Goal: Information Seeking & Learning: Learn about a topic

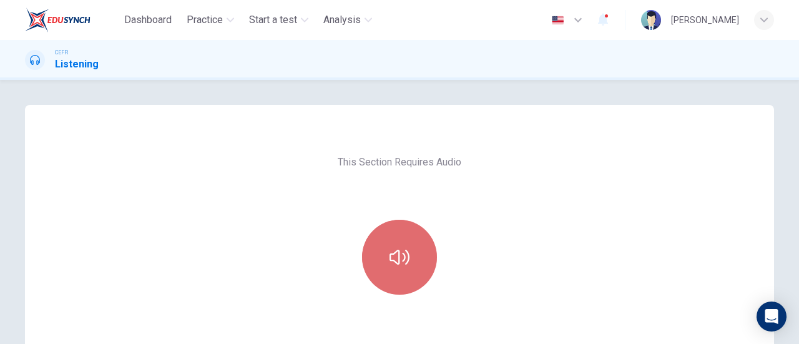
click at [397, 245] on button "button" at bounding box center [399, 257] width 75 height 75
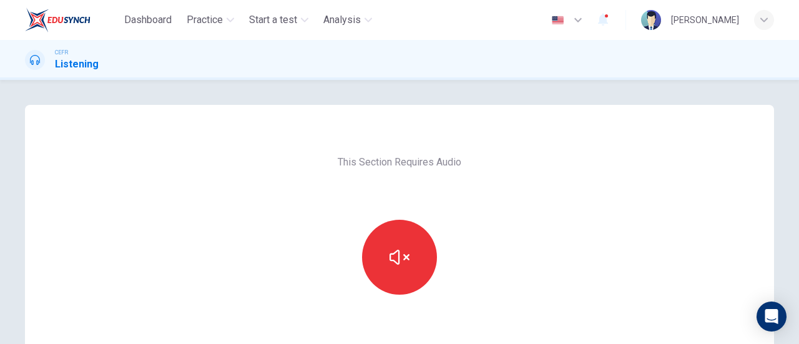
click at [416, 222] on div at bounding box center [399, 257] width 135 height 75
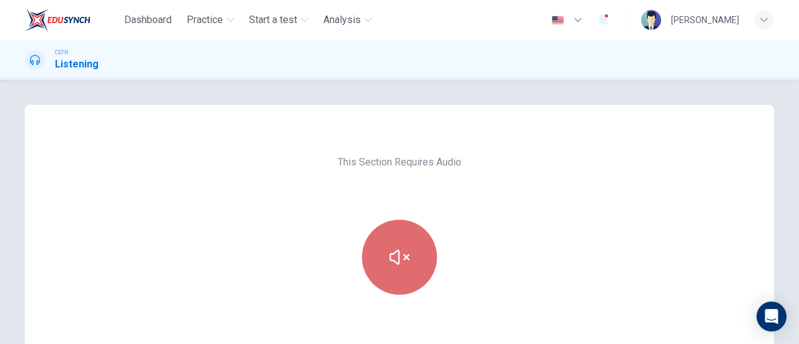
click at [407, 244] on button "button" at bounding box center [399, 257] width 75 height 75
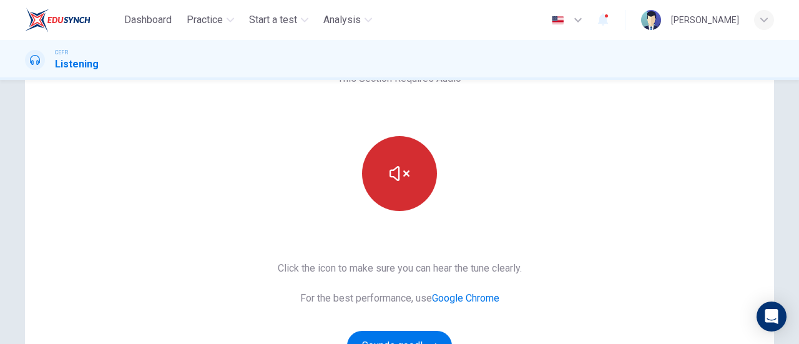
scroll to position [121, 0]
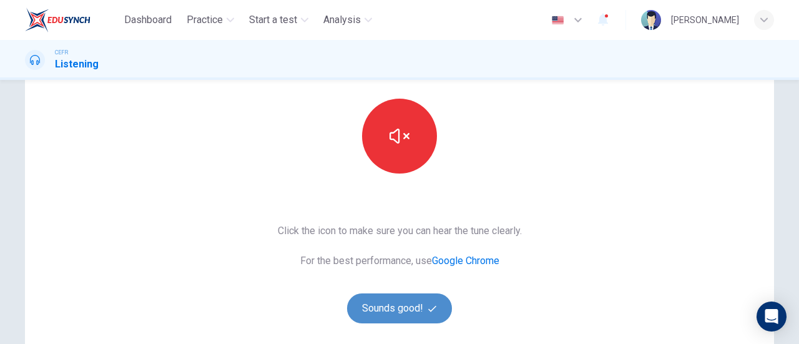
click at [417, 308] on button "Sounds good!" at bounding box center [399, 309] width 105 height 30
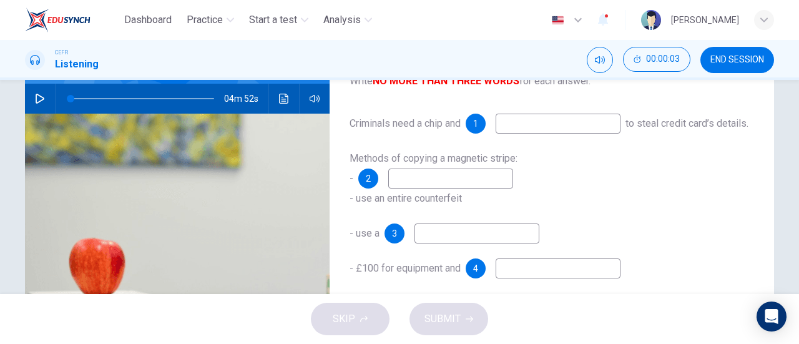
click at [37, 97] on icon "button" at bounding box center [40, 99] width 10 height 10
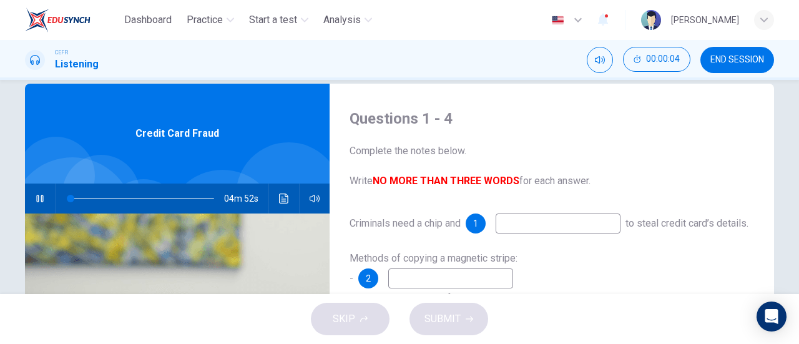
scroll to position [20, 0]
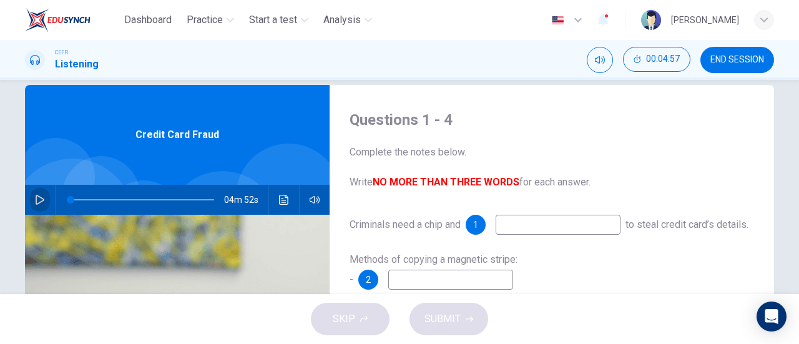
click at [35, 200] on icon "button" at bounding box center [40, 200] width 10 height 10
type input "0"
click at [596, 219] on input at bounding box center [558, 225] width 125 height 20
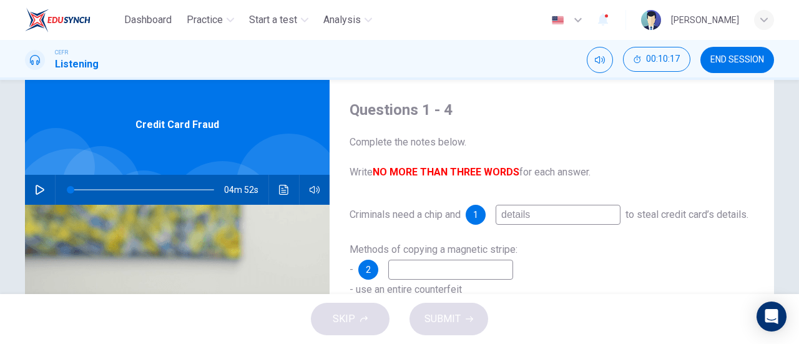
scroll to position [29, 0]
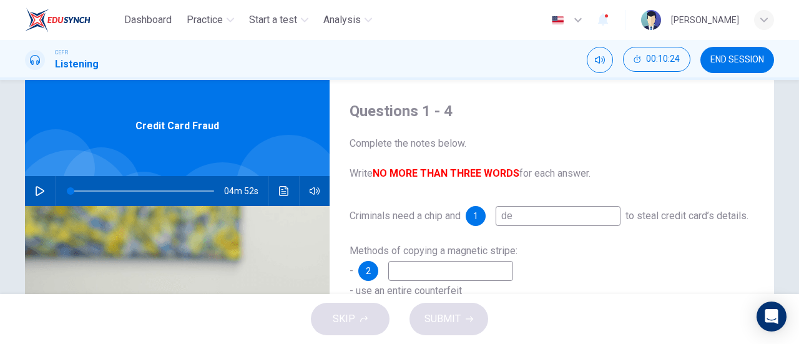
type input "d"
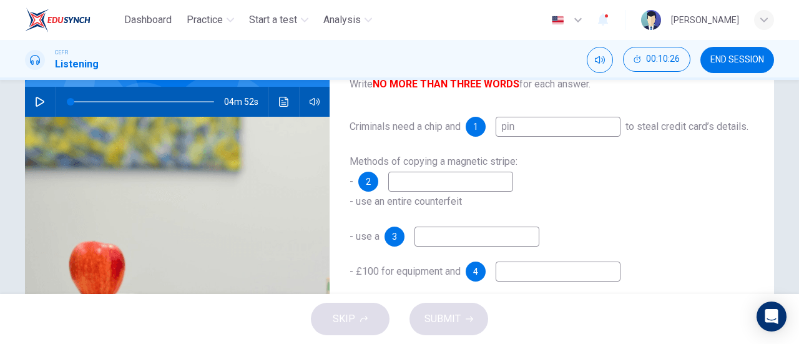
scroll to position [119, 0]
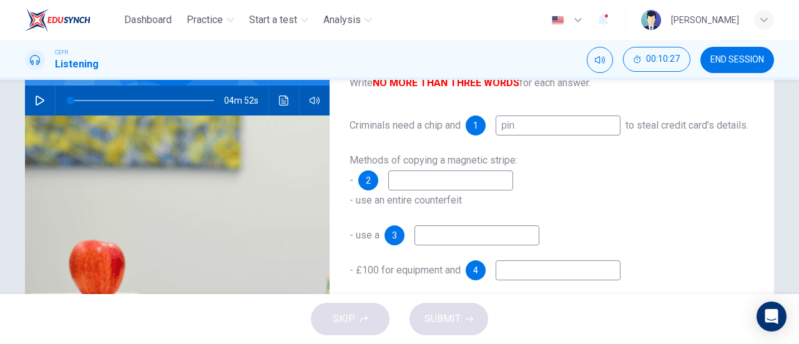
type input "pin"
click at [481, 190] on input at bounding box center [450, 180] width 125 height 20
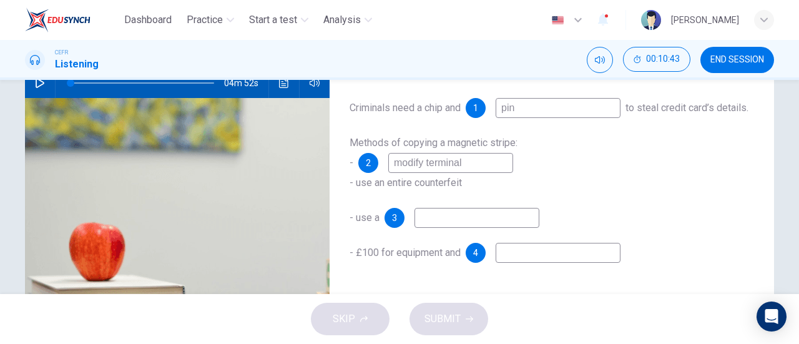
scroll to position [183, 0]
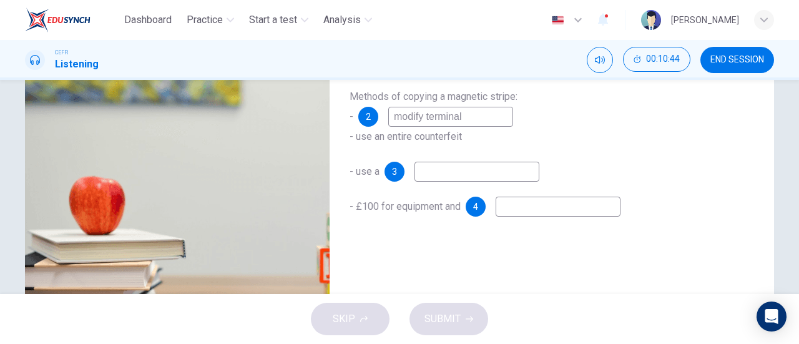
type input "modify terminal"
click at [501, 182] on input at bounding box center [477, 172] width 125 height 20
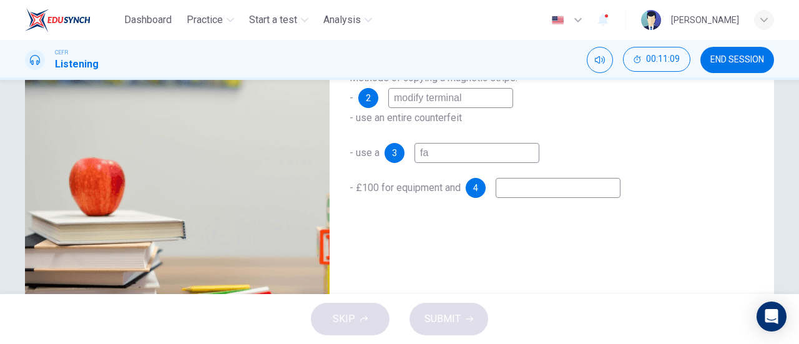
type input "f"
type input "conceal camera"
click at [510, 198] on input at bounding box center [558, 188] width 125 height 20
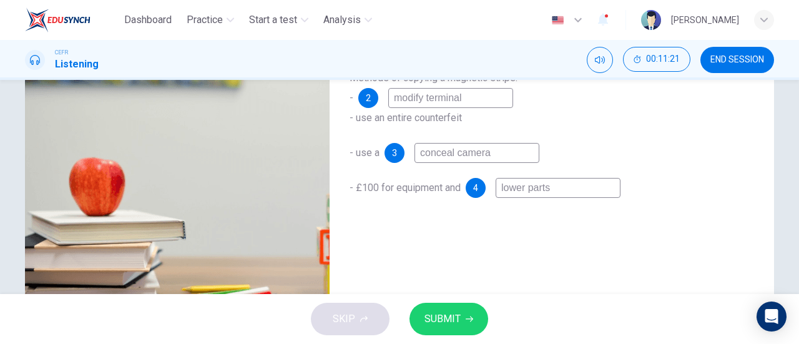
scroll to position [219, 0]
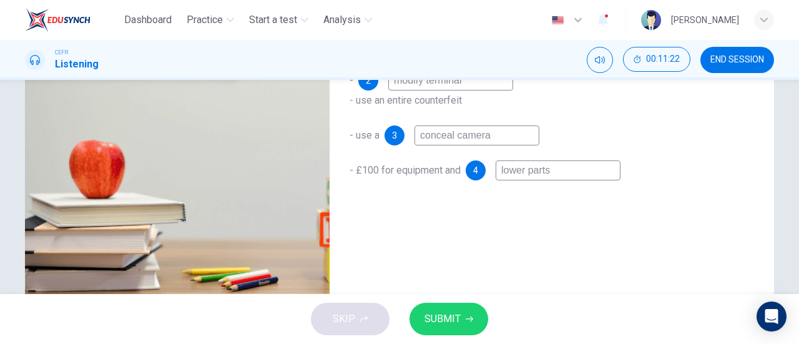
type input "lower parts"
click at [456, 307] on button "SUBMIT" at bounding box center [449, 319] width 79 height 32
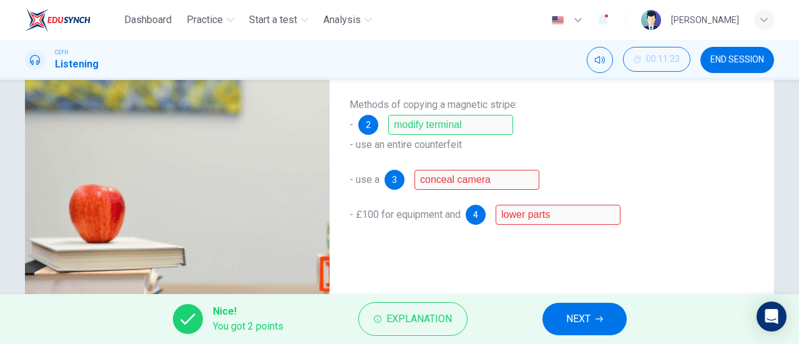
scroll to position [175, 0]
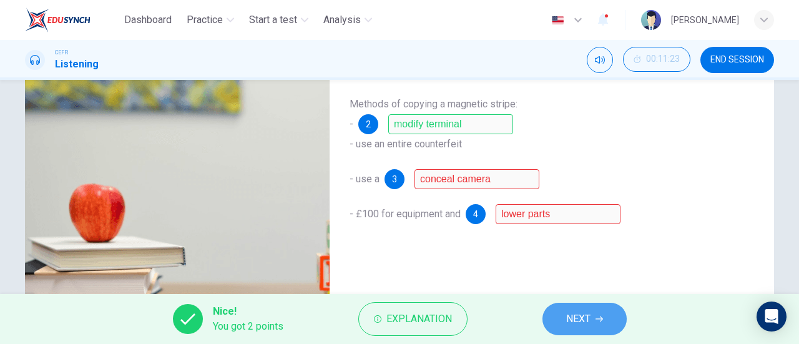
click at [605, 324] on button "NEXT" at bounding box center [585, 319] width 84 height 32
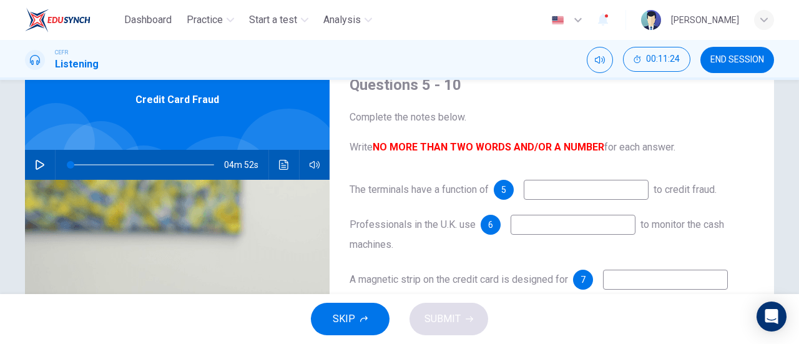
scroll to position [54, 0]
click at [563, 189] on input at bounding box center [586, 190] width 125 height 20
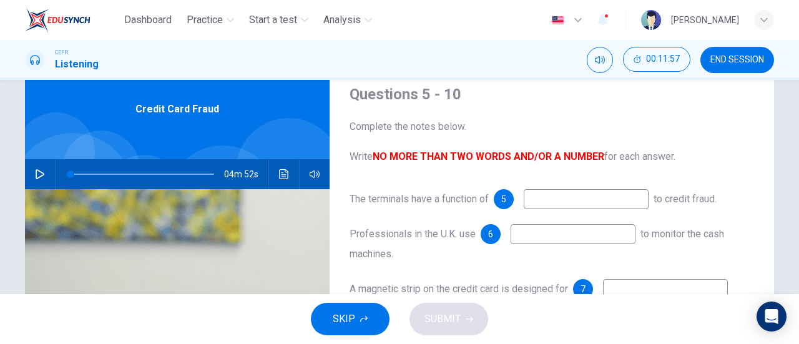
click at [600, 237] on input at bounding box center [573, 234] width 125 height 20
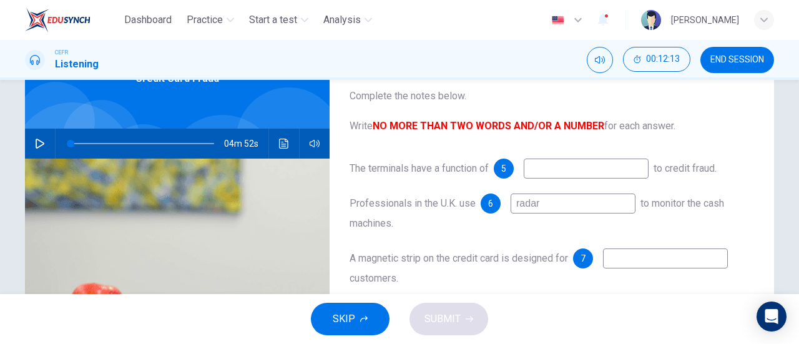
type input "radar"
click at [576, 171] on input at bounding box center [586, 169] width 125 height 20
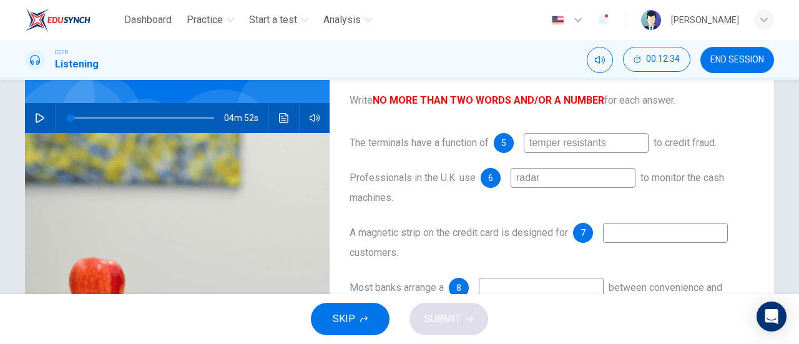
click at [595, 145] on input "temper resistants" at bounding box center [586, 143] width 125 height 20
click at [613, 144] on input "temper resistants" at bounding box center [586, 143] width 125 height 20
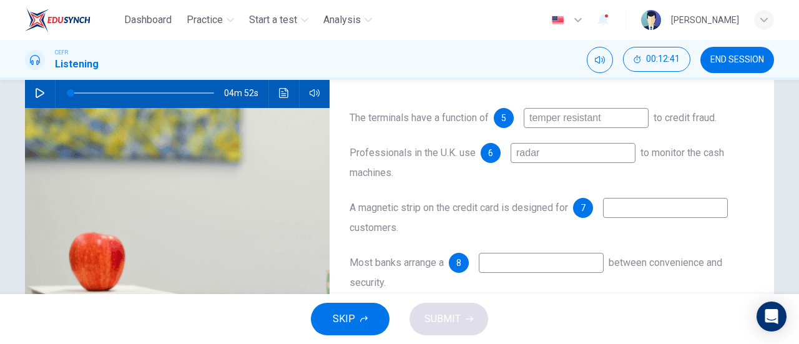
click at [553, 117] on input "temper resistant" at bounding box center [586, 118] width 125 height 20
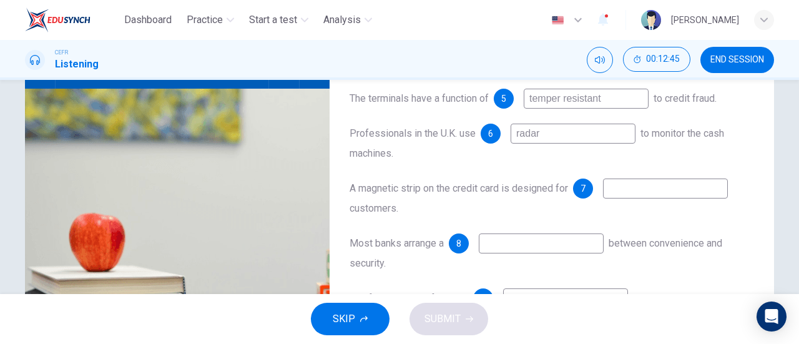
scroll to position [160, 0]
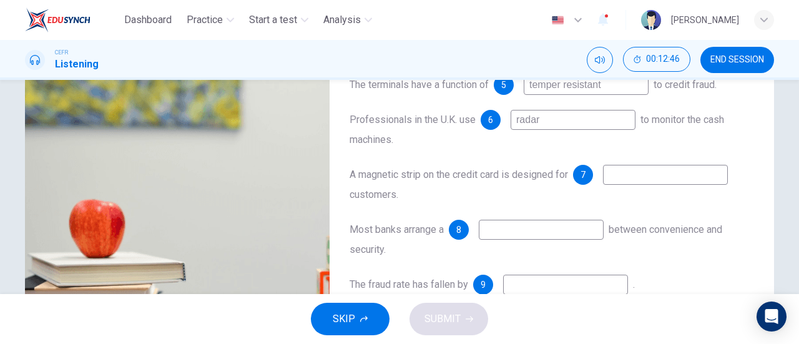
type input "temper resistant"
click at [643, 183] on input at bounding box center [665, 175] width 125 height 20
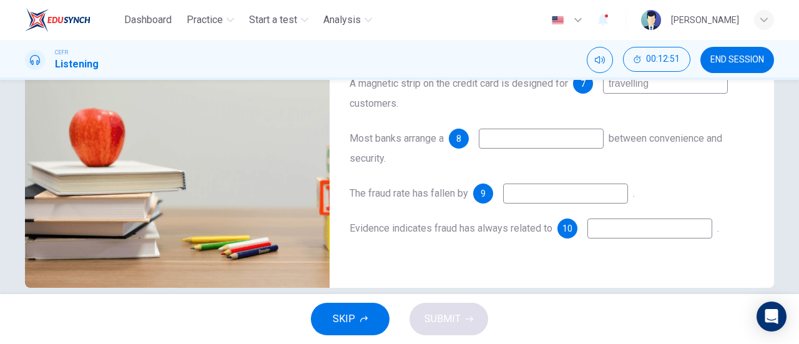
type input "travelling"
click at [553, 137] on input at bounding box center [541, 139] width 125 height 20
type input "pin"
click at [540, 197] on input at bounding box center [565, 194] width 125 height 20
type input ";"
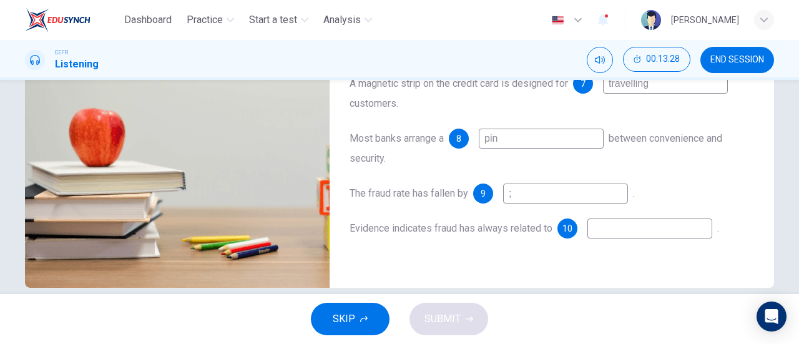
click at [611, 230] on input at bounding box center [650, 229] width 125 height 20
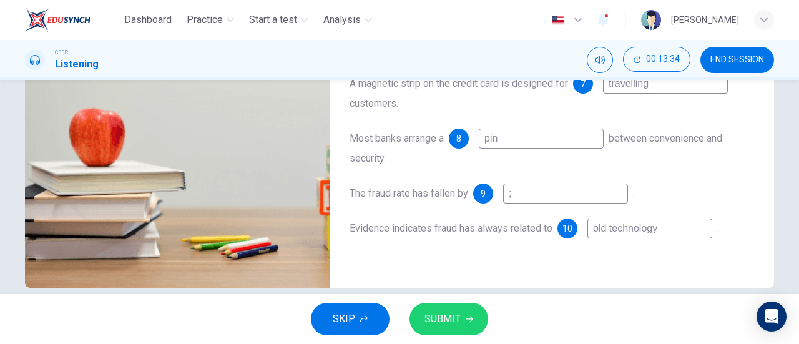
type input "old technology"
click at [483, 317] on button "SUBMIT" at bounding box center [449, 319] width 79 height 32
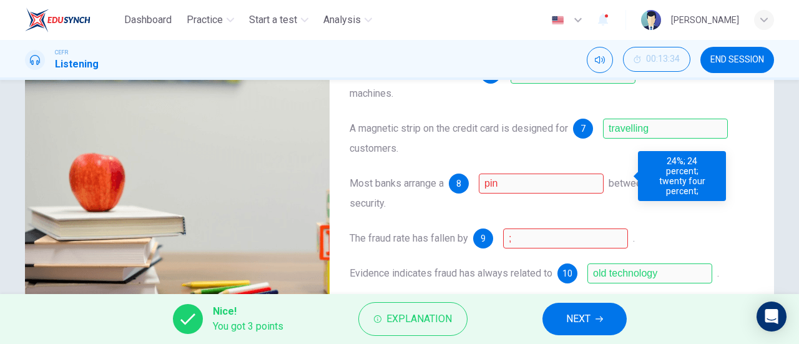
scroll to position [270, 0]
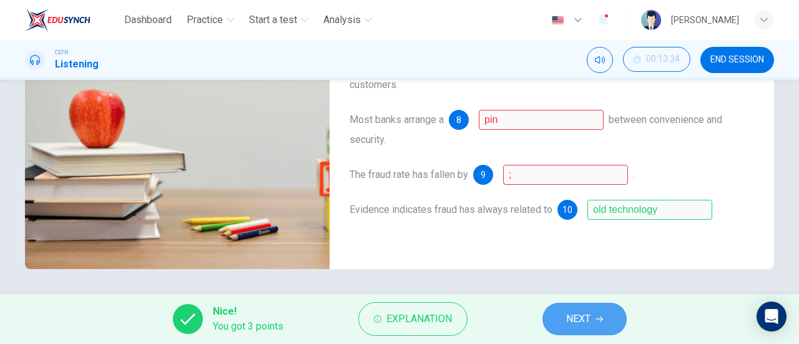
click at [597, 325] on button "NEXT" at bounding box center [585, 319] width 84 height 32
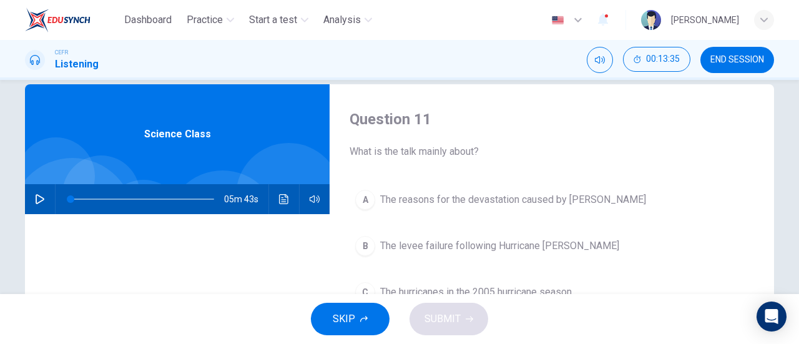
scroll to position [21, 0]
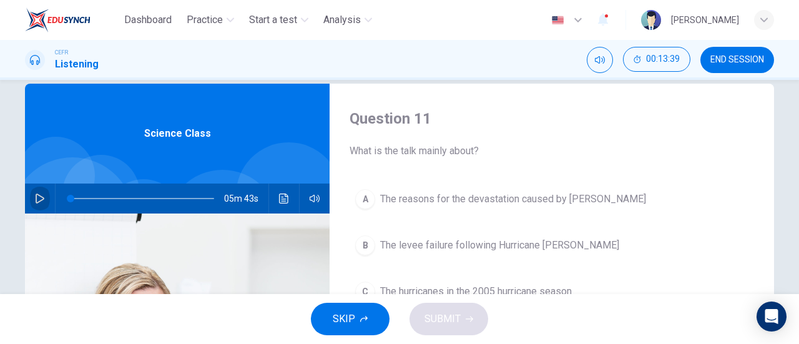
click at [35, 198] on icon "button" at bounding box center [40, 199] width 10 height 10
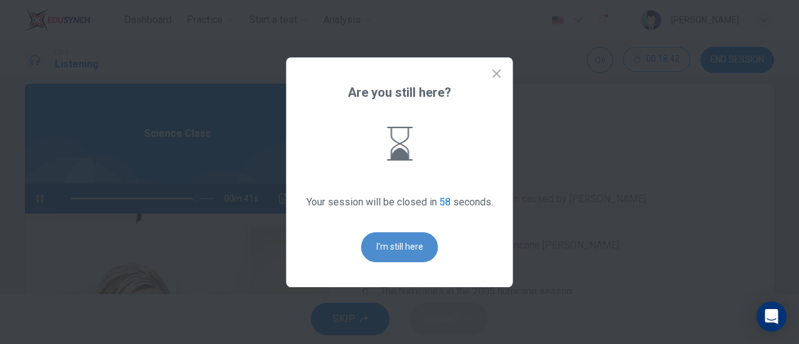
click at [382, 244] on button "I'm still here" at bounding box center [400, 247] width 77 height 30
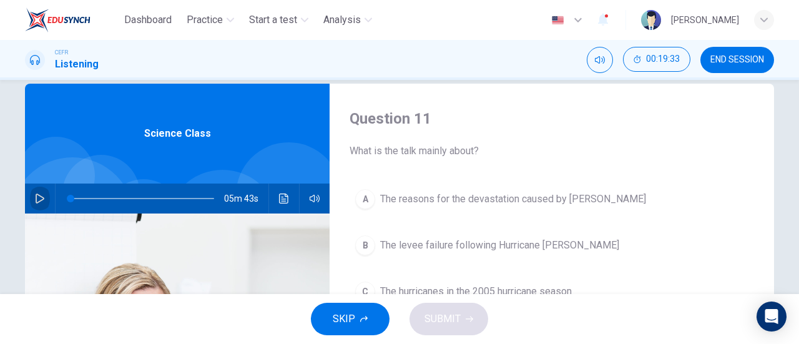
click at [36, 196] on icon "button" at bounding box center [40, 199] width 10 height 10
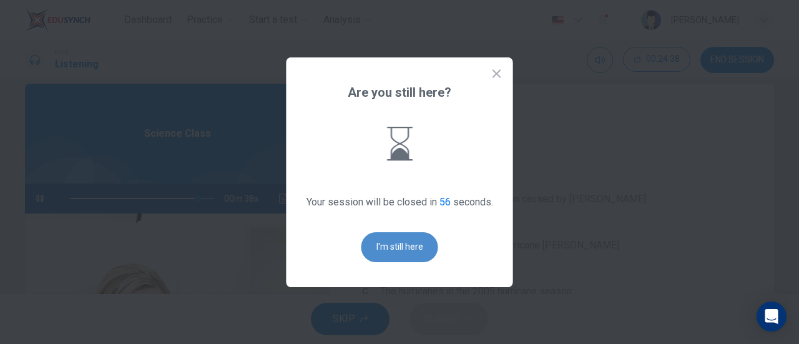
click at [392, 256] on button "I'm still here" at bounding box center [400, 247] width 77 height 30
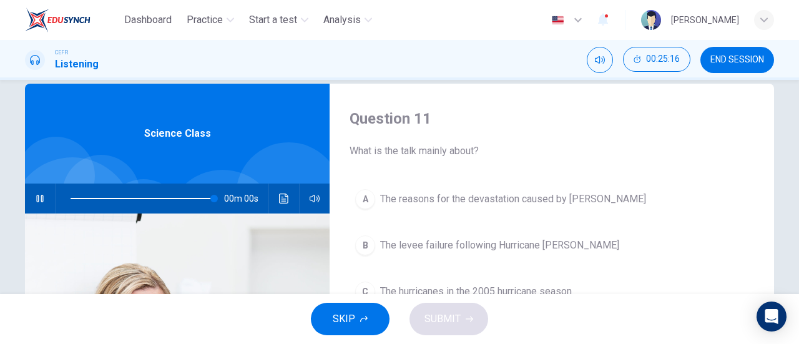
type input "0"
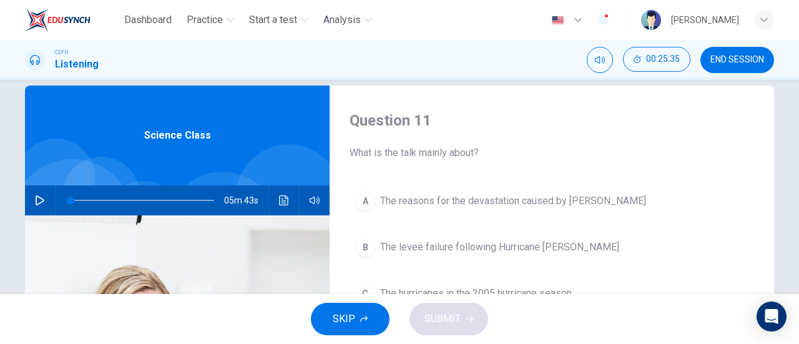
scroll to position [12, 0]
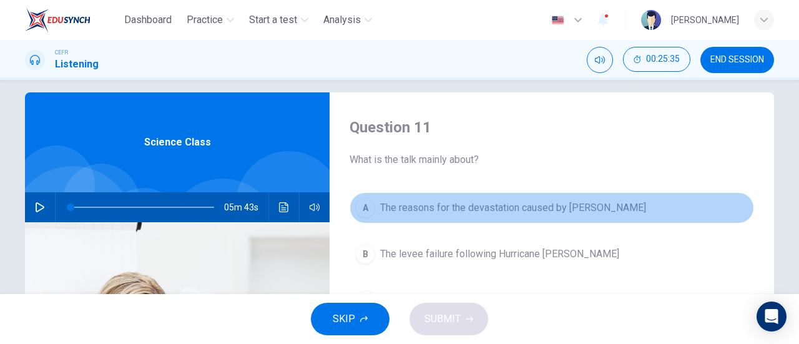
click at [496, 215] on button "A The reasons for the devastation caused by [PERSON_NAME]" at bounding box center [552, 207] width 405 height 31
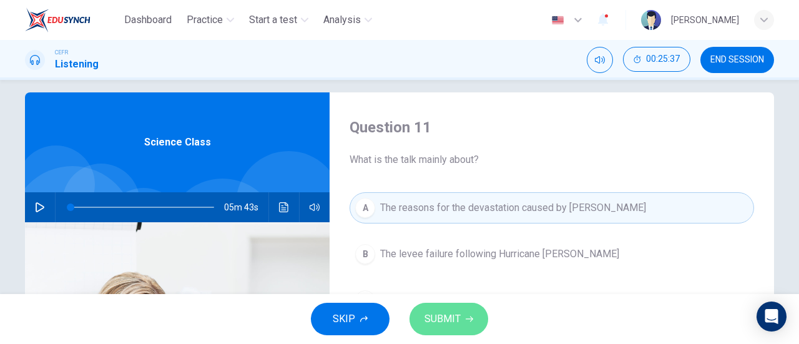
click at [461, 320] on button "SUBMIT" at bounding box center [449, 319] width 79 height 32
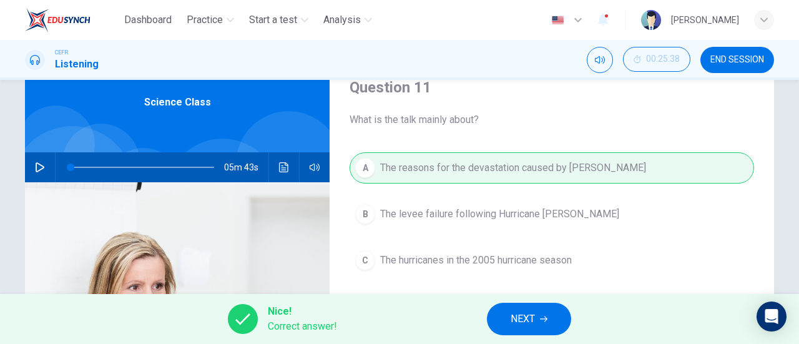
scroll to position [55, 0]
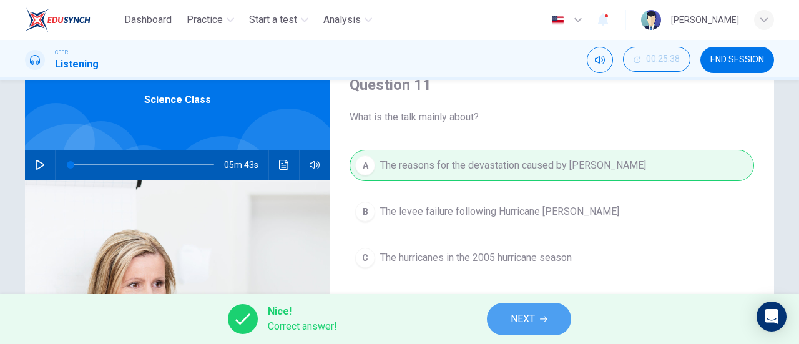
click at [528, 307] on button "NEXT" at bounding box center [529, 319] width 84 height 32
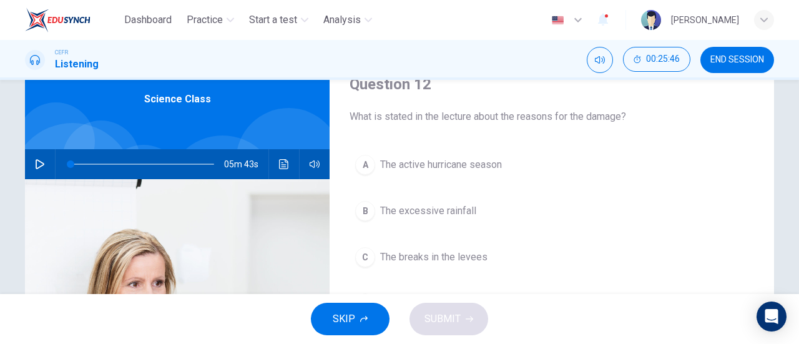
scroll to position [51, 0]
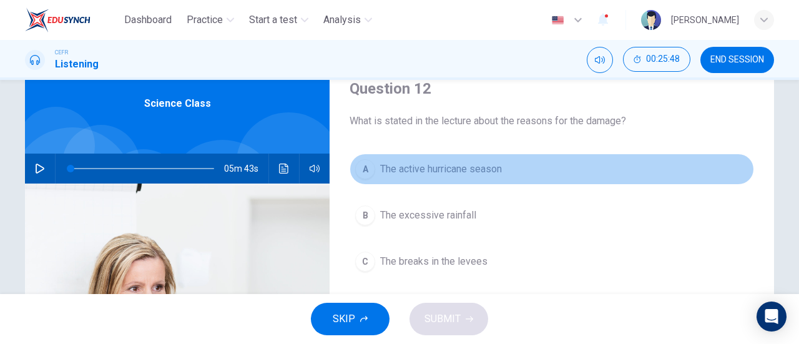
click at [463, 170] on span "The active hurricane season" at bounding box center [441, 169] width 122 height 15
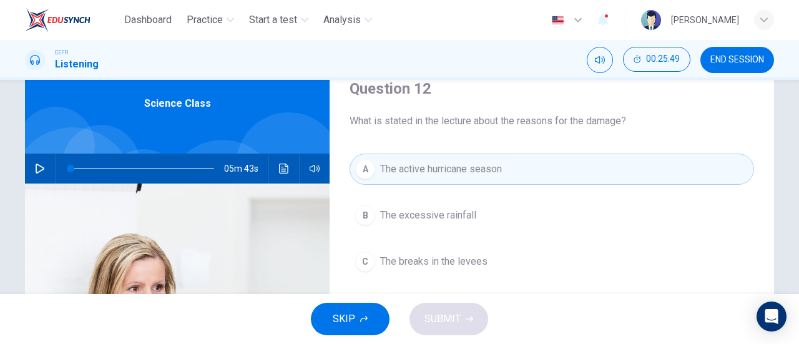
scroll to position [63, 0]
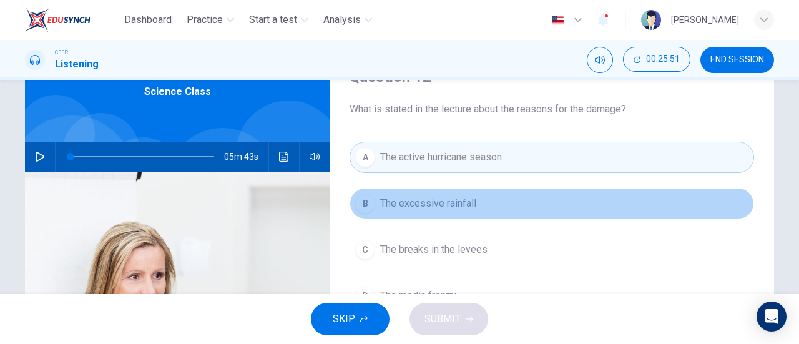
click at [460, 203] on span "The excessive rainfall" at bounding box center [428, 203] width 96 height 15
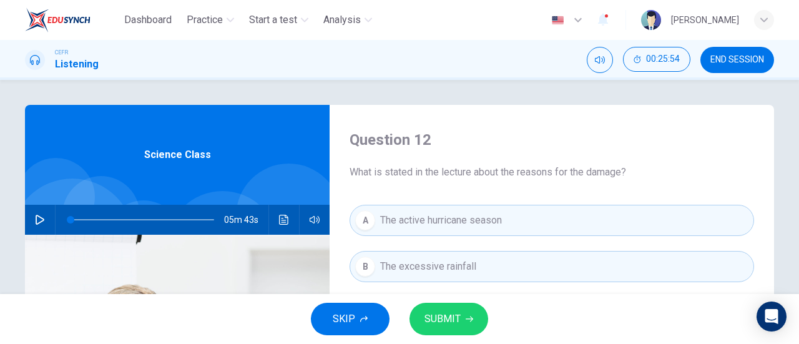
scroll to position [96, 0]
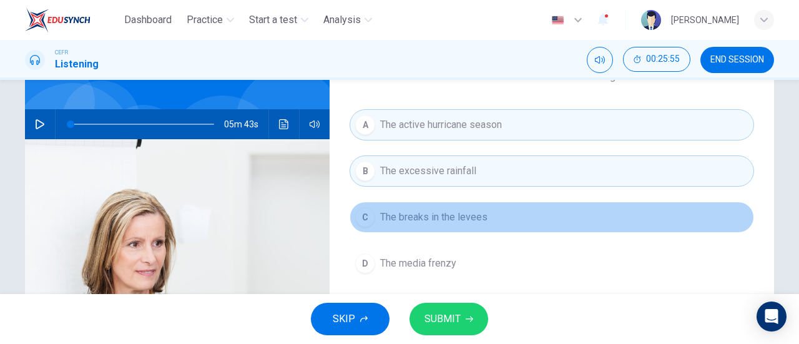
click at [465, 215] on span "The breaks in the levees" at bounding box center [433, 217] width 107 height 15
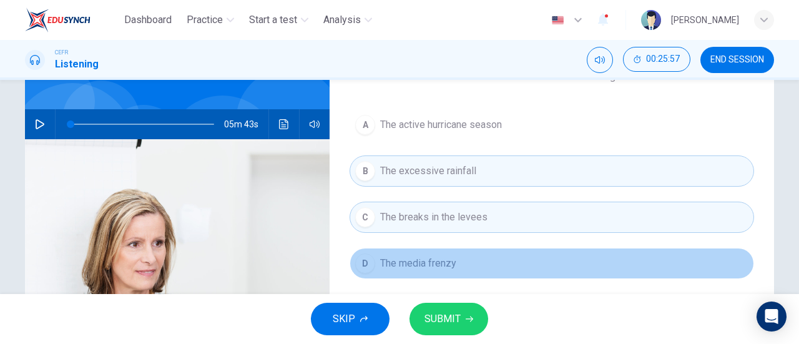
click at [455, 258] on button "D The media frenzy" at bounding box center [552, 263] width 405 height 31
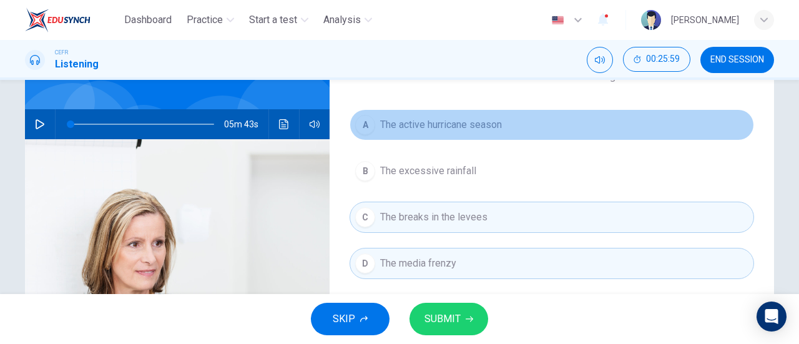
click at [421, 130] on span "The active hurricane season" at bounding box center [441, 124] width 122 height 15
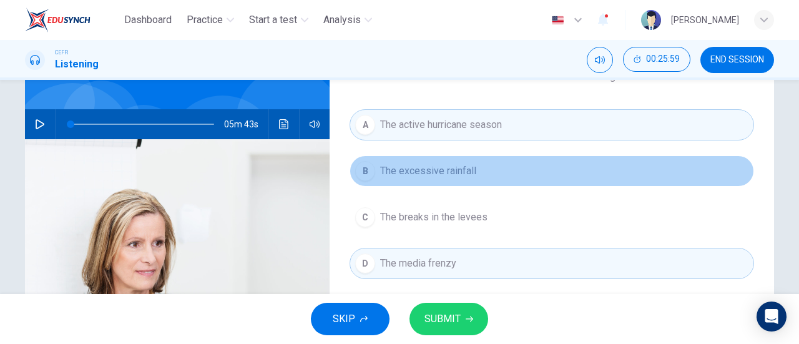
click at [427, 165] on span "The excessive rainfall" at bounding box center [428, 171] width 96 height 15
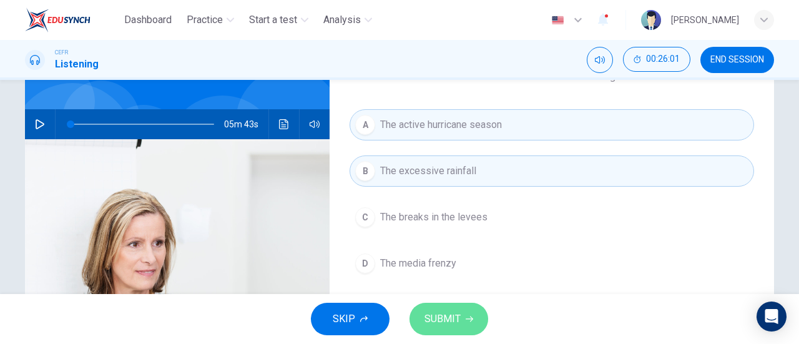
click at [454, 312] on span "SUBMIT" at bounding box center [443, 318] width 36 height 17
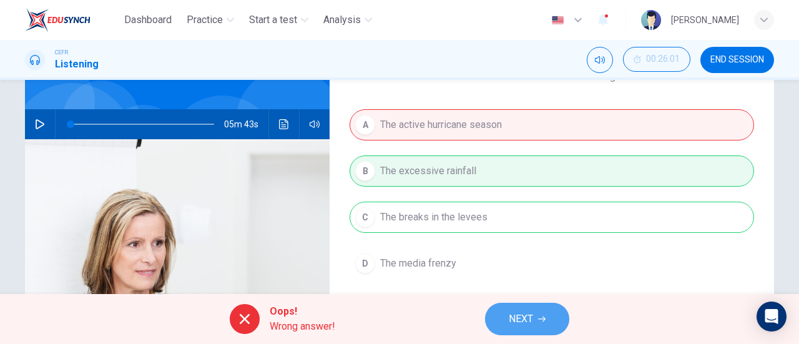
click at [518, 319] on span "NEXT" at bounding box center [521, 318] width 24 height 17
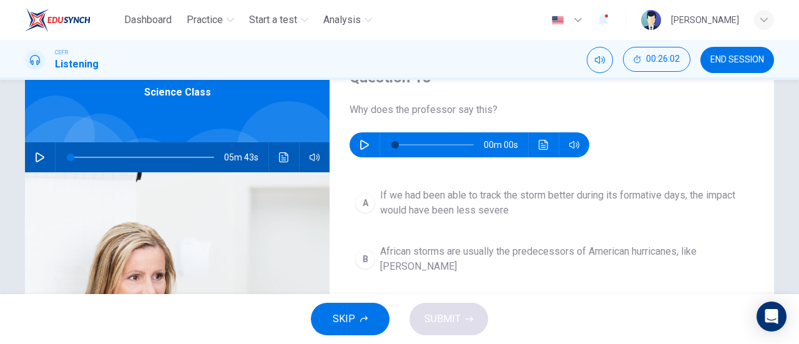
scroll to position [60, 0]
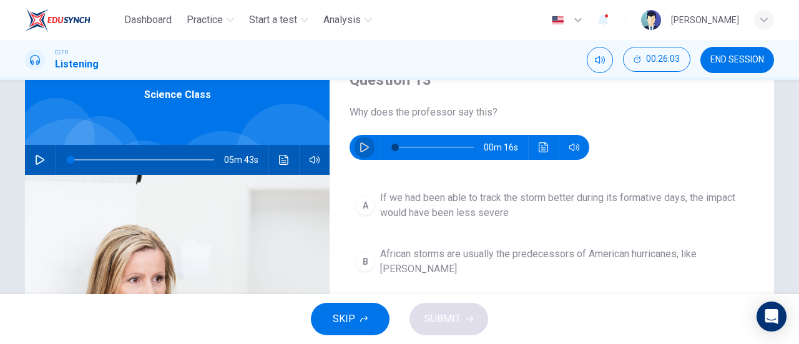
click at [364, 146] on icon "button" at bounding box center [364, 147] width 9 height 10
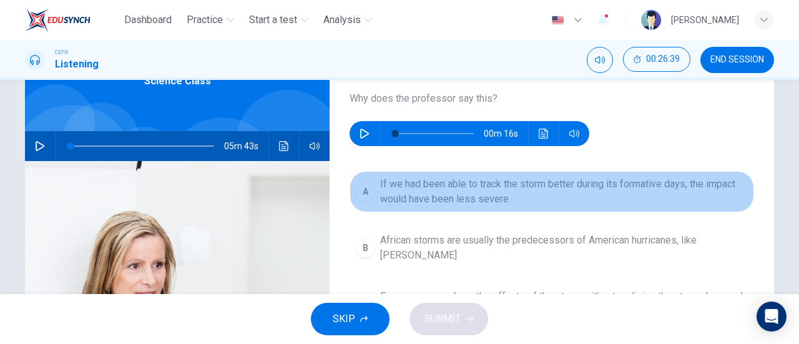
click at [495, 198] on span "If we had been able to track the storm better during its formative days, the im…" at bounding box center [564, 192] width 368 height 30
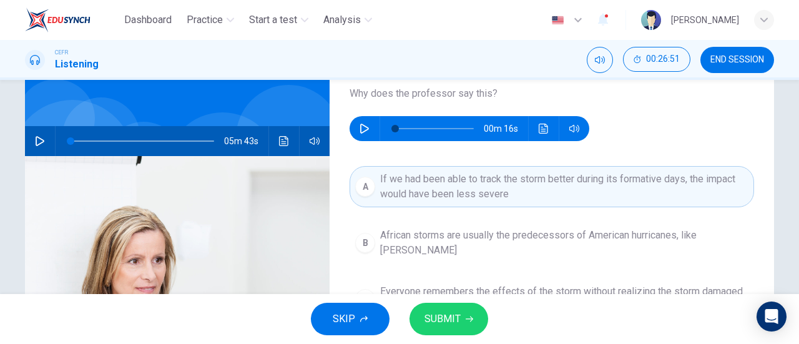
scroll to position [78, 0]
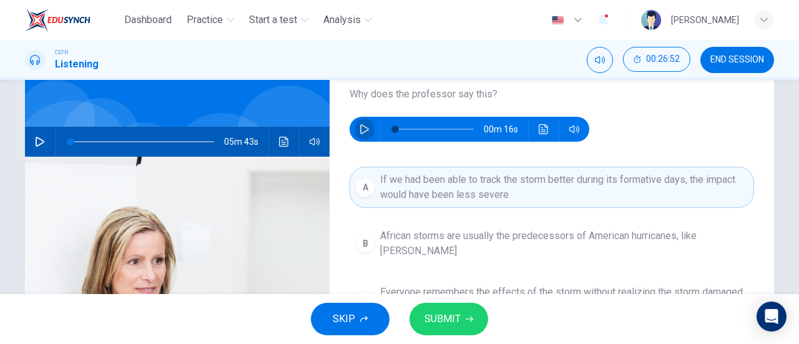
click at [360, 129] on icon "button" at bounding box center [365, 129] width 10 height 10
type input "0"
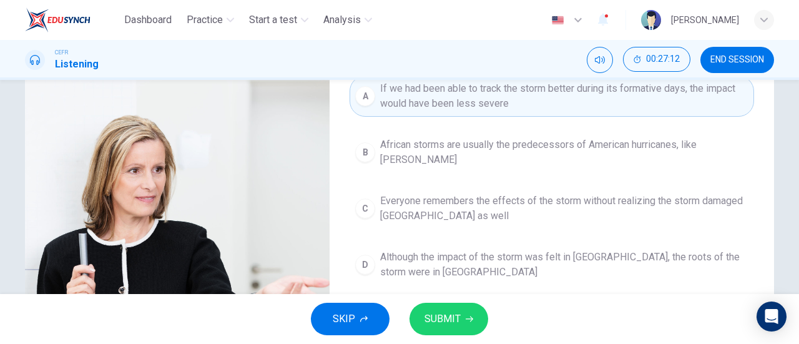
scroll to position [209, 0]
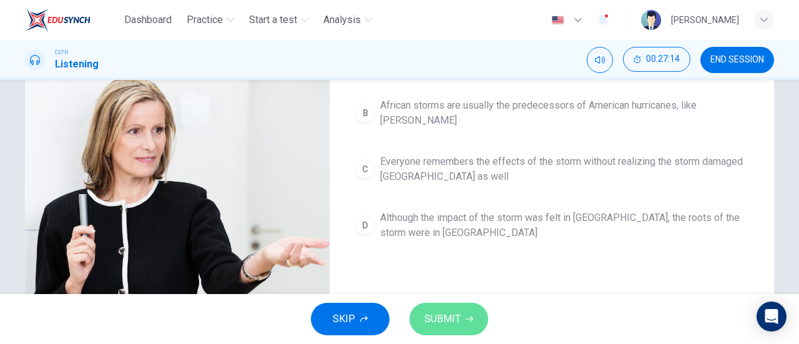
click at [457, 318] on span "SUBMIT" at bounding box center [443, 318] width 36 height 17
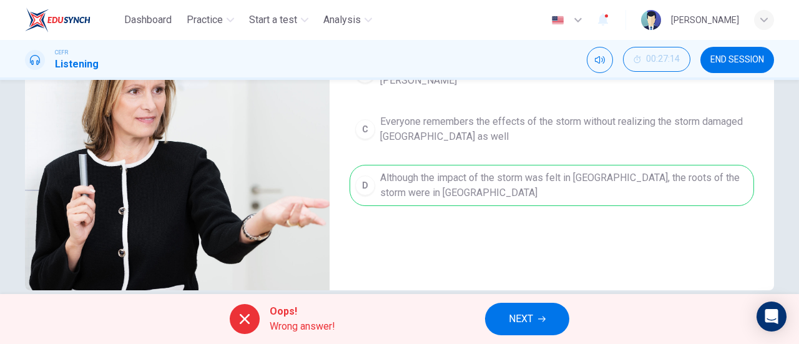
scroll to position [248, 0]
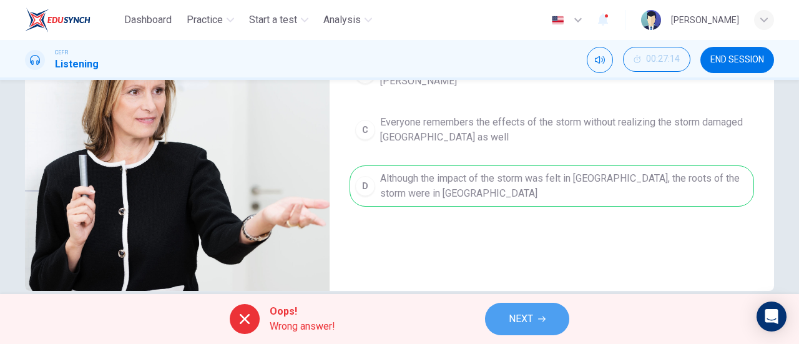
click at [533, 318] on span "NEXT" at bounding box center [521, 318] width 24 height 17
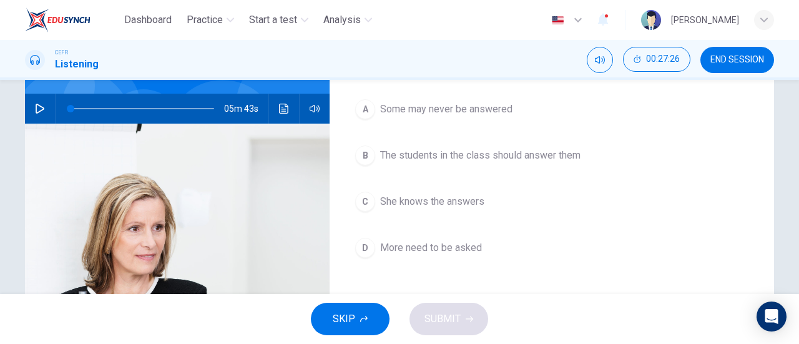
scroll to position [37, 0]
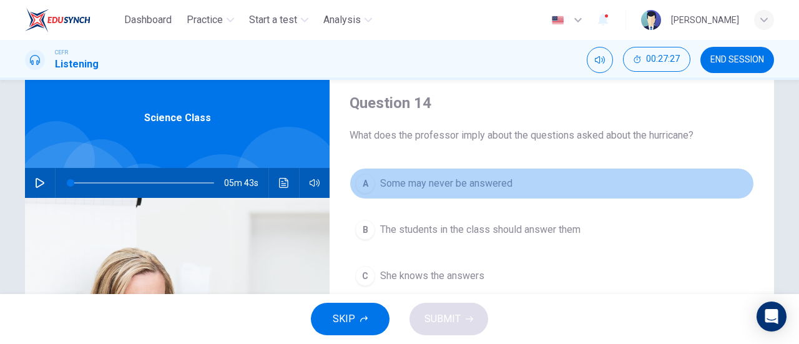
click at [447, 186] on span "Some may never be answered" at bounding box center [446, 183] width 132 height 15
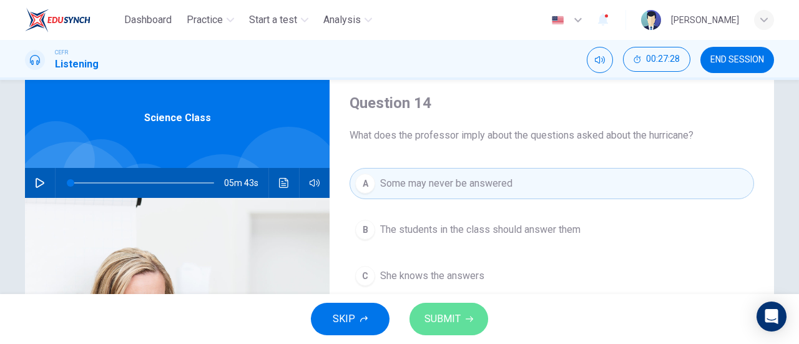
click at [451, 324] on span "SUBMIT" at bounding box center [443, 318] width 36 height 17
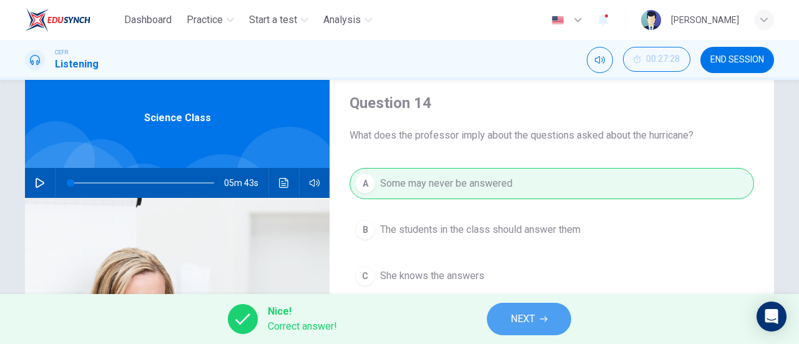
click at [539, 315] on button "NEXT" at bounding box center [529, 319] width 84 height 32
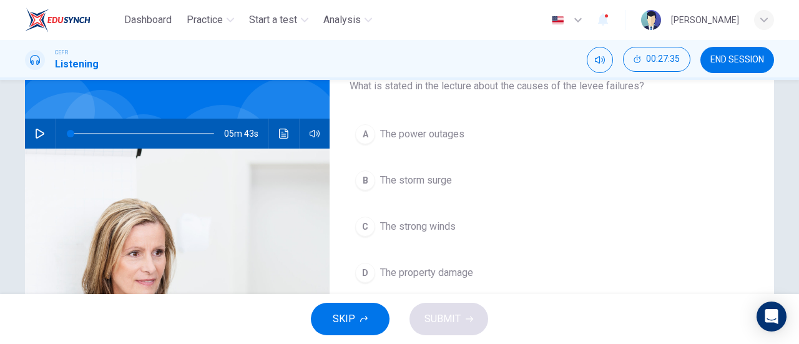
scroll to position [140, 0]
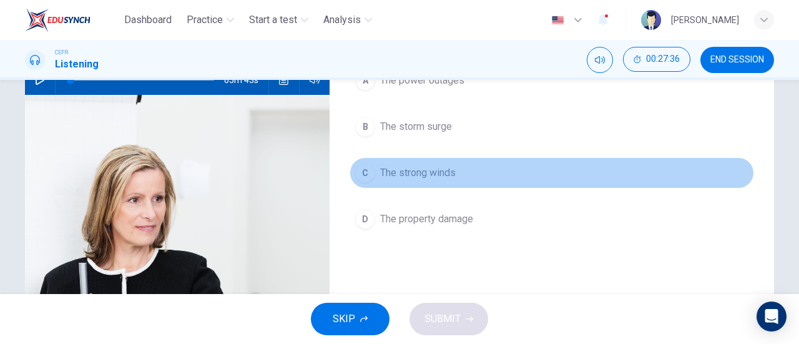
click at [435, 167] on span "The strong winds" at bounding box center [418, 172] width 76 height 15
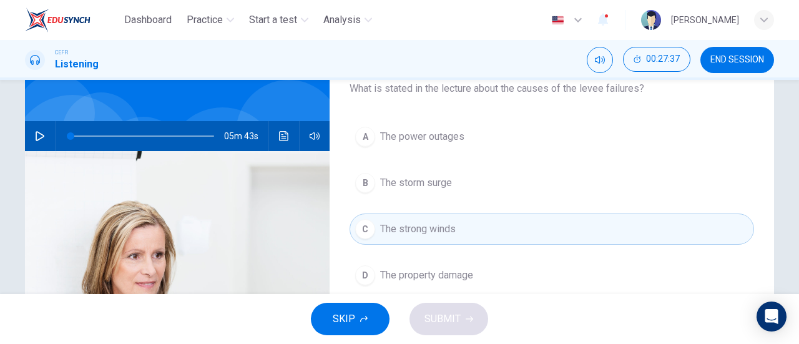
scroll to position [80, 0]
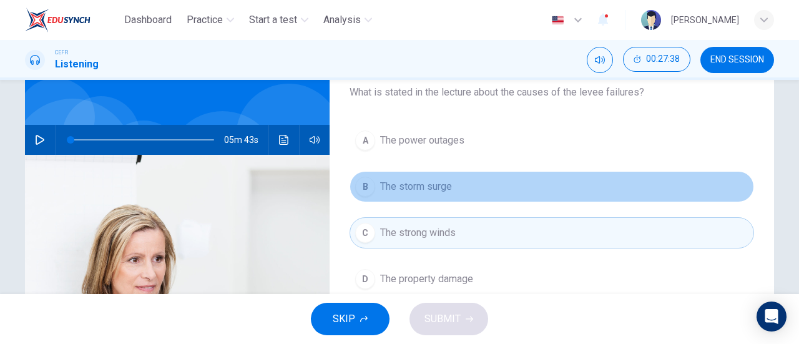
click at [438, 182] on span "The storm surge" at bounding box center [416, 186] width 72 height 15
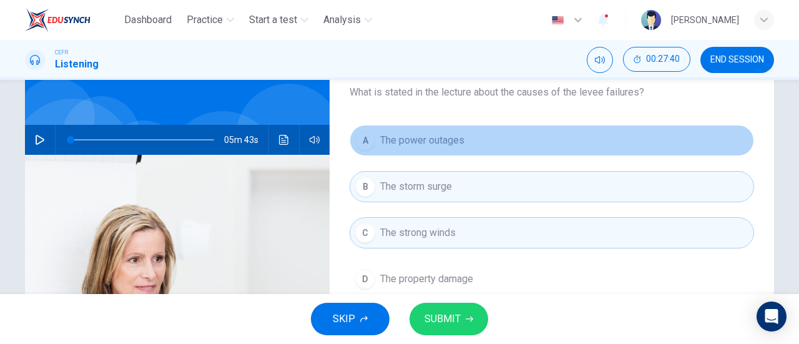
click at [456, 134] on span "The power outages" at bounding box center [422, 140] width 84 height 15
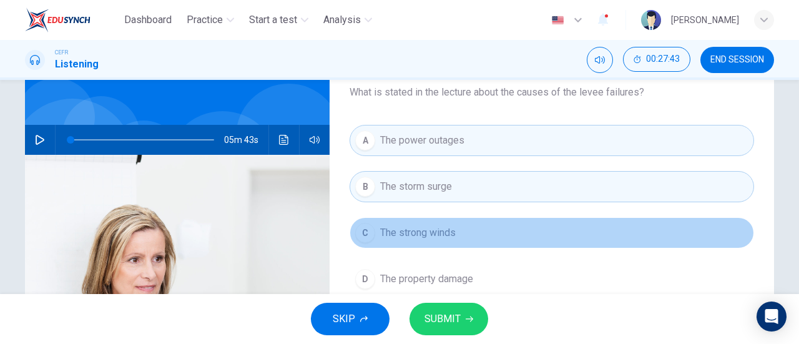
click at [441, 242] on button "C The strong winds" at bounding box center [552, 232] width 405 height 31
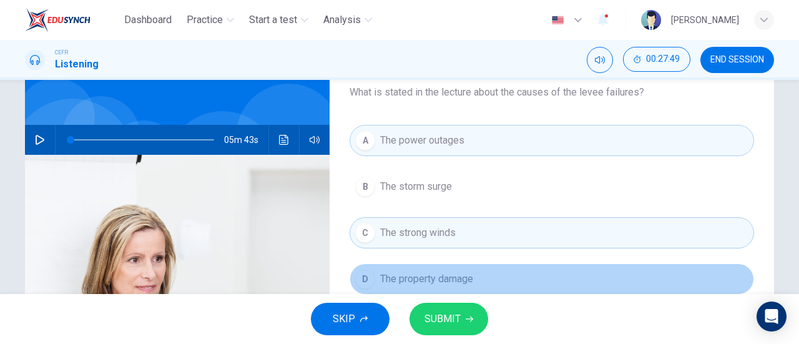
click at [462, 275] on span "The property damage" at bounding box center [426, 279] width 93 height 15
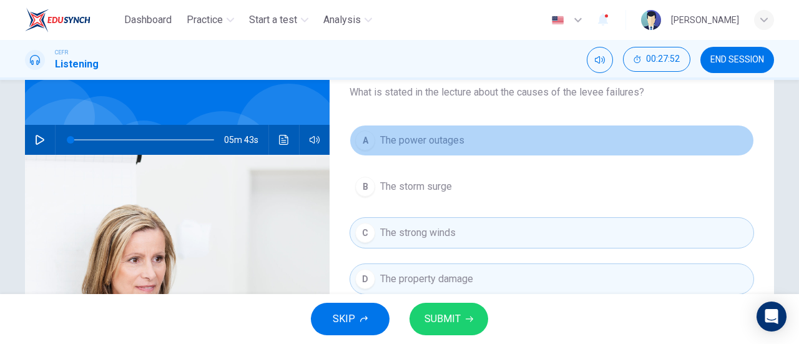
click at [440, 134] on span "The power outages" at bounding box center [422, 140] width 84 height 15
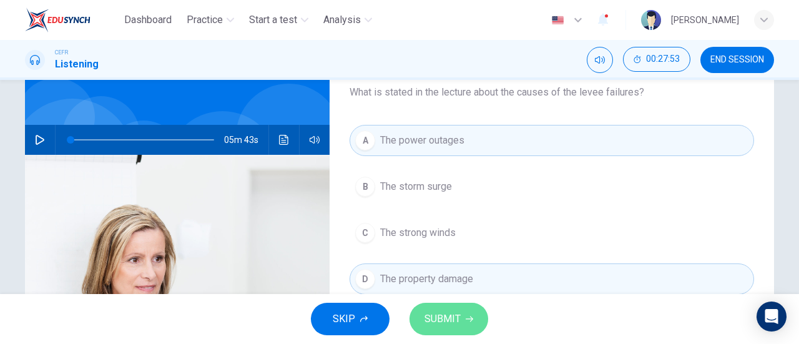
click at [459, 313] on span "SUBMIT" at bounding box center [443, 318] width 36 height 17
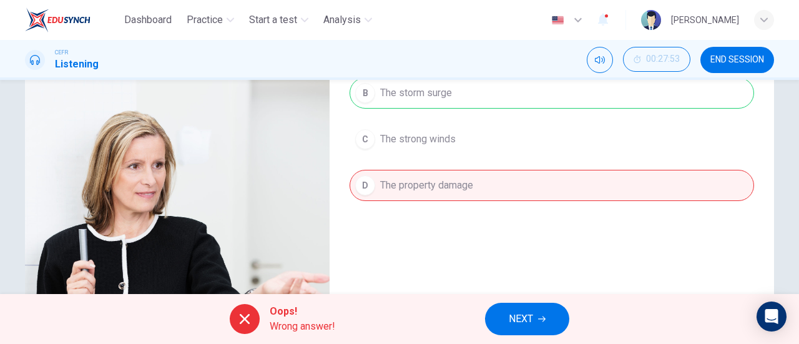
scroll to position [174, 0]
click at [442, 134] on div "A The power outages B The storm surge C The strong winds D The property damage" at bounding box center [552, 128] width 405 height 195
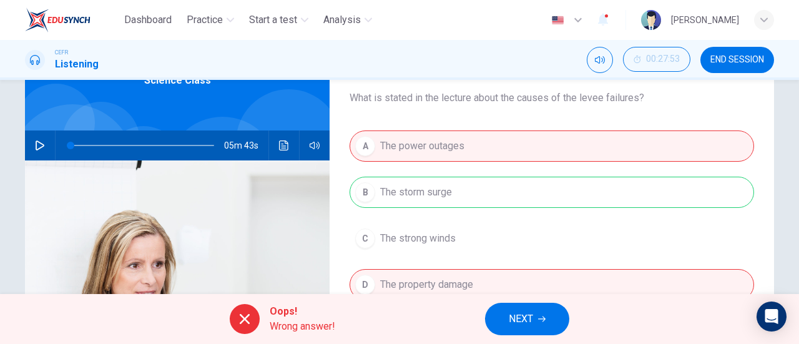
click at [453, 184] on div "A The power outages B The storm surge C The strong winds D The property damage" at bounding box center [552, 228] width 405 height 195
click at [523, 323] on span "NEXT" at bounding box center [521, 318] width 24 height 17
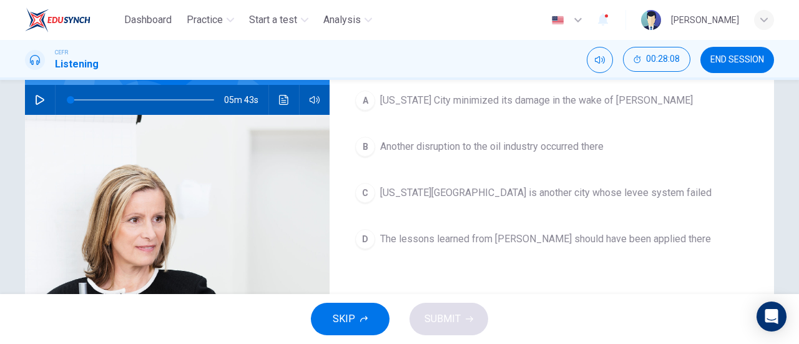
scroll to position [126, 0]
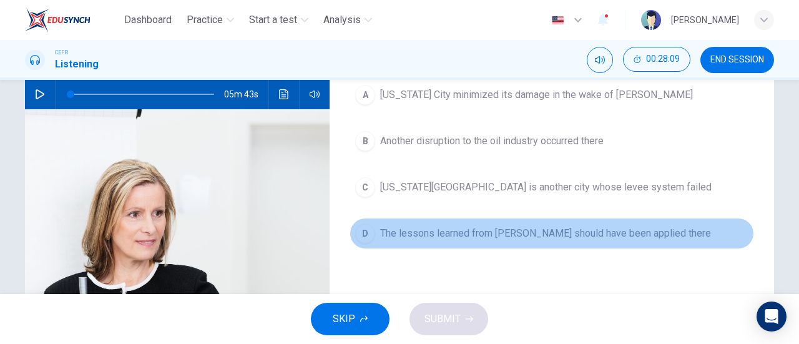
click at [456, 238] on span "The lessons learned from [PERSON_NAME] should have been applied there" at bounding box center [545, 233] width 331 height 15
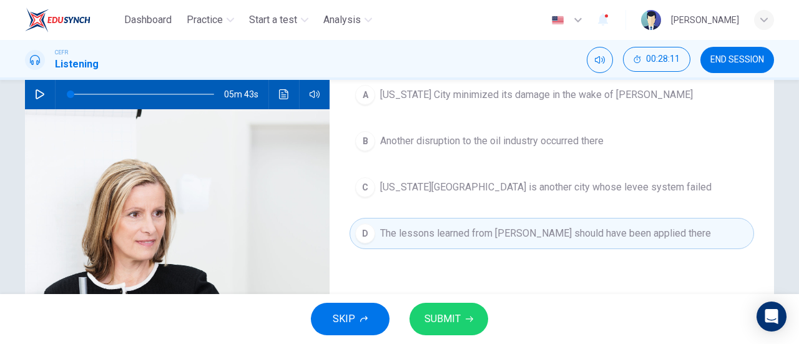
scroll to position [87, 0]
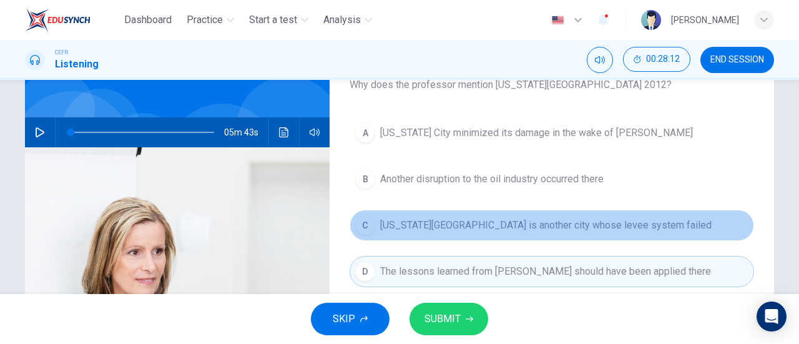
click at [456, 238] on button "C [US_STATE][GEOGRAPHIC_DATA] is another city whose levee system failed" at bounding box center [552, 225] width 405 height 31
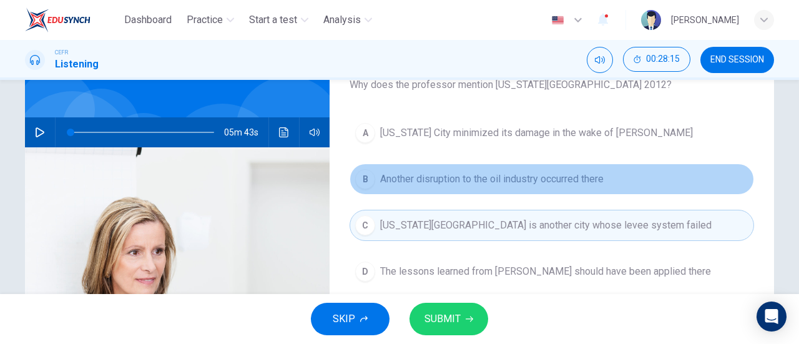
click at [442, 184] on span "Another disruption to the oil industry occurred there" at bounding box center [492, 179] width 224 height 15
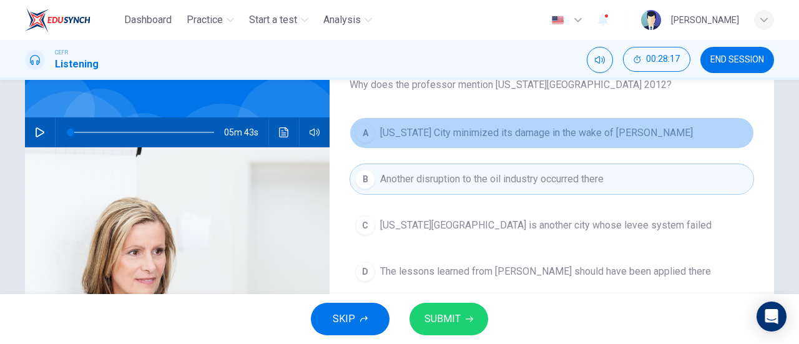
click at [476, 134] on span "[US_STATE] City minimized its damage in the wake of [PERSON_NAME]" at bounding box center [536, 133] width 313 height 15
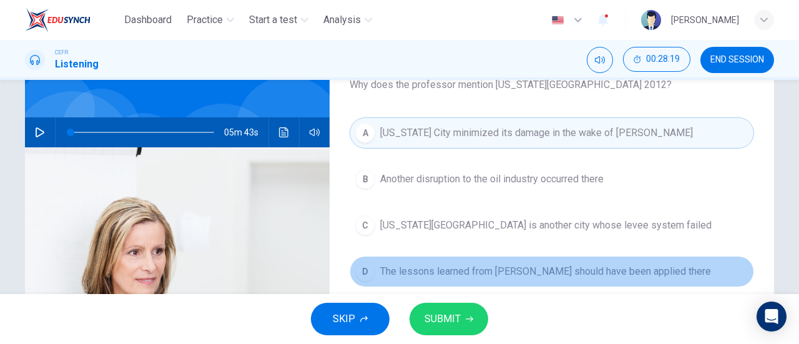
click at [450, 272] on span "The lessons learned from [PERSON_NAME] should have been applied there" at bounding box center [545, 271] width 331 height 15
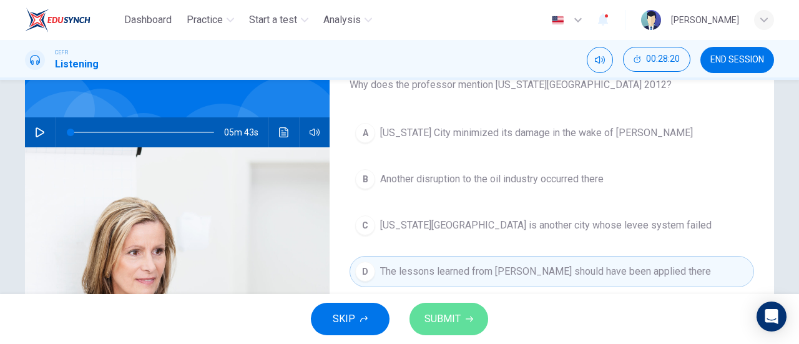
click at [445, 312] on span "SUBMIT" at bounding box center [443, 318] width 36 height 17
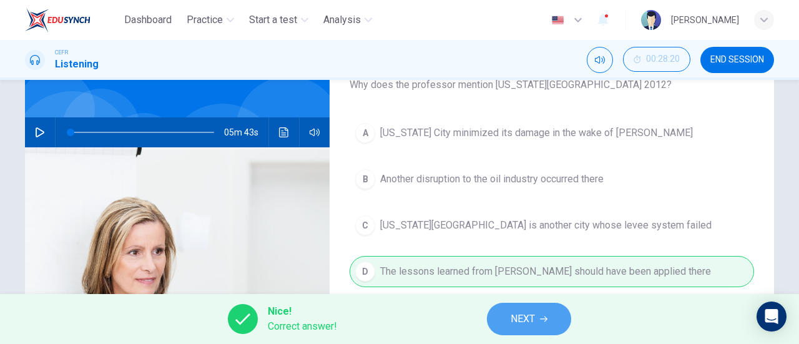
click at [528, 332] on button "NEXT" at bounding box center [529, 319] width 84 height 32
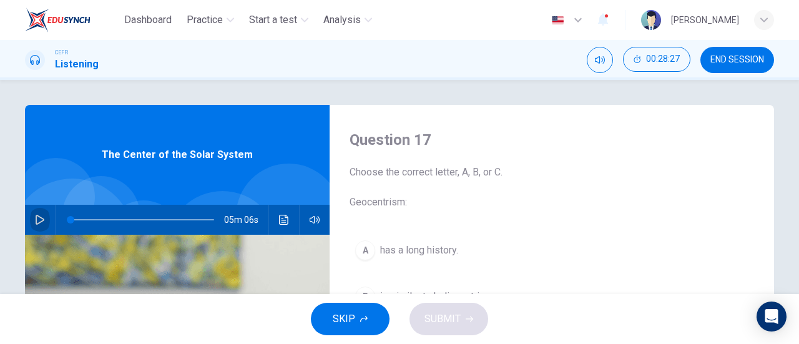
click at [36, 222] on icon "button" at bounding box center [40, 220] width 9 height 10
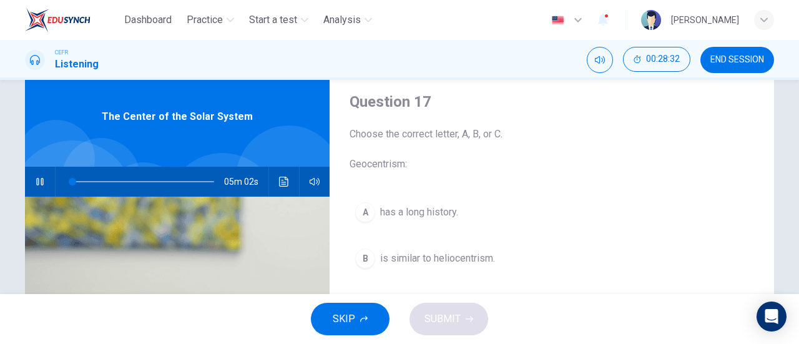
scroll to position [39, 0]
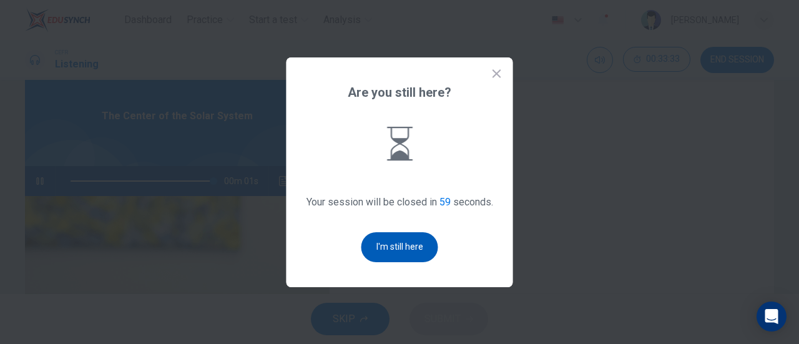
click at [382, 249] on button "I'm still here" at bounding box center [400, 247] width 77 height 30
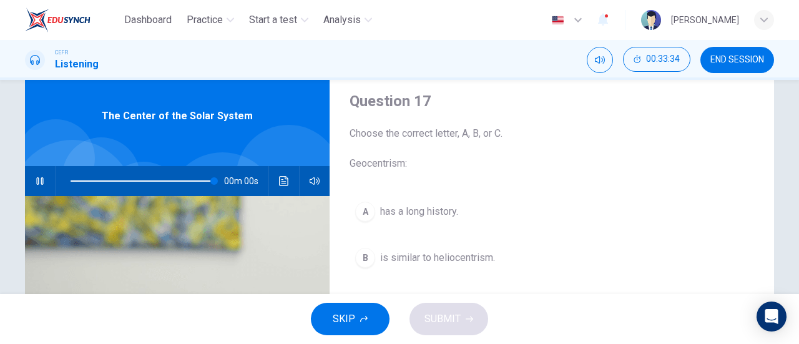
type input "0"
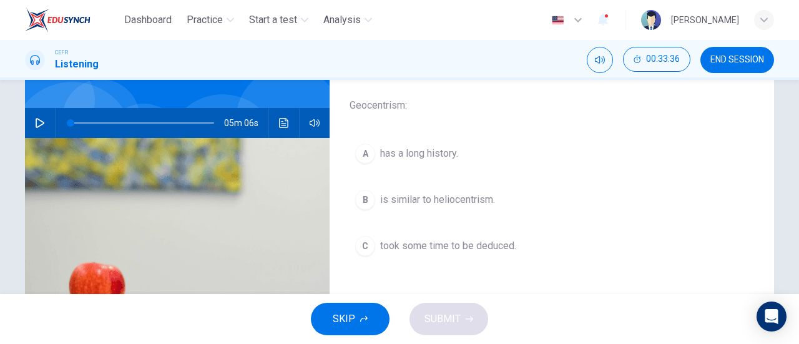
scroll to position [108, 0]
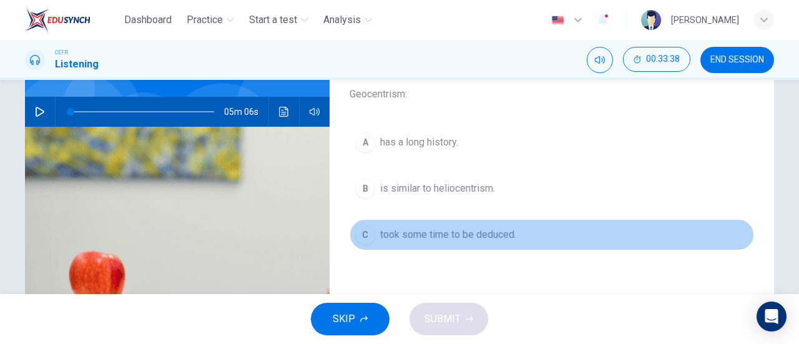
click at [485, 232] on span "took some time to be deduced." at bounding box center [448, 234] width 136 height 15
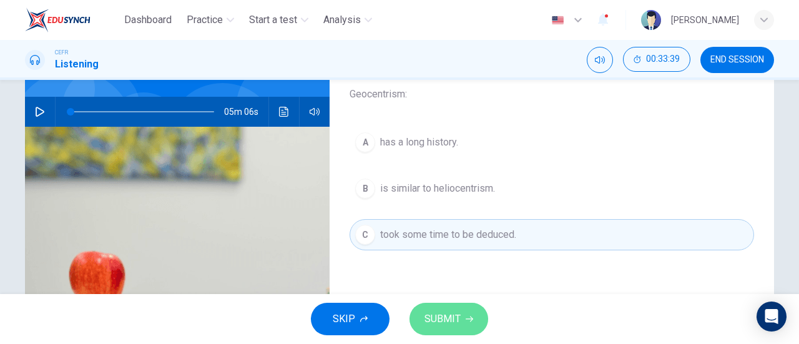
click at [454, 312] on span "SUBMIT" at bounding box center [443, 318] width 36 height 17
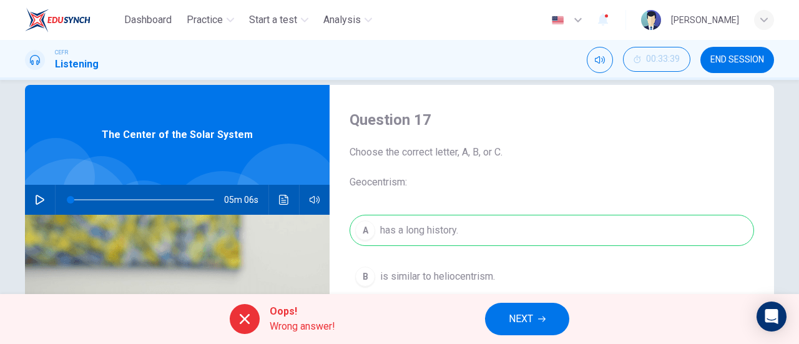
scroll to position [12, 0]
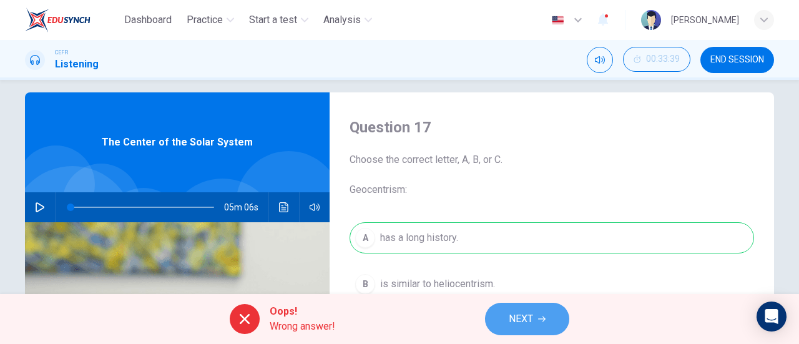
click at [549, 317] on button "NEXT" at bounding box center [527, 319] width 84 height 32
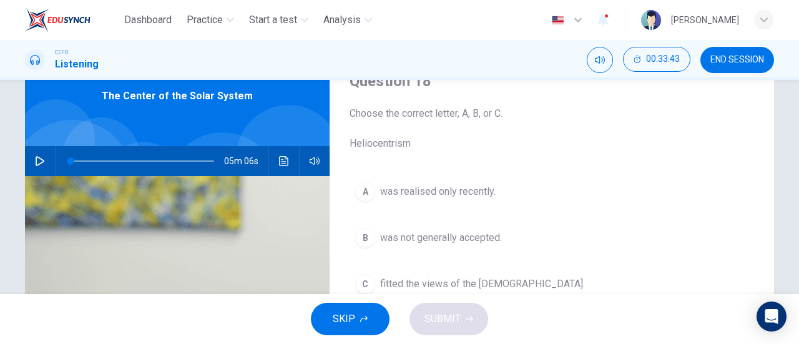
scroll to position [98, 0]
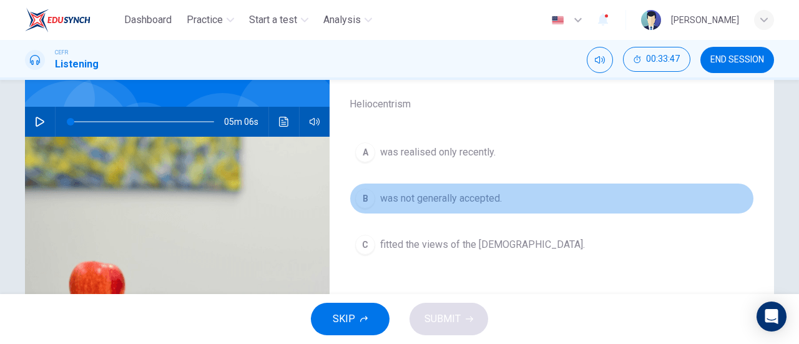
click at [480, 197] on span "was not generally accepted." at bounding box center [441, 198] width 122 height 15
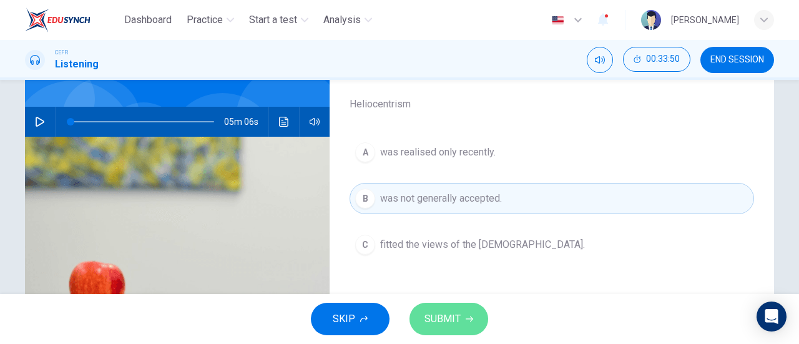
click at [458, 317] on span "SUBMIT" at bounding box center [443, 318] width 36 height 17
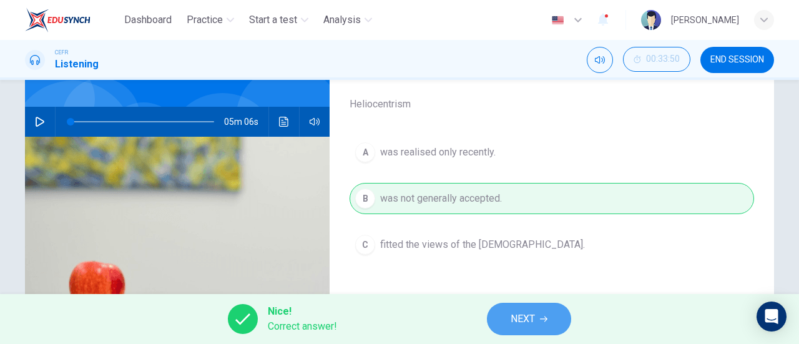
click at [518, 322] on span "NEXT" at bounding box center [523, 318] width 24 height 17
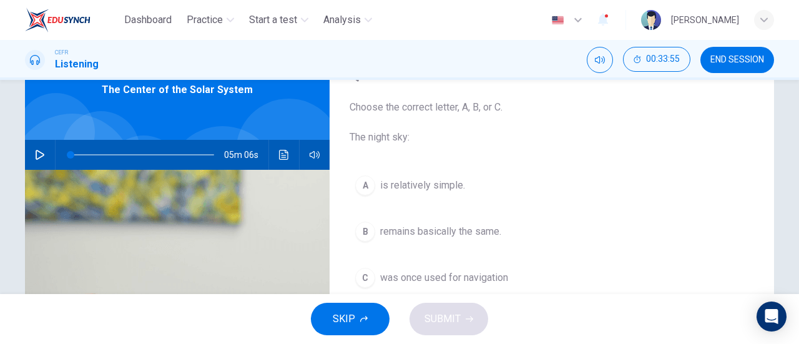
scroll to position [124, 0]
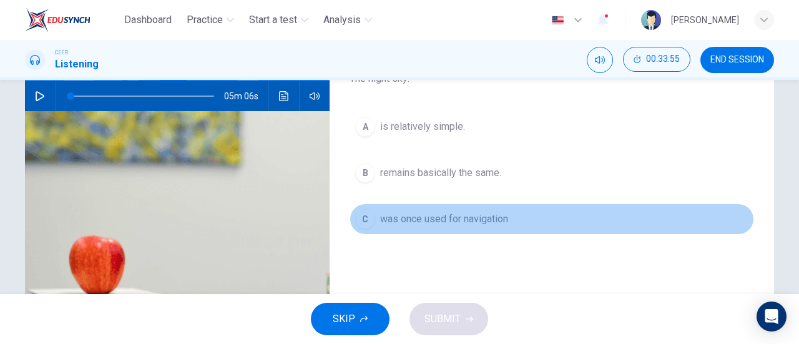
click at [471, 214] on span "was once used for navigation" at bounding box center [444, 219] width 128 height 15
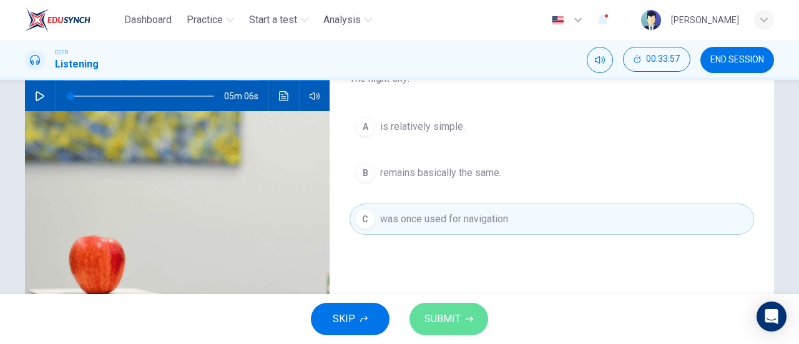
click at [455, 310] on span "SUBMIT" at bounding box center [443, 318] width 36 height 17
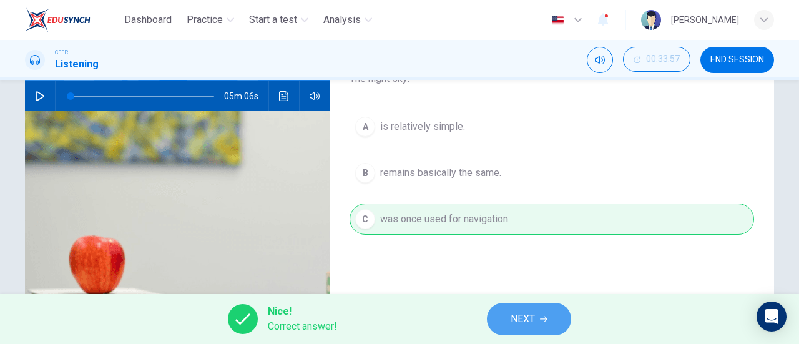
click at [512, 312] on span "NEXT" at bounding box center [523, 318] width 24 height 17
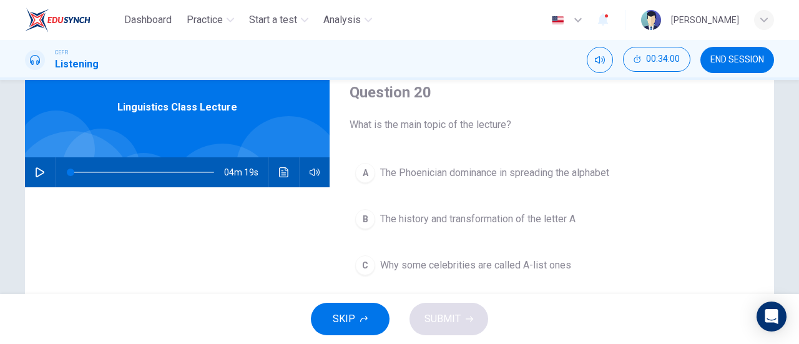
scroll to position [47, 0]
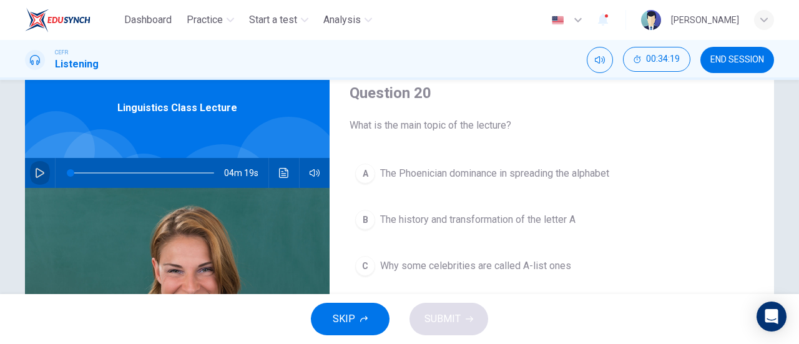
click at [30, 168] on button "button" at bounding box center [40, 173] width 20 height 30
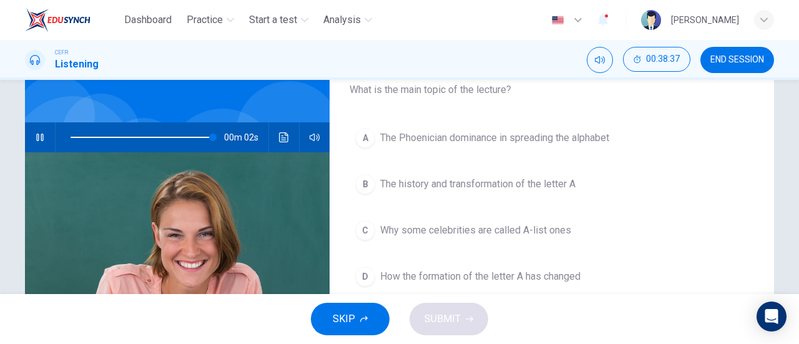
scroll to position [78, 0]
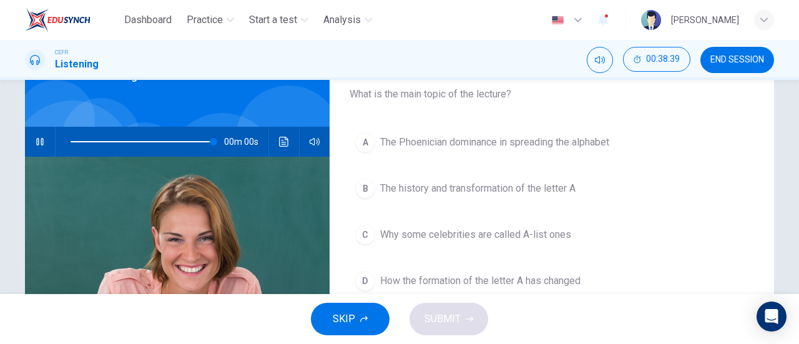
type input "0"
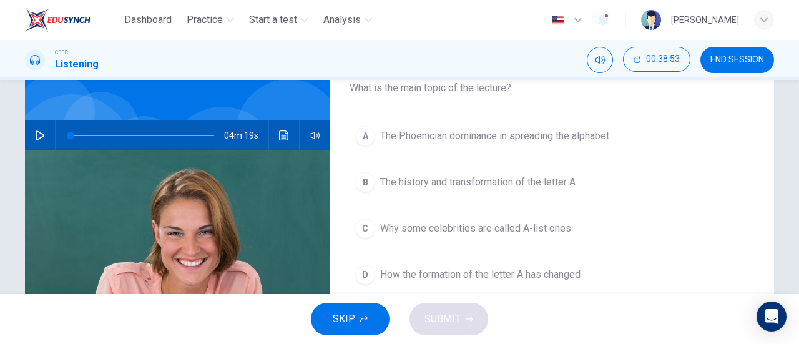
scroll to position [117, 0]
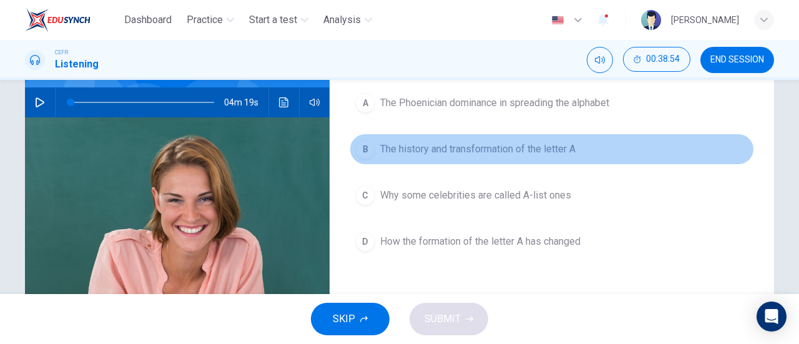
click at [494, 152] on span "The history and transformation of the letter A" at bounding box center [477, 149] width 195 height 15
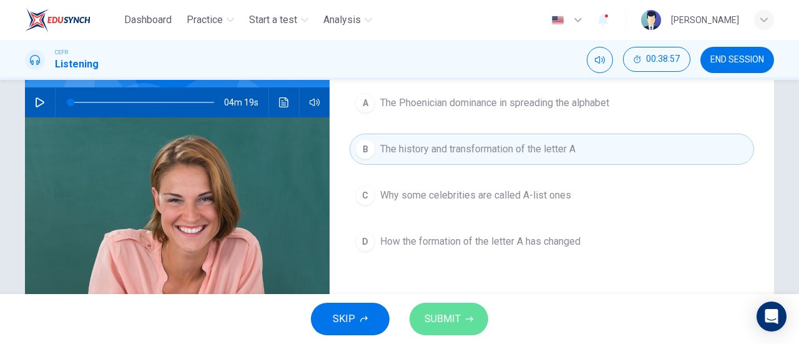
click at [456, 320] on span "SUBMIT" at bounding box center [443, 318] width 36 height 17
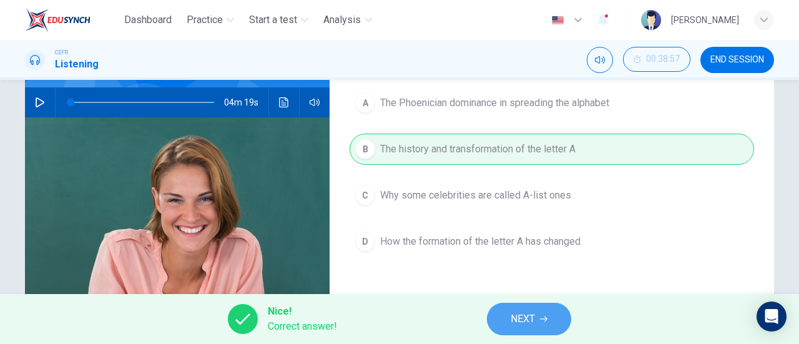
click at [545, 316] on icon "button" at bounding box center [543, 318] width 7 height 7
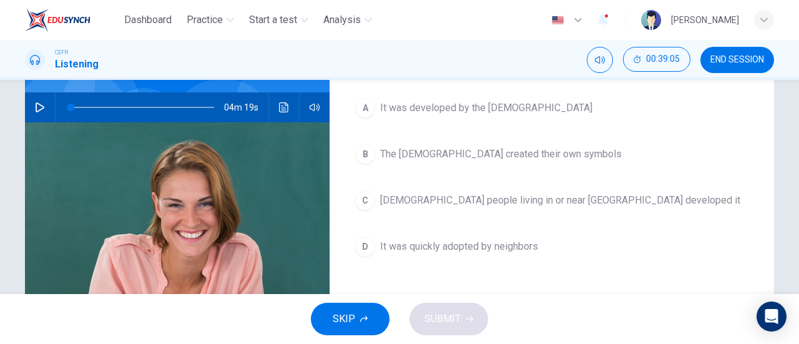
scroll to position [112, 0]
click at [505, 205] on span "[DEMOGRAPHIC_DATA] people living in or near [GEOGRAPHIC_DATA] developed it" at bounding box center [560, 201] width 360 height 15
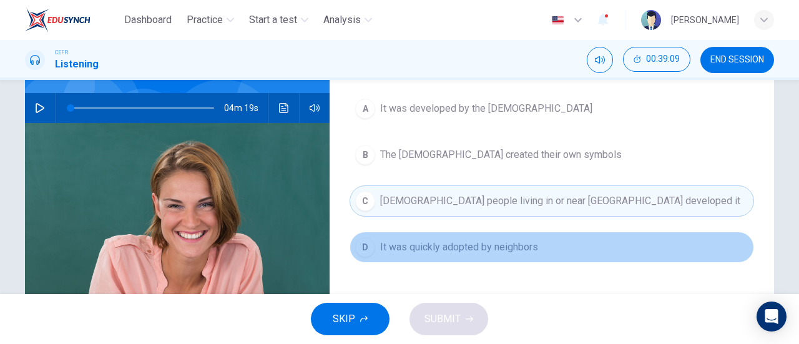
click at [481, 242] on span "It was quickly adopted by neighbors" at bounding box center [459, 247] width 158 height 15
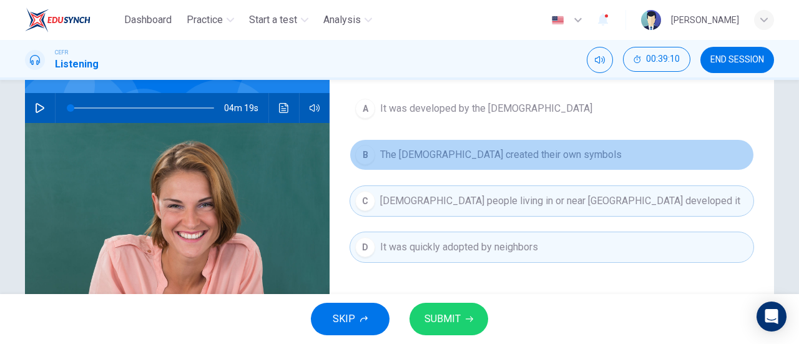
click at [461, 160] on span "The [DEMOGRAPHIC_DATA] created their own symbols" at bounding box center [501, 154] width 242 height 15
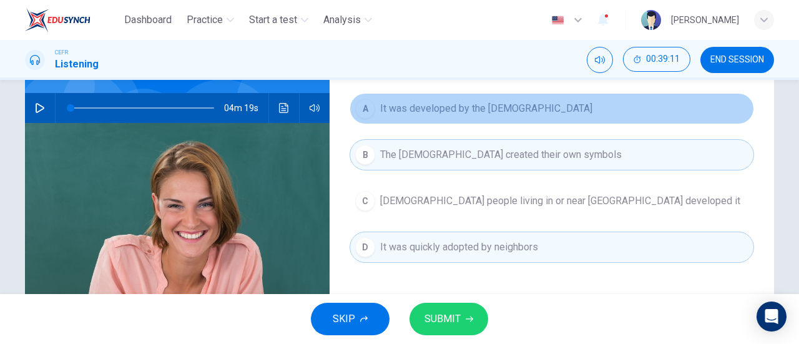
click at [453, 108] on span "It was developed by the [DEMOGRAPHIC_DATA]" at bounding box center [486, 108] width 212 height 15
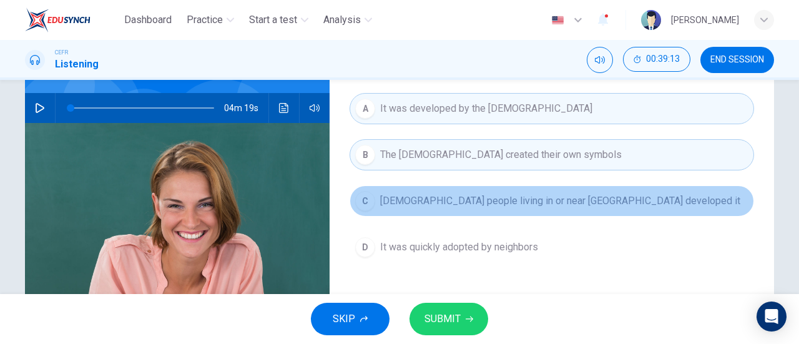
click at [482, 190] on button "C [DEMOGRAPHIC_DATA] people living in or near [GEOGRAPHIC_DATA] developed it" at bounding box center [552, 200] width 405 height 31
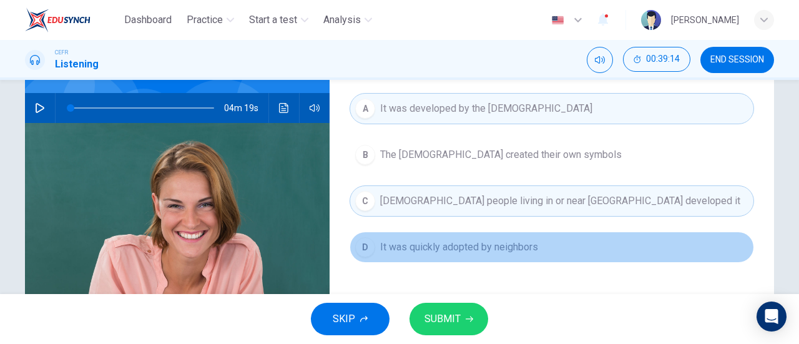
click at [492, 240] on span "It was quickly adopted by neighbors" at bounding box center [459, 247] width 158 height 15
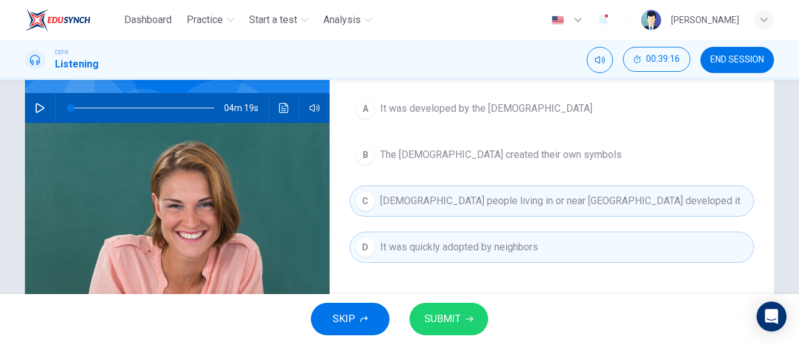
click at [460, 310] on button "SUBMIT" at bounding box center [449, 319] width 79 height 32
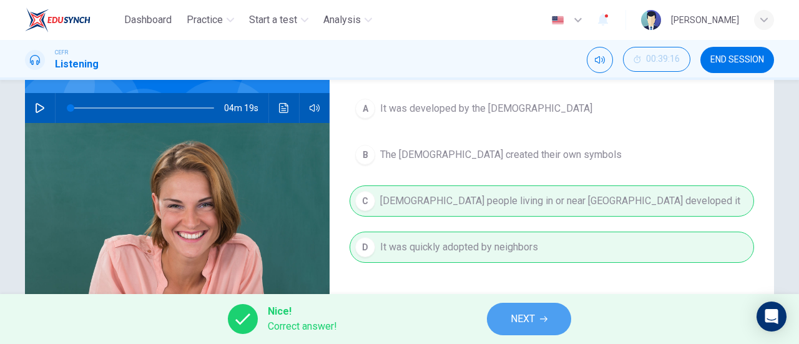
click at [523, 325] on span "NEXT" at bounding box center [523, 318] width 24 height 17
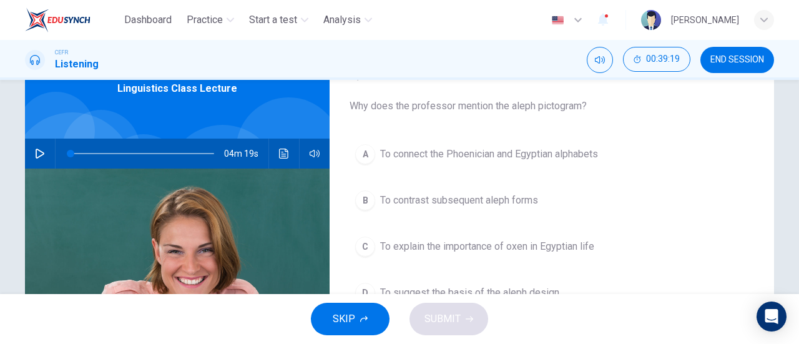
scroll to position [67, 0]
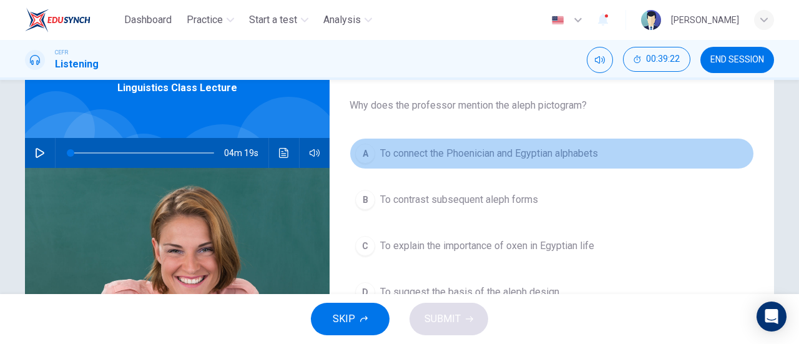
click at [533, 160] on span "To connect the Phoenician and Egyptian alphabets" at bounding box center [489, 153] width 218 height 15
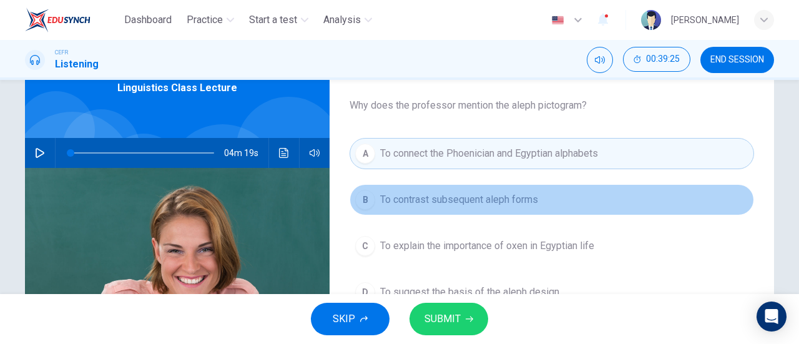
click at [525, 200] on span "To contrast subsequent aleph forms" at bounding box center [459, 199] width 158 height 15
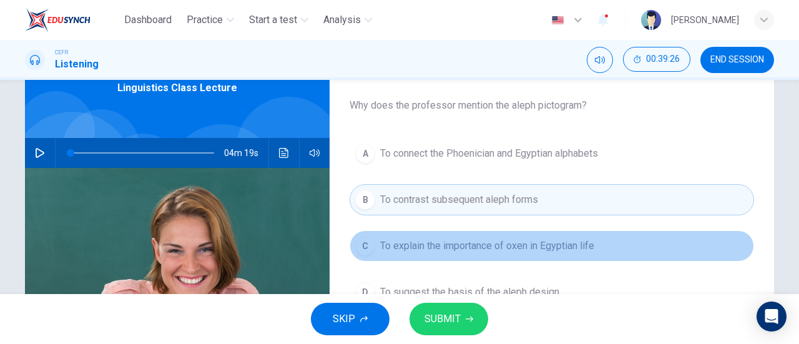
click at [550, 239] on span "To explain the importance of oxen in Egyptian life" at bounding box center [487, 246] width 214 height 15
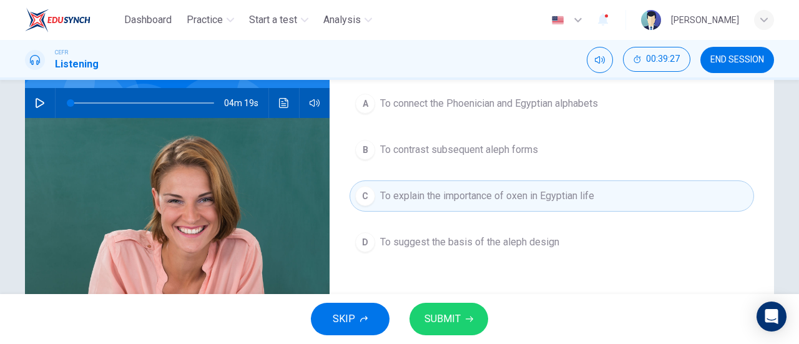
scroll to position [122, 0]
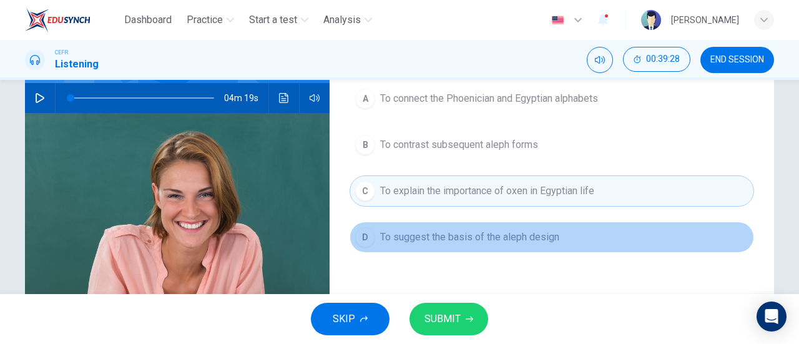
click at [541, 238] on span "To suggest the basis of the aleph design" at bounding box center [469, 237] width 179 height 15
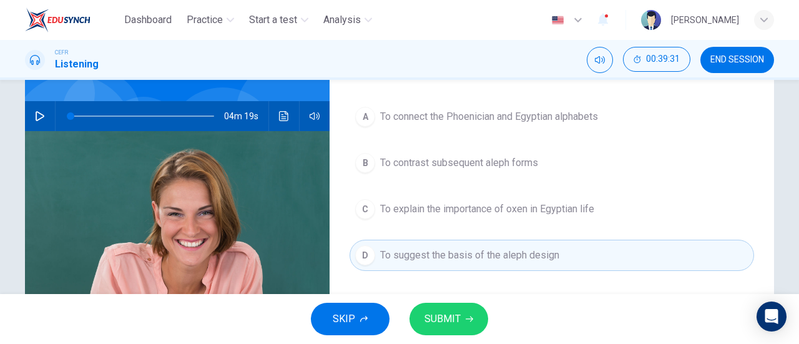
scroll to position [119, 0]
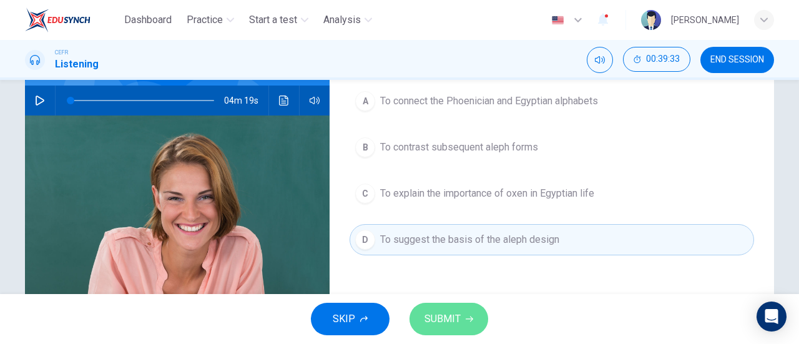
click at [452, 313] on span "SUBMIT" at bounding box center [443, 318] width 36 height 17
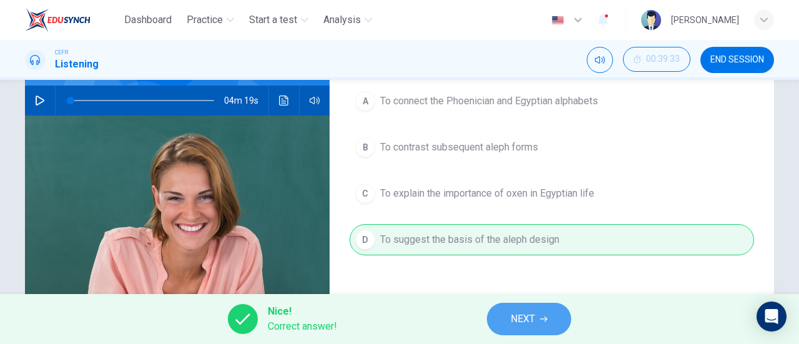
click at [535, 319] on span "NEXT" at bounding box center [523, 318] width 24 height 17
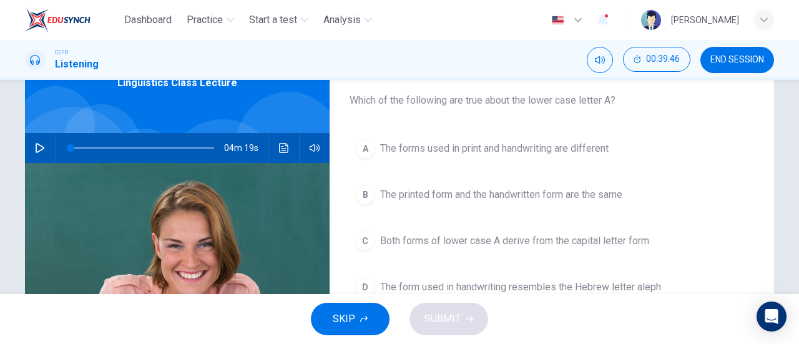
scroll to position [107, 0]
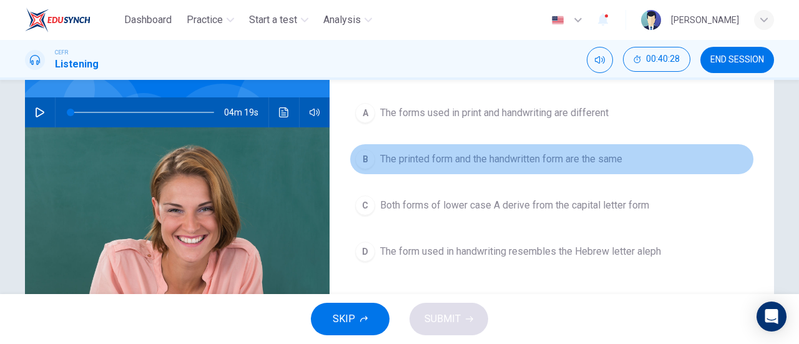
click at [553, 157] on span "The printed form and the handwritten form are the same" at bounding box center [501, 159] width 242 height 15
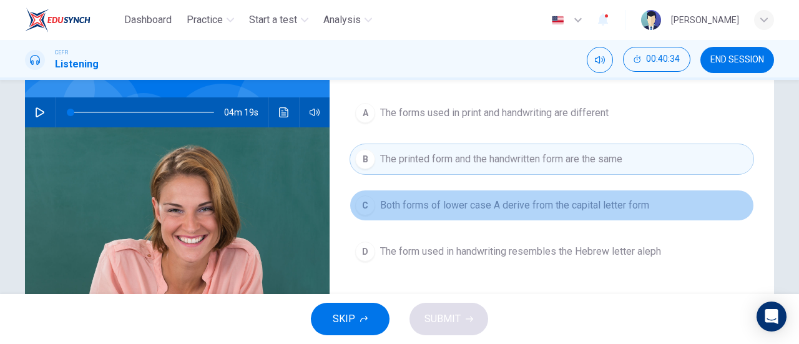
click at [548, 210] on span "Both forms of lower case A derive from the capital letter form" at bounding box center [514, 205] width 269 height 15
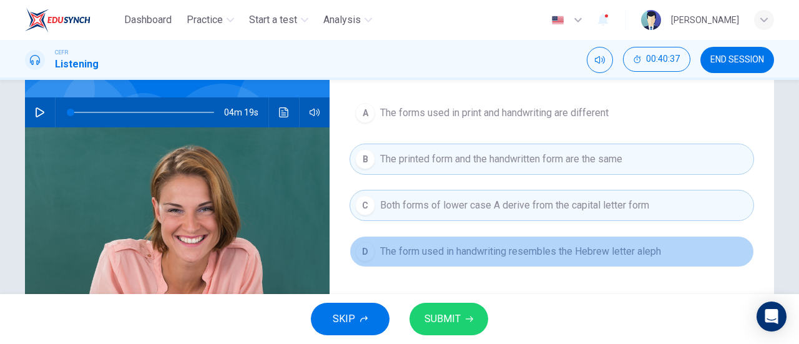
click at [546, 259] on button "D The form used in handwriting resembles the Hebrew letter aleph" at bounding box center [552, 251] width 405 height 31
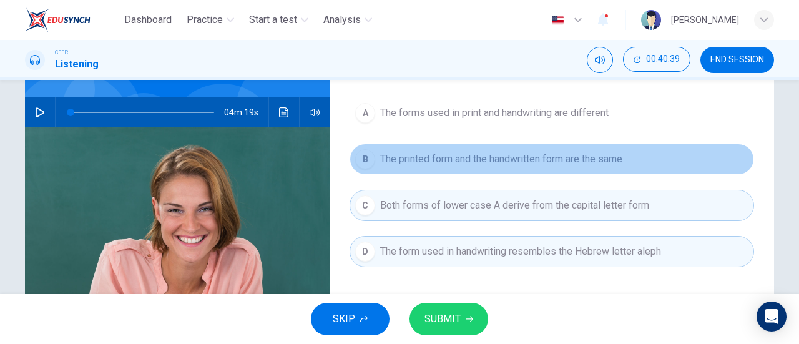
click at [528, 159] on span "The printed form and the handwritten form are the same" at bounding box center [501, 159] width 242 height 15
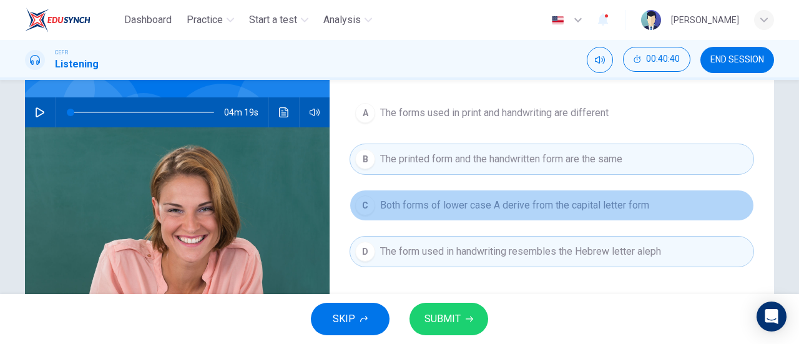
click at [527, 191] on button "C Both forms of lower case A derive from the capital letter form" at bounding box center [552, 205] width 405 height 31
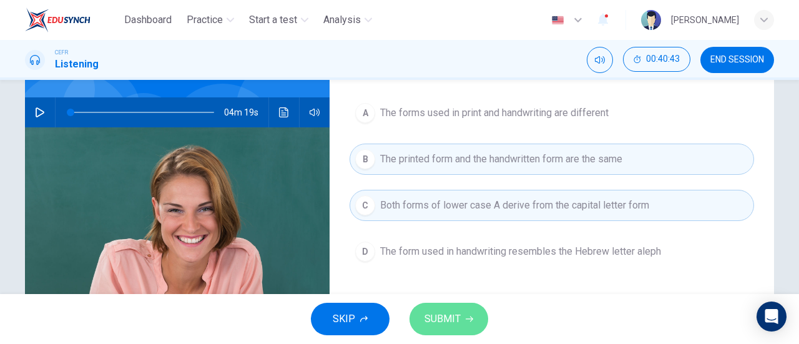
click at [476, 312] on button "SUBMIT" at bounding box center [449, 319] width 79 height 32
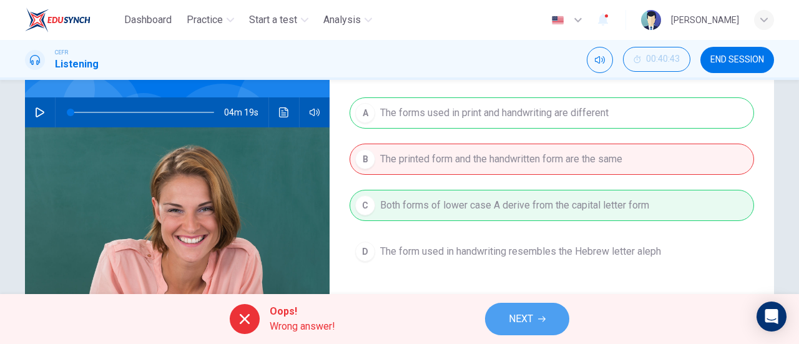
click at [517, 323] on span "NEXT" at bounding box center [521, 318] width 24 height 17
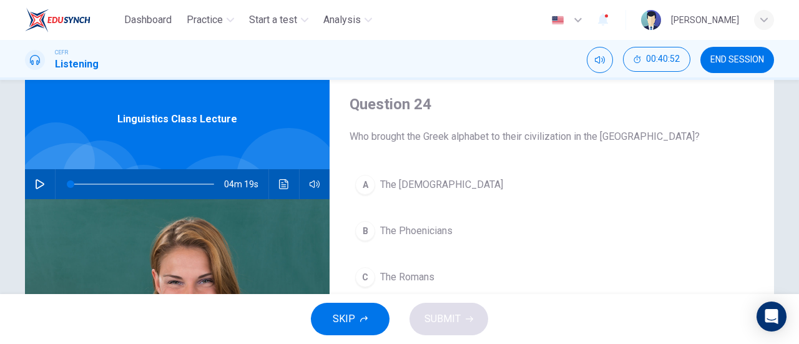
scroll to position [88, 0]
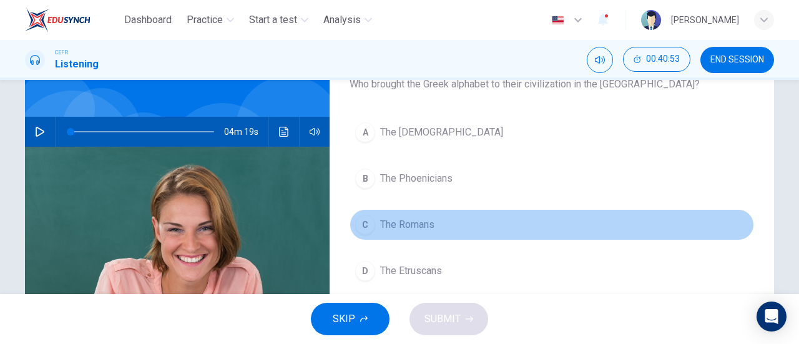
click at [421, 224] on span "The Romans" at bounding box center [407, 224] width 54 height 15
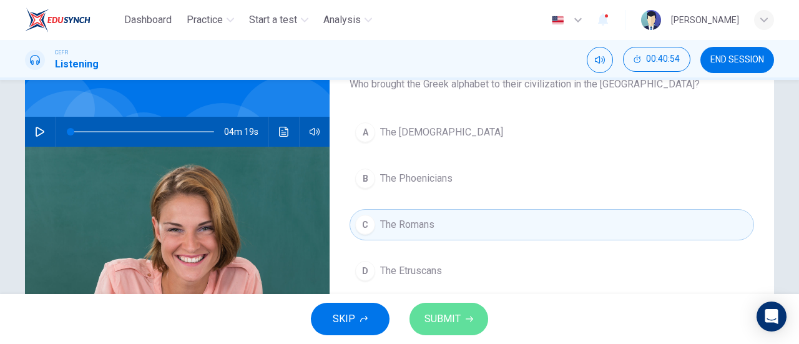
click at [458, 329] on button "SUBMIT" at bounding box center [449, 319] width 79 height 32
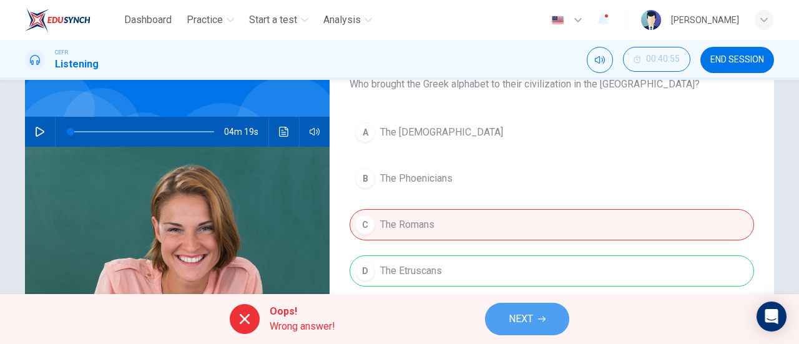
click at [522, 315] on span "NEXT" at bounding box center [521, 318] width 24 height 17
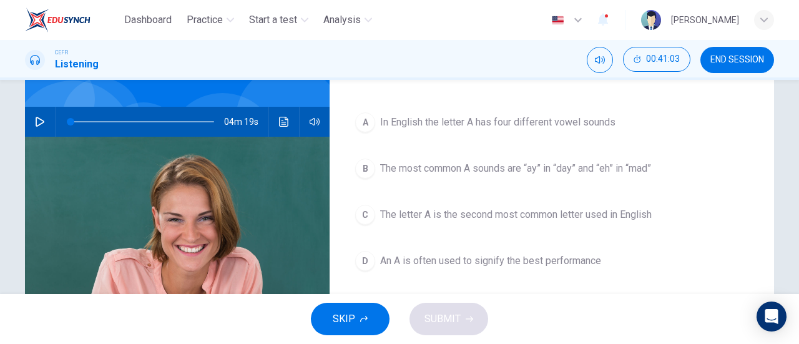
scroll to position [86, 0]
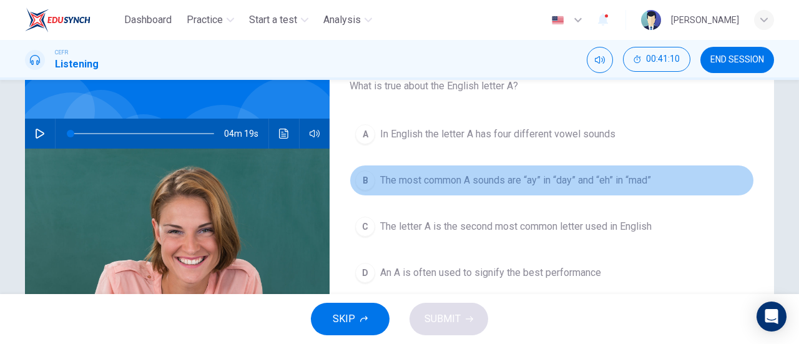
click at [546, 185] on span "The most common A sounds are “ay” in “day” and “eh” in “mad”" at bounding box center [515, 180] width 271 height 15
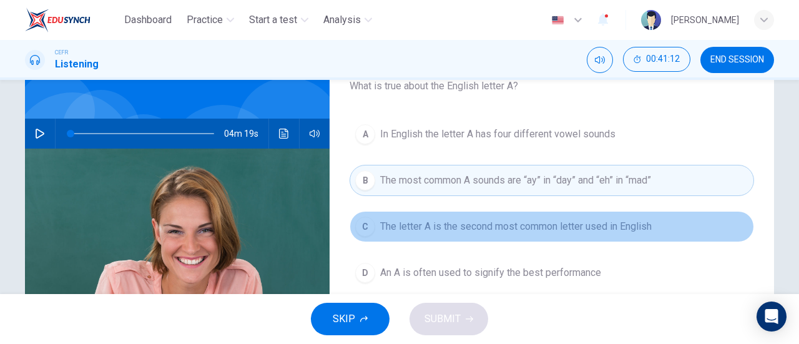
click at [567, 225] on span "The letter A is the second most common letter used in English" at bounding box center [516, 226] width 272 height 15
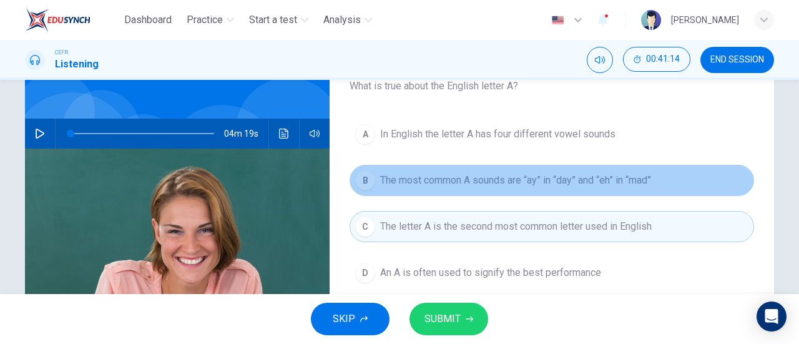
click at [550, 170] on button "B The most common A sounds are “ay” in “day” and “eh” in “mad”" at bounding box center [552, 180] width 405 height 31
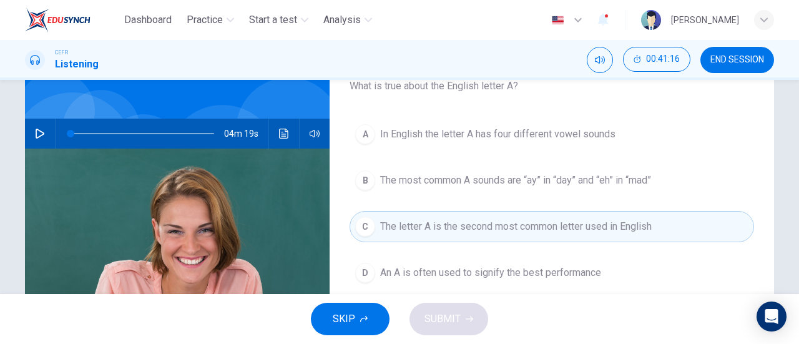
scroll to position [114, 0]
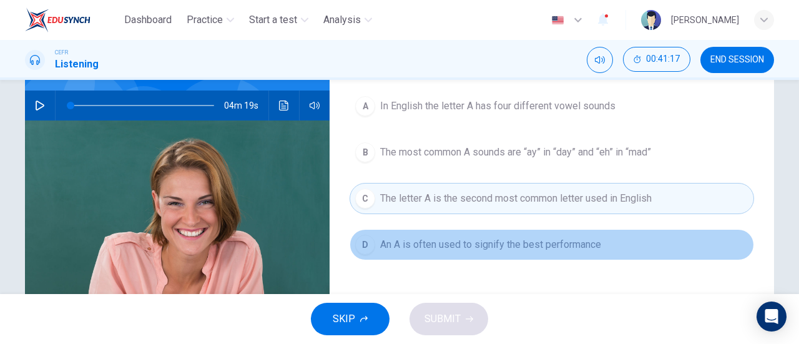
click at [563, 247] on span "An A is often used to signify the best performance" at bounding box center [490, 244] width 221 height 15
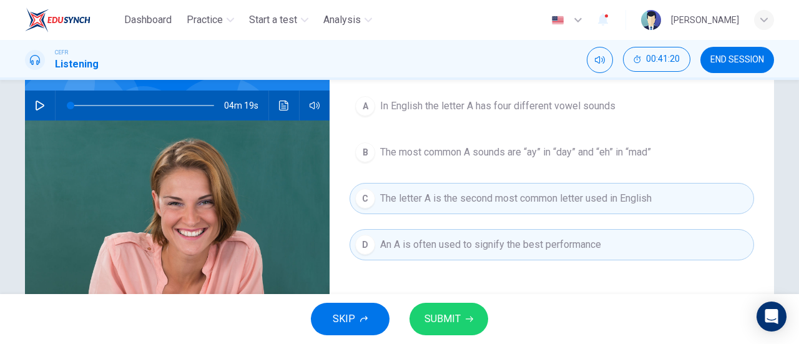
click at [538, 154] on span "The most common A sounds are “ay” in “day” and “eh” in “mad”" at bounding box center [515, 152] width 271 height 15
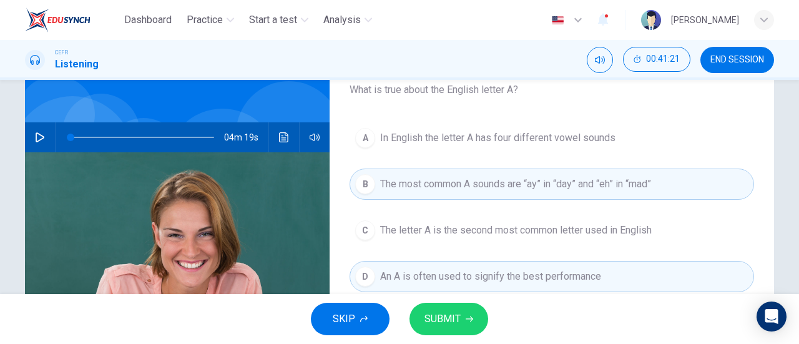
scroll to position [82, 0]
click at [462, 309] on button "SUBMIT" at bounding box center [449, 319] width 79 height 32
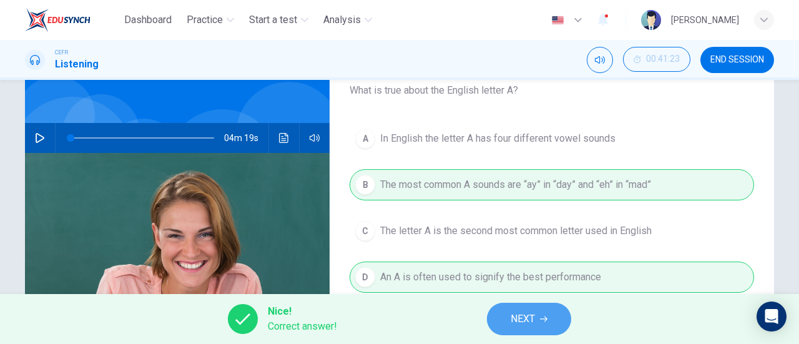
click at [515, 315] on span "NEXT" at bounding box center [523, 318] width 24 height 17
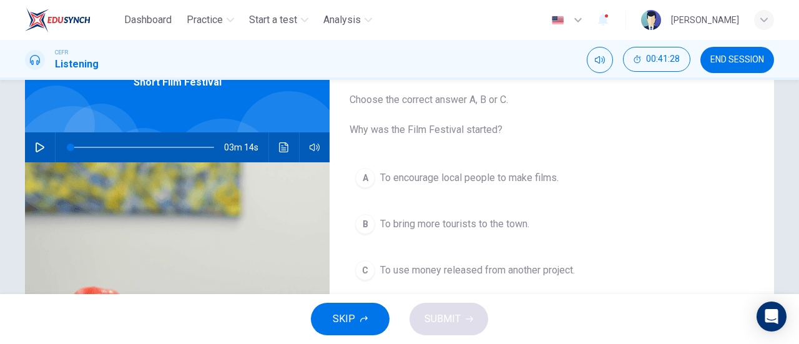
scroll to position [0, 0]
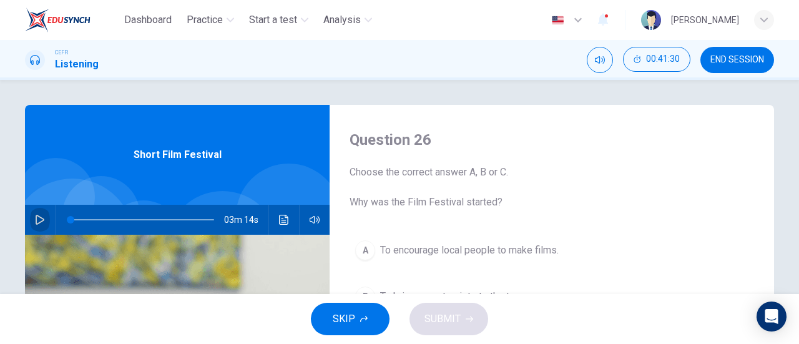
click at [35, 220] on icon "button" at bounding box center [40, 220] width 10 height 10
type input "0"
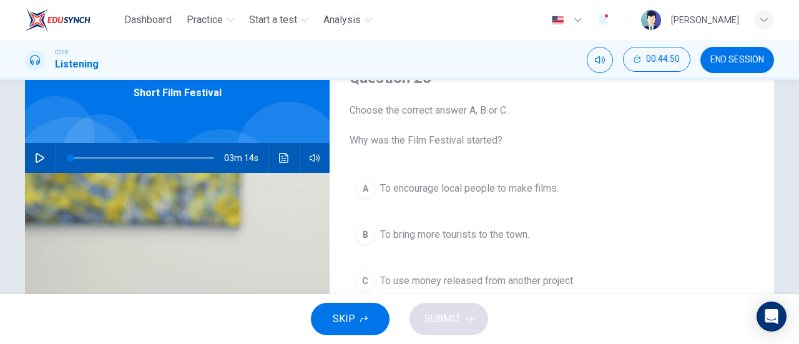
scroll to position [131, 0]
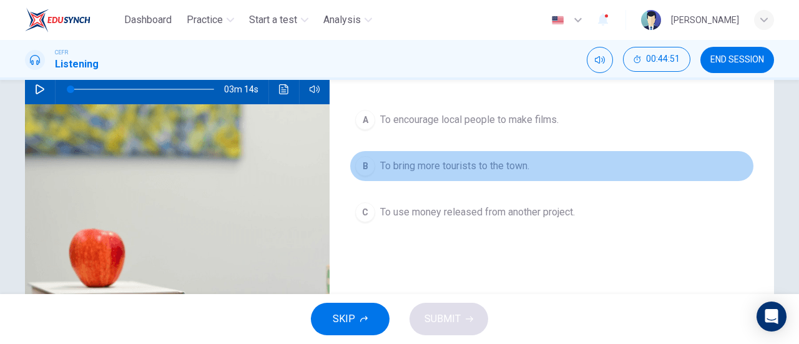
click at [473, 165] on span "To bring more tourists to the town." at bounding box center [454, 166] width 149 height 15
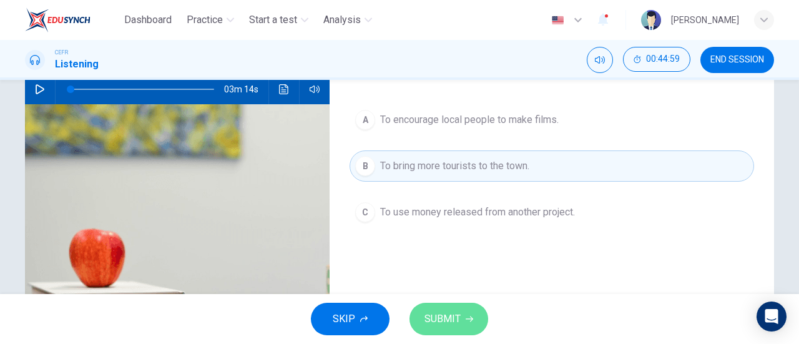
click at [455, 327] on span "SUBMIT" at bounding box center [443, 318] width 36 height 17
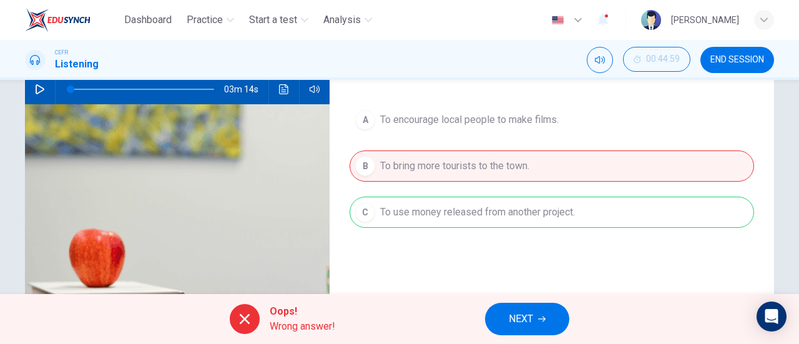
drag, startPoint x: 326, startPoint y: 335, endPoint x: 444, endPoint y: 250, distance: 145.8
click at [444, 250] on div "Dashboard Practice Start a test Analysis English en ​ NUR ' [PERSON_NAME] CEFR …" at bounding box center [399, 172] width 799 height 344
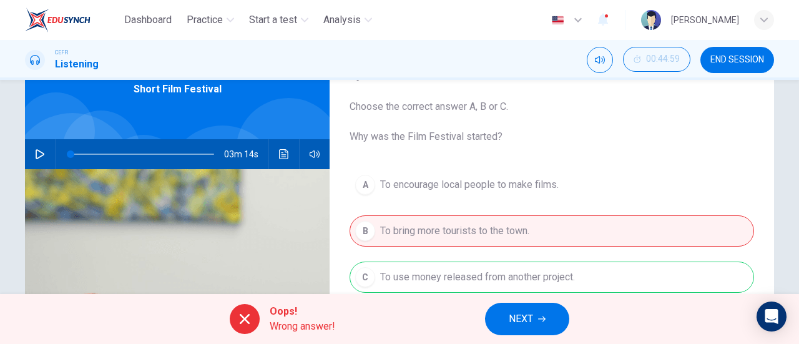
scroll to position [0, 0]
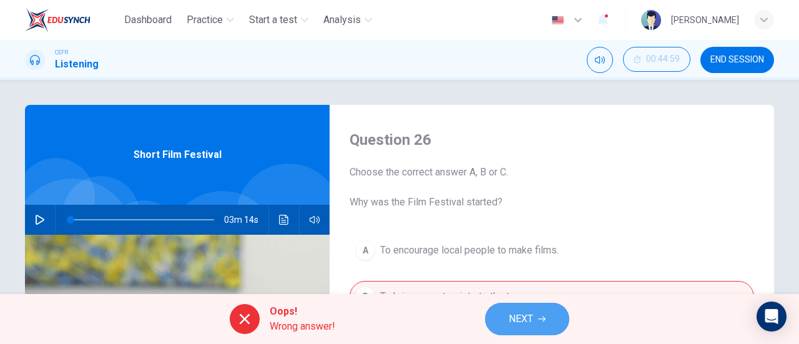
click at [520, 333] on button "NEXT" at bounding box center [527, 319] width 84 height 32
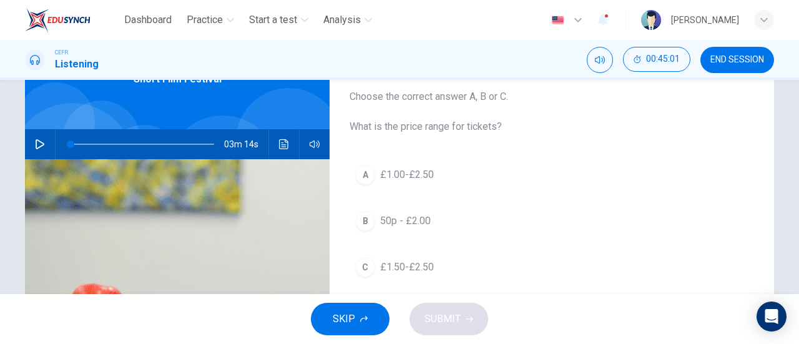
scroll to position [75, 0]
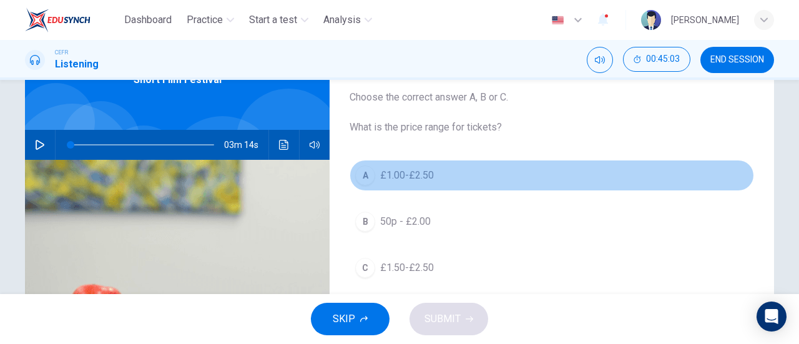
click at [412, 171] on span "£1.00-£2.50" at bounding box center [407, 175] width 54 height 15
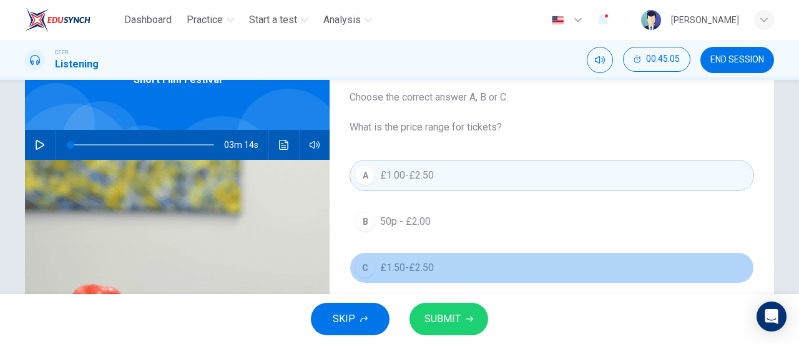
click at [421, 264] on span "£1.50-£2.50" at bounding box center [407, 267] width 54 height 15
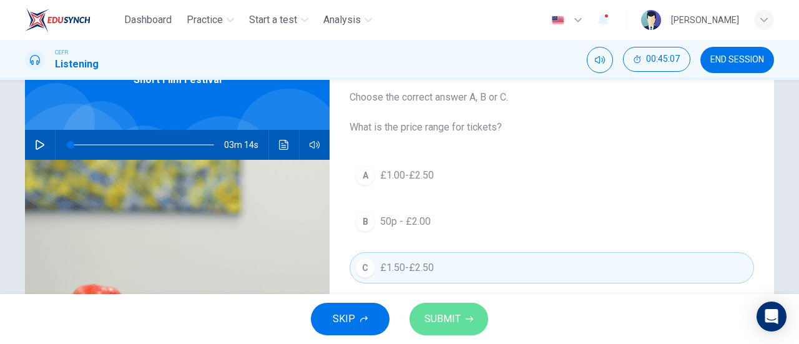
click at [452, 304] on button "SUBMIT" at bounding box center [449, 319] width 79 height 32
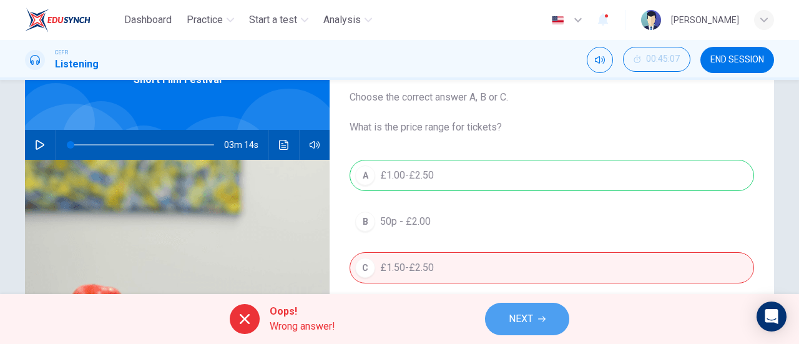
click at [543, 310] on button "NEXT" at bounding box center [527, 319] width 84 height 32
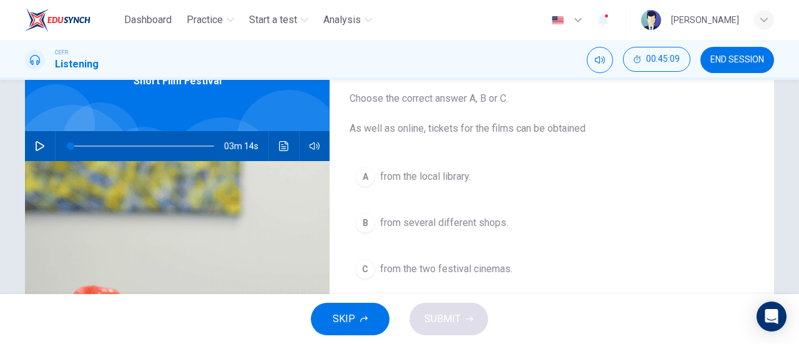
scroll to position [98, 0]
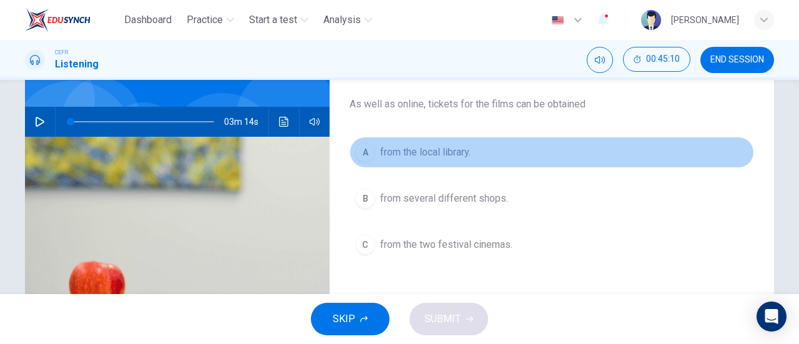
click at [450, 156] on span "from the local library." at bounding box center [425, 152] width 91 height 15
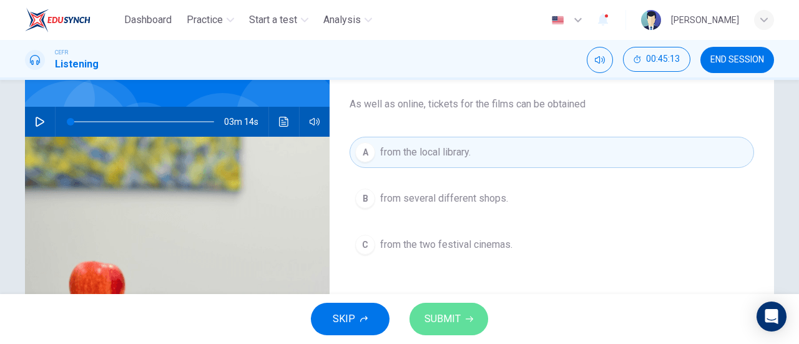
click at [467, 315] on icon "button" at bounding box center [469, 318] width 7 height 7
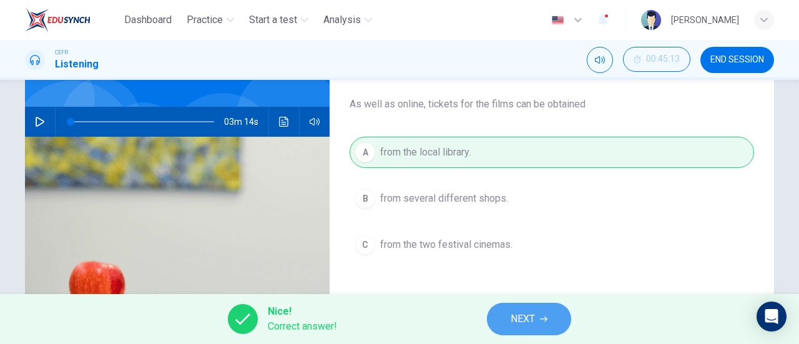
click at [537, 314] on button "NEXT" at bounding box center [529, 319] width 84 height 32
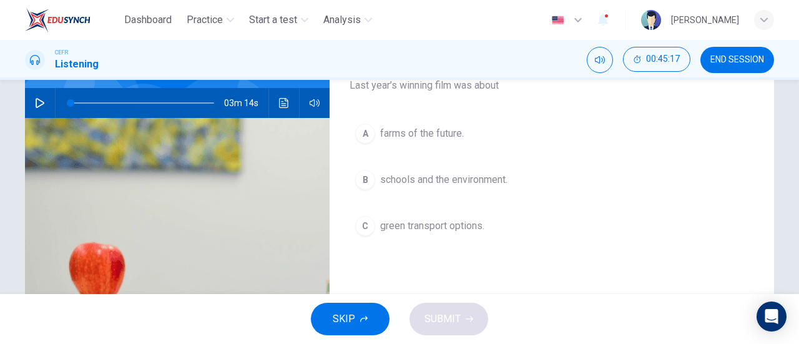
scroll to position [114, 0]
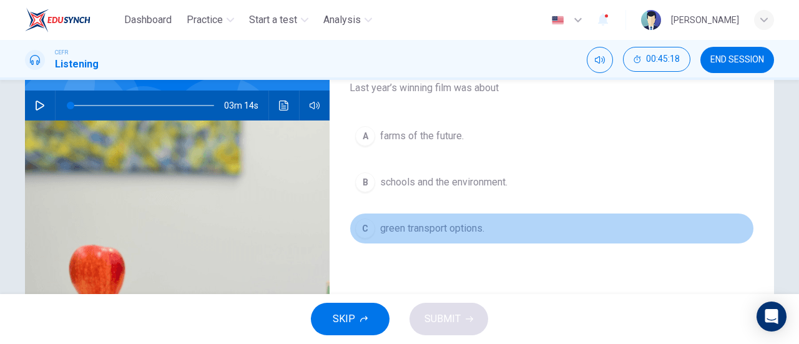
click at [465, 228] on span "green transport options." at bounding box center [432, 228] width 104 height 15
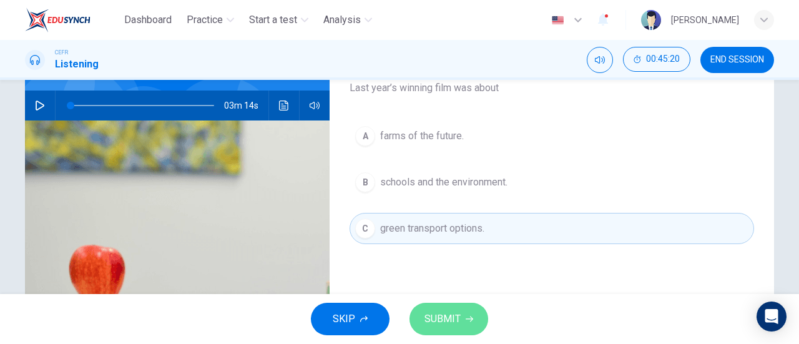
click at [471, 319] on icon "button" at bounding box center [469, 320] width 7 height 6
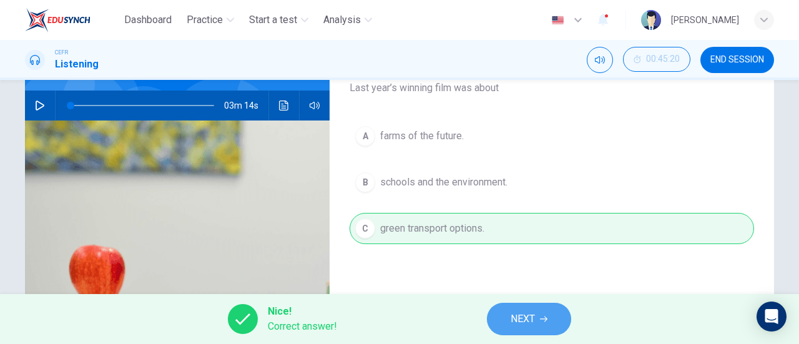
click at [528, 308] on button "NEXT" at bounding box center [529, 319] width 84 height 32
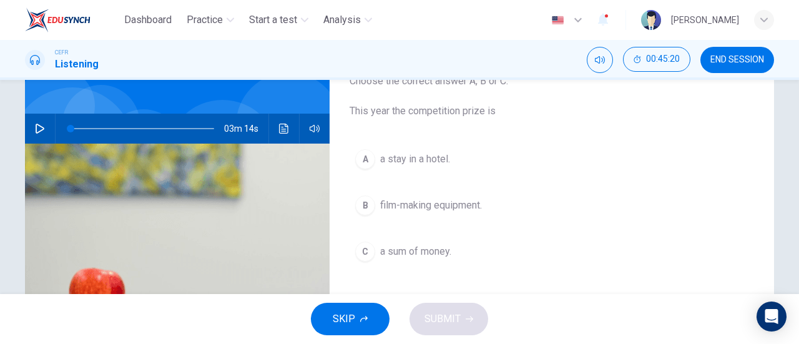
scroll to position [89, 0]
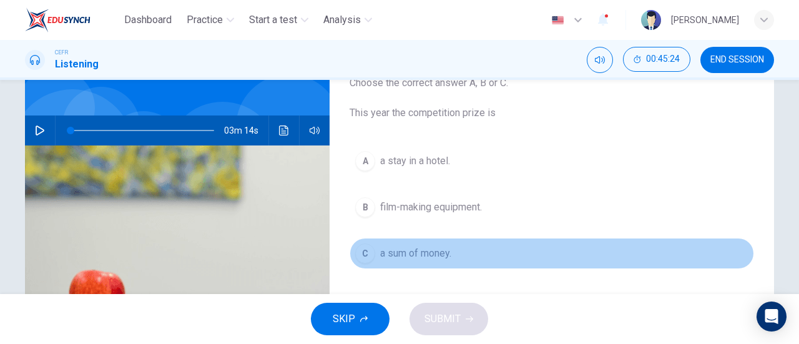
click at [446, 244] on button "C a sum of money." at bounding box center [552, 253] width 405 height 31
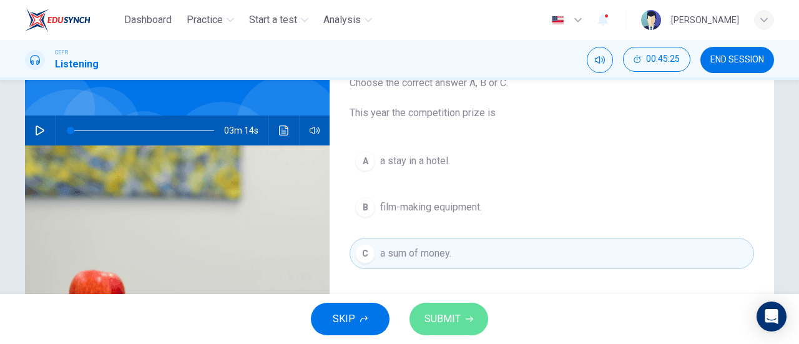
click at [444, 320] on span "SUBMIT" at bounding box center [443, 318] width 36 height 17
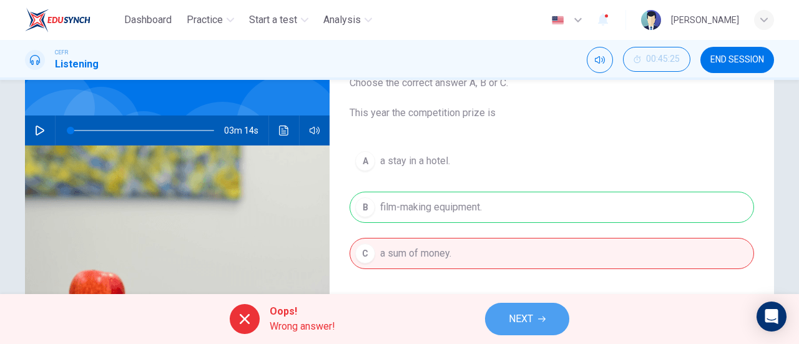
click at [528, 303] on button "NEXT" at bounding box center [527, 319] width 84 height 32
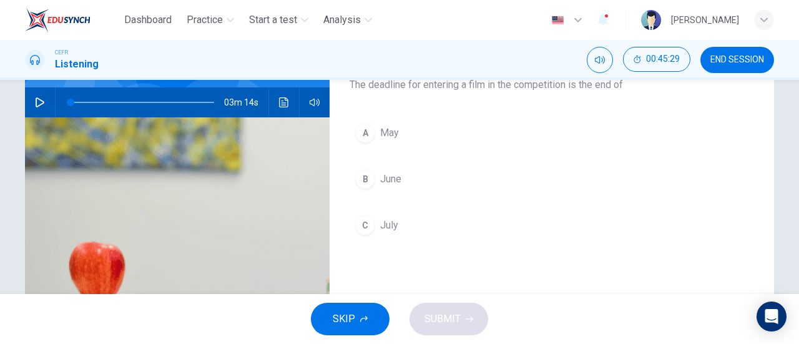
scroll to position [118, 0]
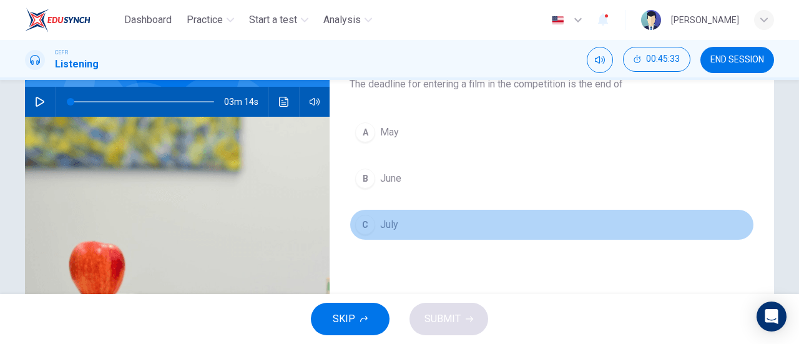
click at [387, 225] on span "July" at bounding box center [389, 224] width 18 height 15
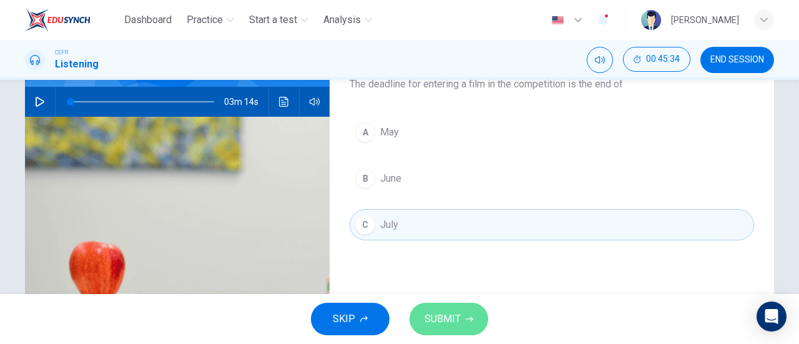
click at [455, 318] on span "SUBMIT" at bounding box center [443, 318] width 36 height 17
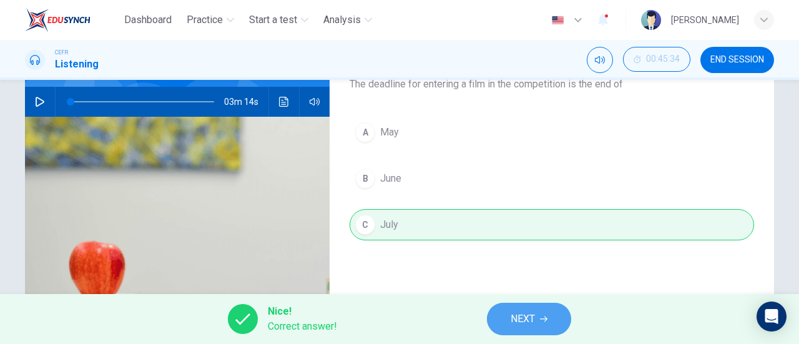
click at [541, 314] on button "NEXT" at bounding box center [529, 319] width 84 height 32
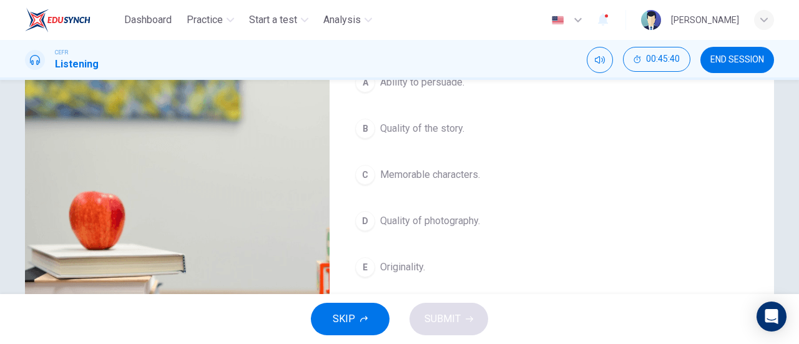
scroll to position [195, 0]
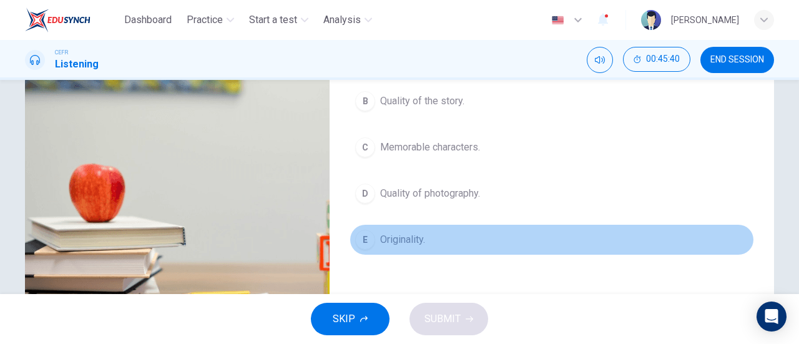
click at [419, 252] on button "E Originality." at bounding box center [552, 239] width 405 height 31
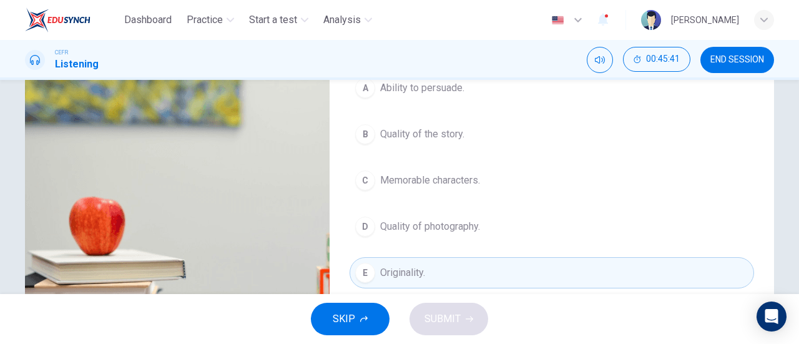
scroll to position [141, 0]
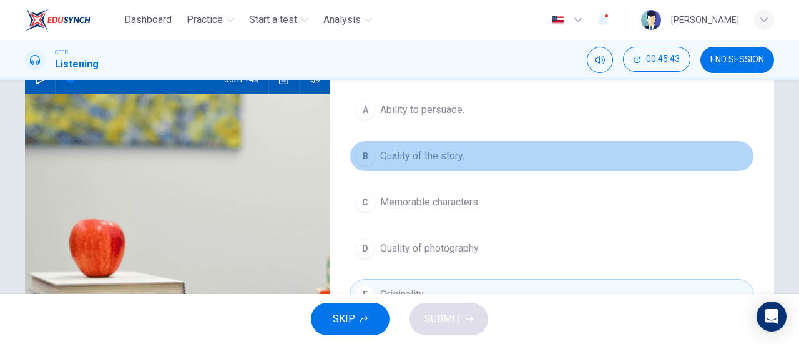
click at [418, 160] on span "Quality of the story." at bounding box center [422, 156] width 84 height 15
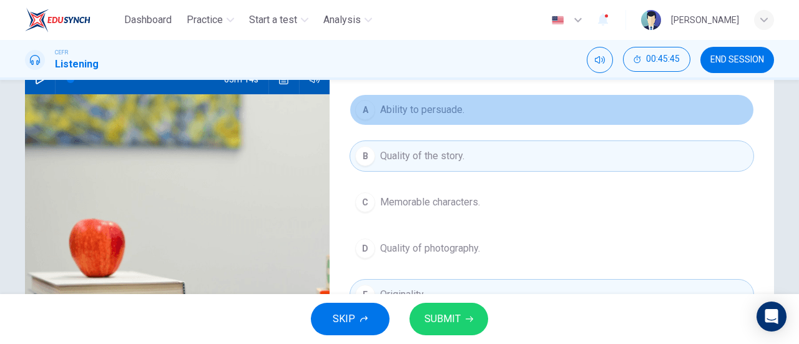
click at [417, 104] on span "Ability to persuade." at bounding box center [422, 109] width 84 height 15
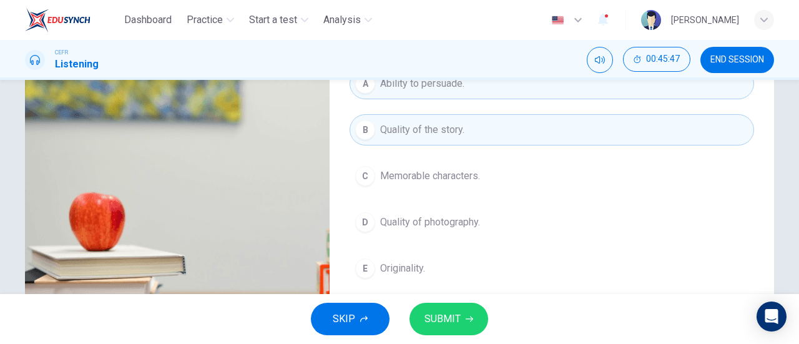
scroll to position [189, 0]
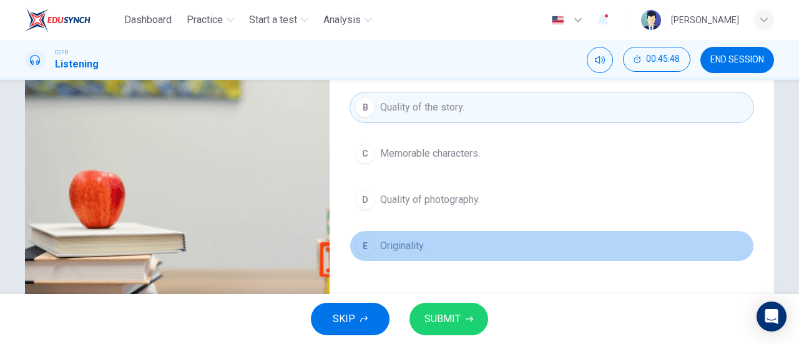
click at [437, 237] on button "E Originality." at bounding box center [552, 245] width 405 height 31
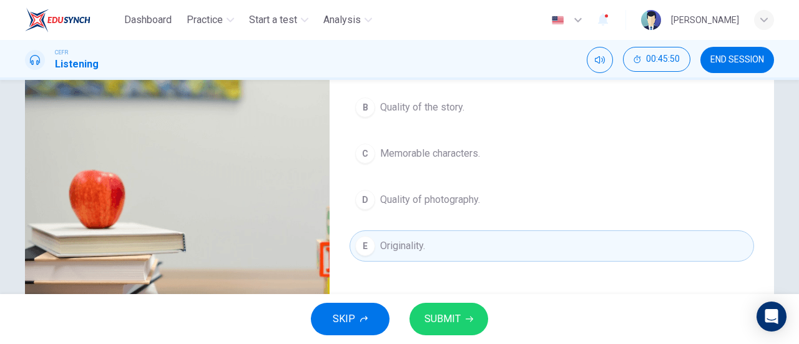
click at [443, 152] on span "Memorable characters." at bounding box center [430, 153] width 100 height 15
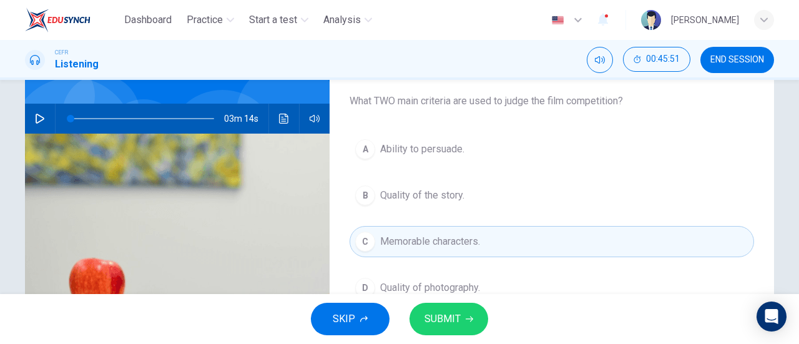
scroll to position [96, 0]
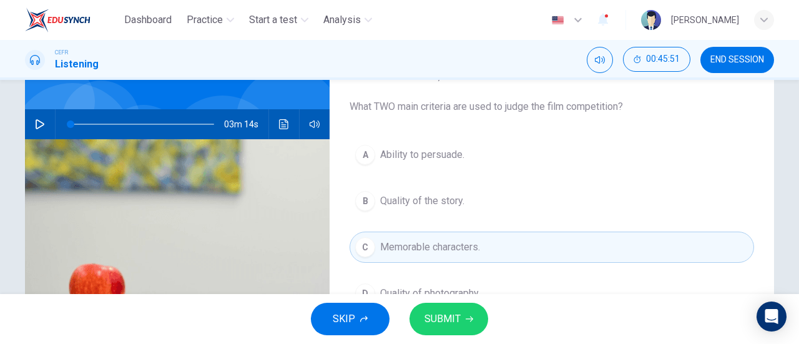
click at [443, 152] on span "Ability to persuade." at bounding box center [422, 154] width 84 height 15
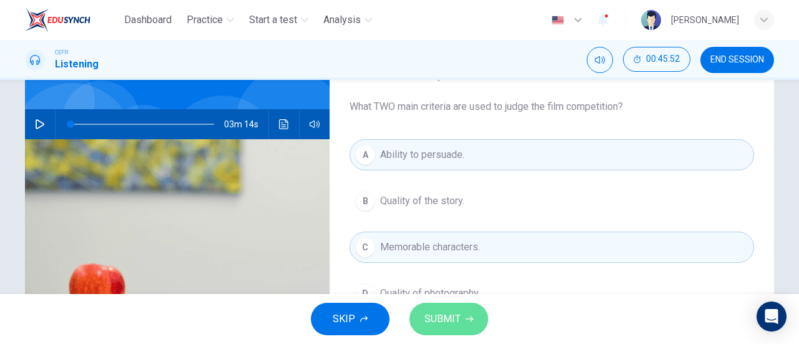
click at [445, 310] on span "SUBMIT" at bounding box center [443, 318] width 36 height 17
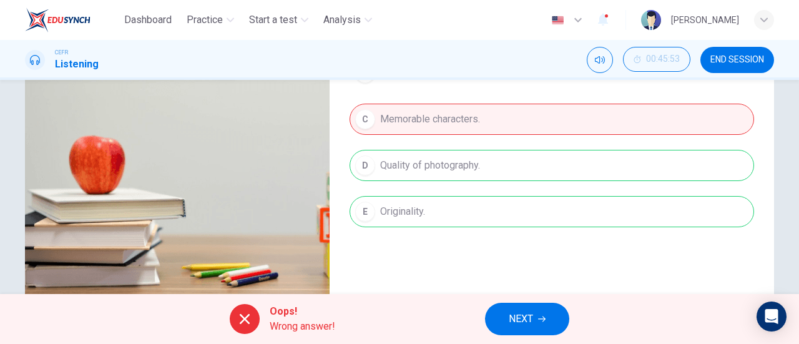
scroll to position [224, 0]
click at [545, 313] on button "NEXT" at bounding box center [527, 319] width 84 height 32
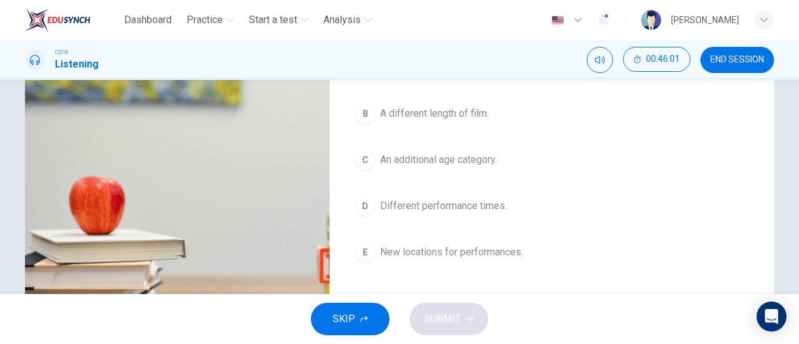
scroll to position [182, 0]
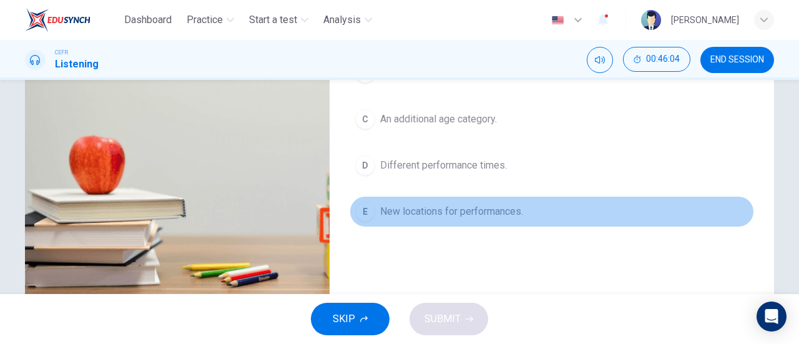
click at [496, 211] on span "New locations for performances." at bounding box center [451, 211] width 143 height 15
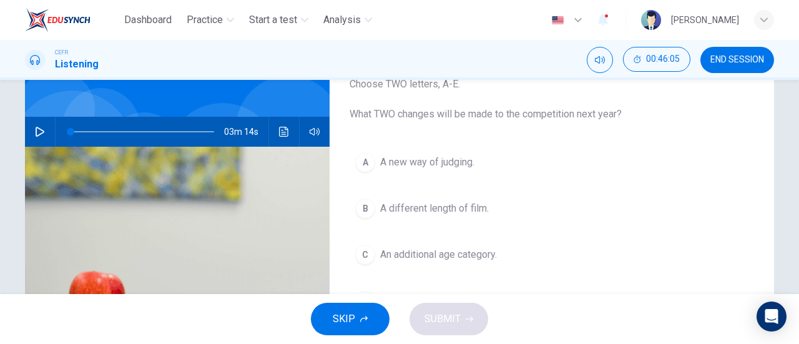
scroll to position [68, 0]
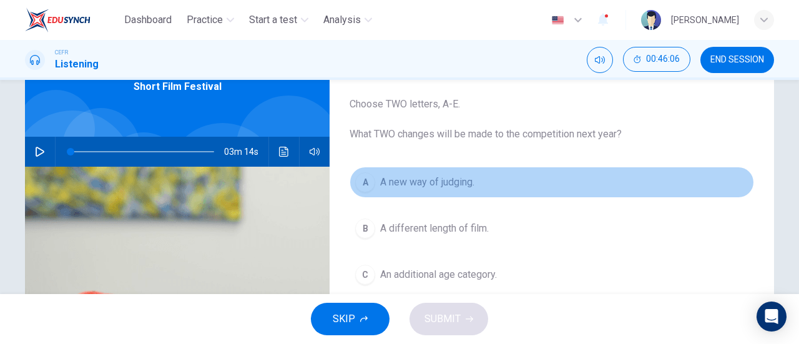
click at [453, 186] on span "A new way of judging." at bounding box center [427, 182] width 94 height 15
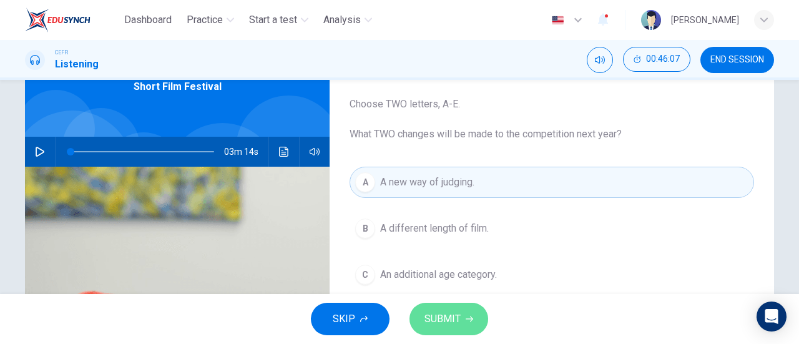
click at [473, 329] on button "SUBMIT" at bounding box center [449, 319] width 79 height 32
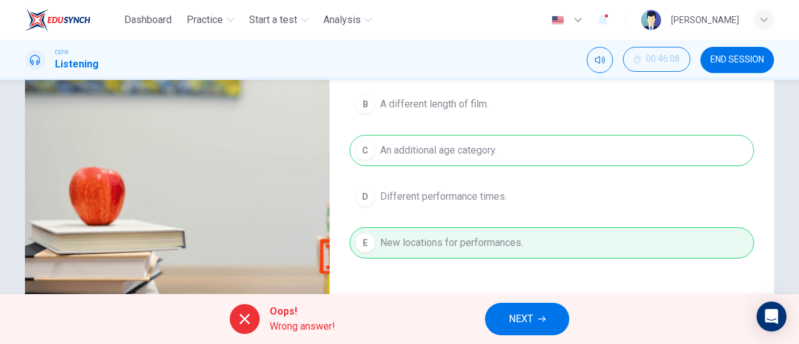
scroll to position [192, 0]
click at [541, 317] on icon "button" at bounding box center [541, 318] width 7 height 7
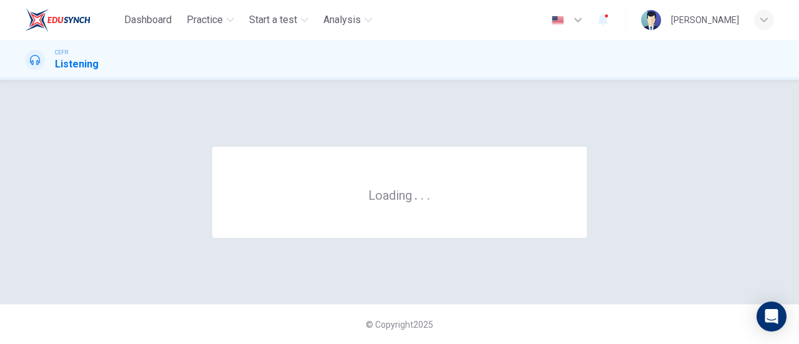
scroll to position [0, 0]
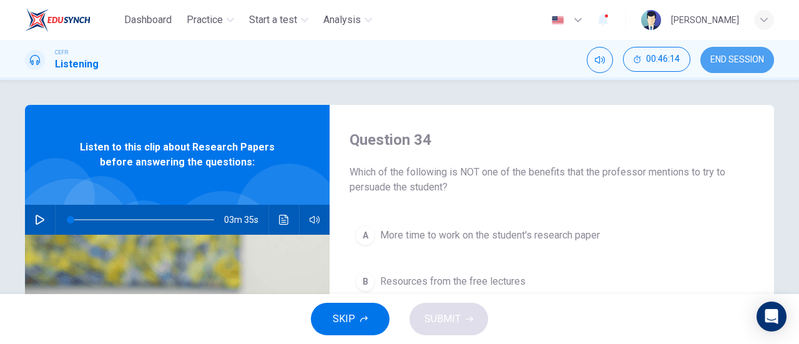
click at [754, 68] on button "END SESSION" at bounding box center [738, 60] width 74 height 26
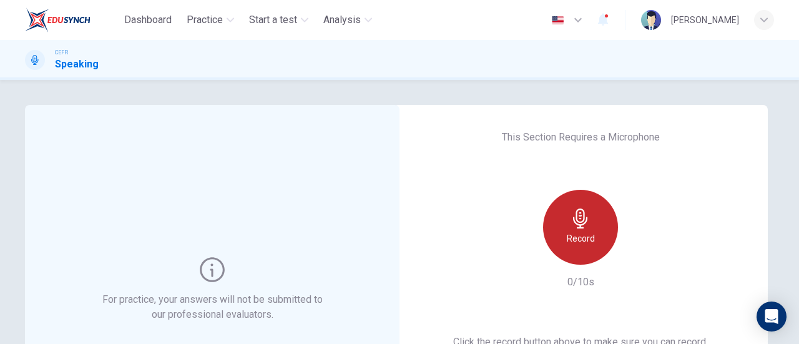
click at [556, 229] on div "Record" at bounding box center [580, 227] width 75 height 75
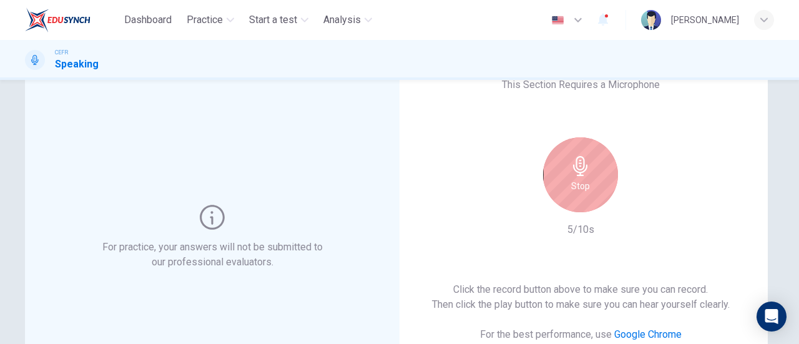
scroll to position [52, 0]
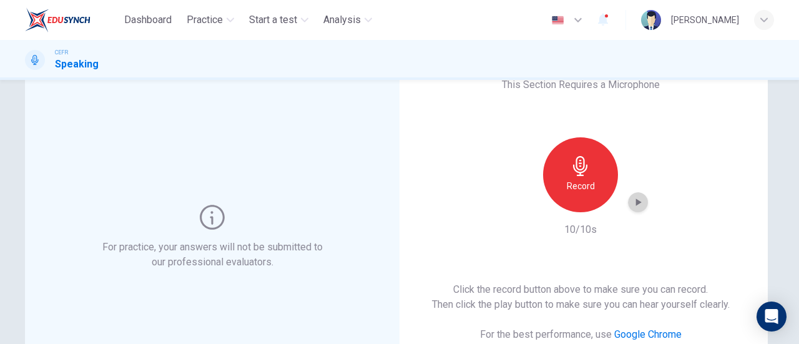
click at [632, 207] on icon "button" at bounding box center [638, 202] width 12 height 12
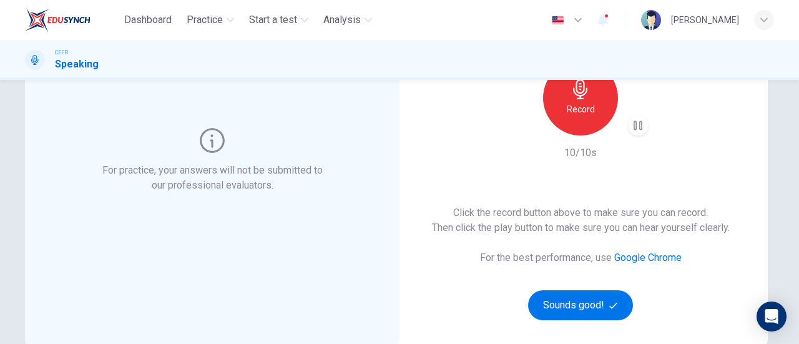
scroll to position [131, 0]
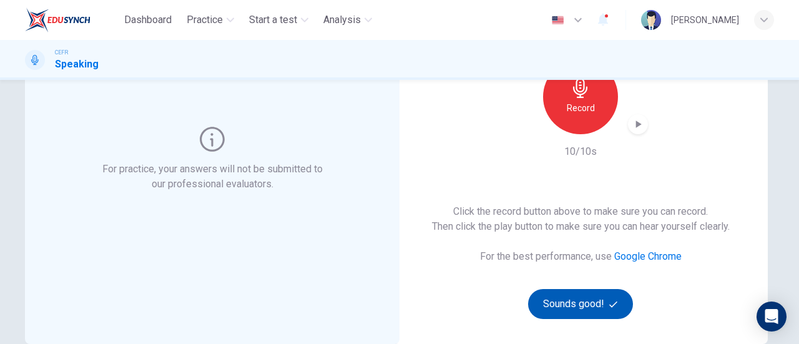
click at [614, 302] on icon "button" at bounding box center [613, 304] width 8 height 8
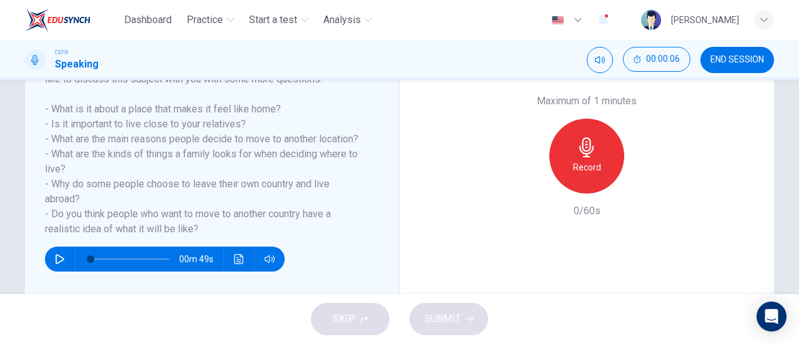
scroll to position [245, 0]
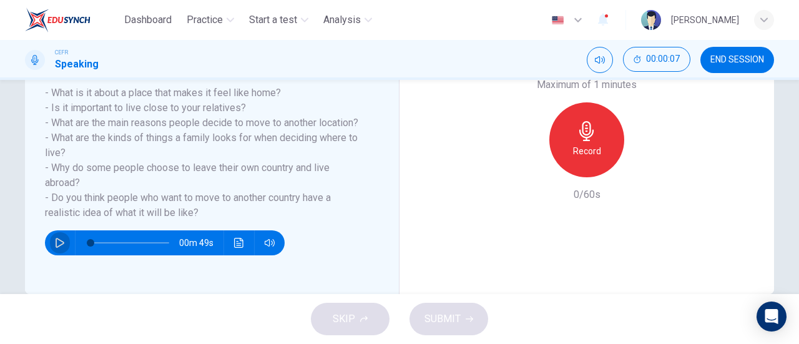
click at [50, 255] on button "button" at bounding box center [60, 242] width 20 height 25
type input "0"
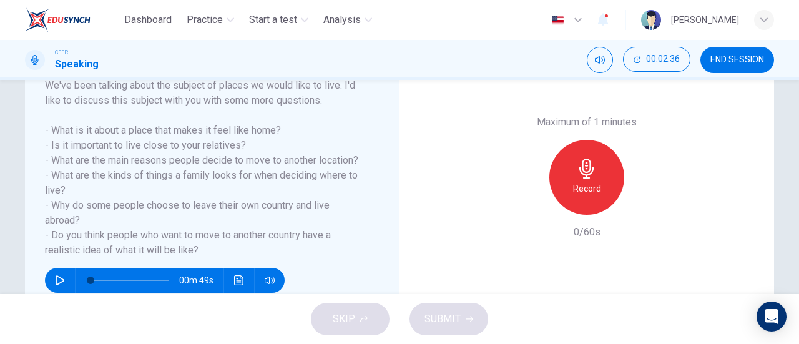
scroll to position [207, 0]
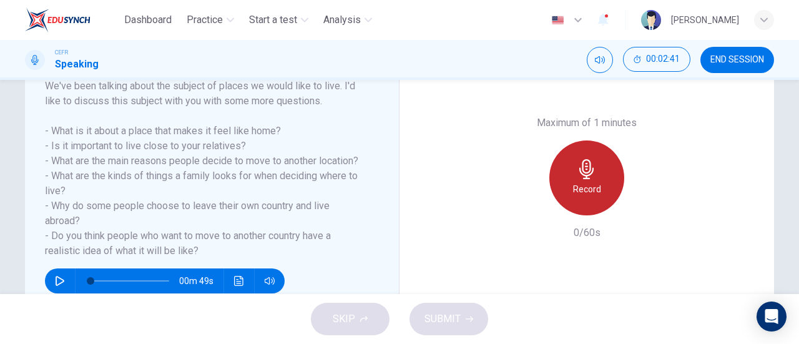
click at [575, 181] on div "Record" at bounding box center [587, 178] width 75 height 75
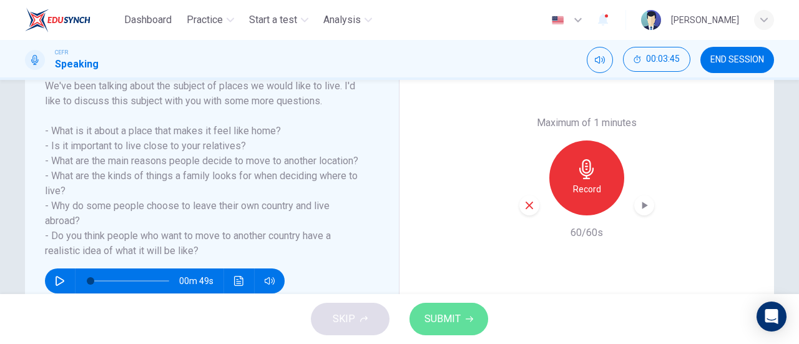
click at [438, 320] on span "SUBMIT" at bounding box center [443, 318] width 36 height 17
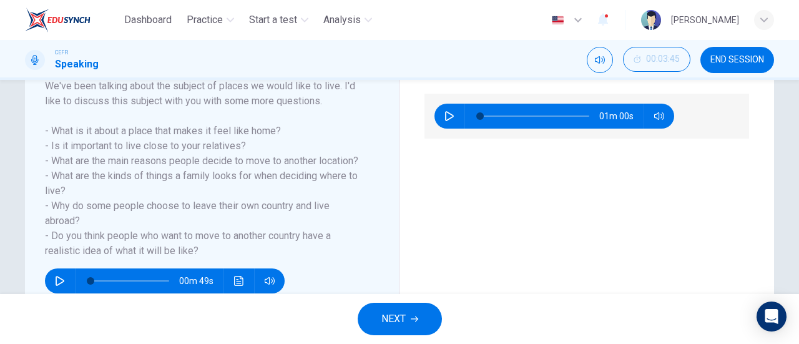
click at [437, 109] on div "01m 00s" at bounding box center [555, 116] width 240 height 25
click at [445, 113] on icon "button" at bounding box center [450, 116] width 10 height 10
type input "0"
click at [397, 315] on span "NEXT" at bounding box center [394, 318] width 24 height 17
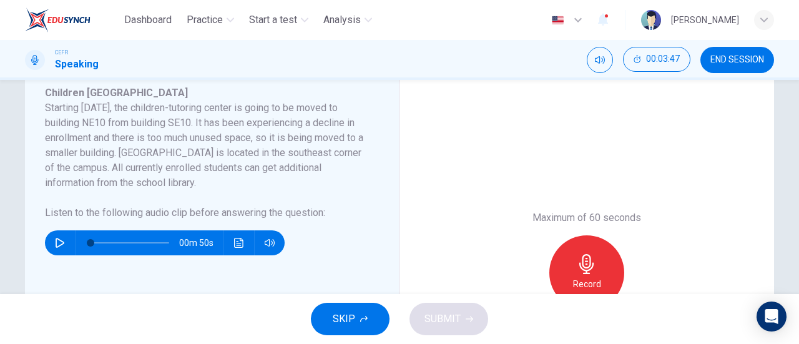
scroll to position [224, 0]
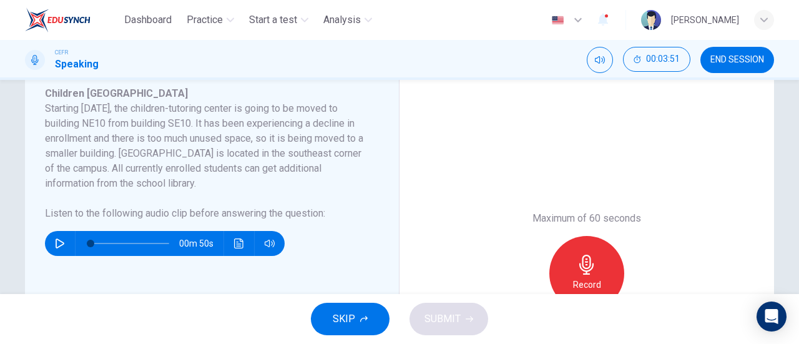
click at [338, 315] on span "SKIP" at bounding box center [344, 318] width 22 height 17
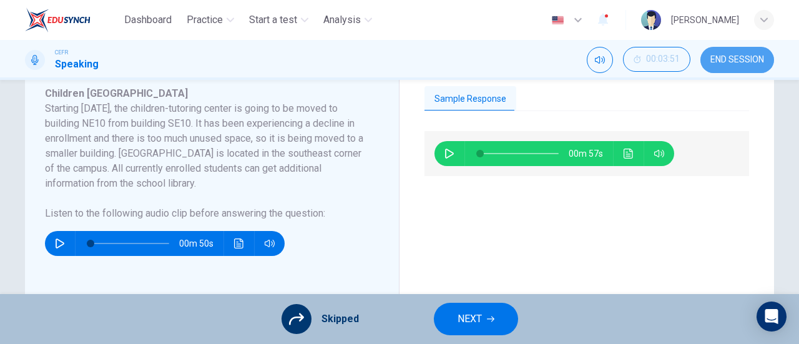
click at [734, 65] on button "END SESSION" at bounding box center [738, 60] width 74 height 26
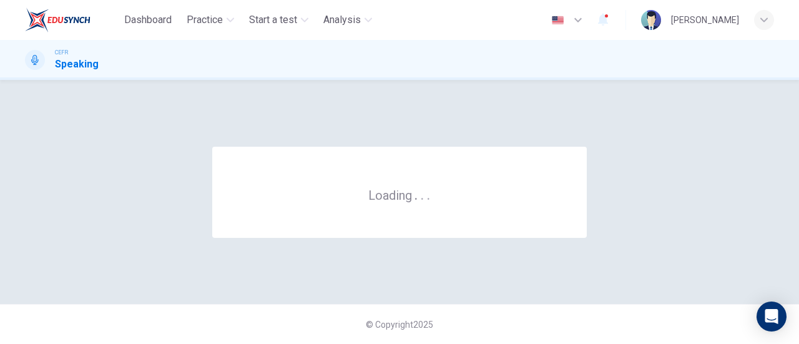
scroll to position [0, 0]
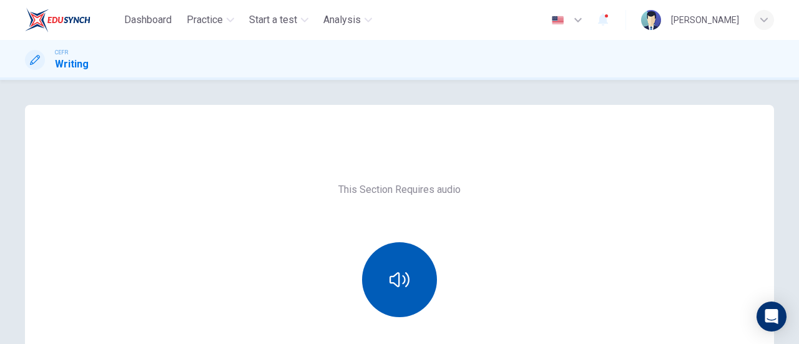
click at [412, 257] on button "button" at bounding box center [399, 279] width 75 height 75
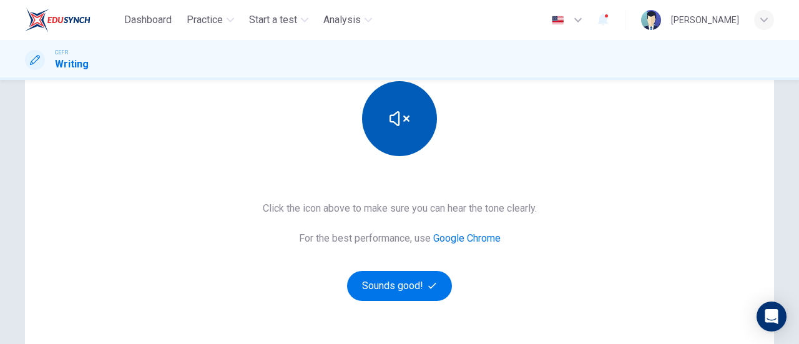
scroll to position [162, 0]
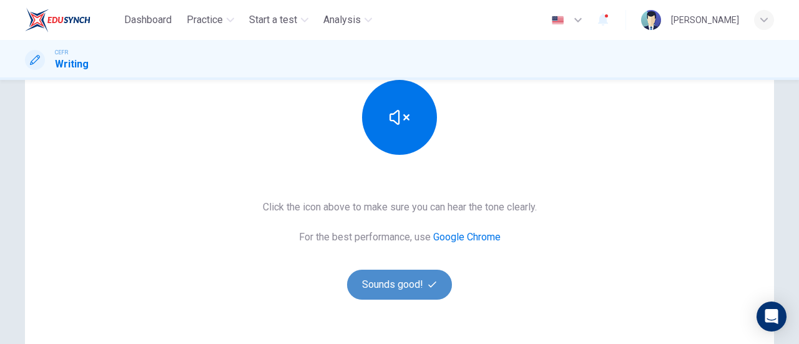
click at [412, 282] on button "Sounds good!" at bounding box center [399, 285] width 105 height 30
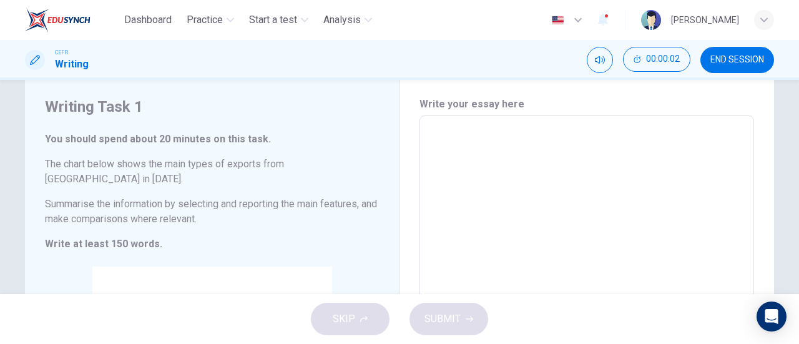
scroll to position [0, 0]
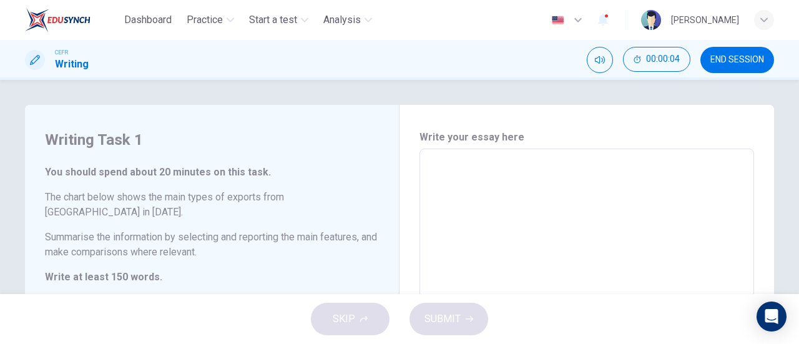
click at [462, 205] on textarea at bounding box center [586, 333] width 317 height 348
type textarea "h"
type textarea "x"
type textarea "hv"
type textarea "x"
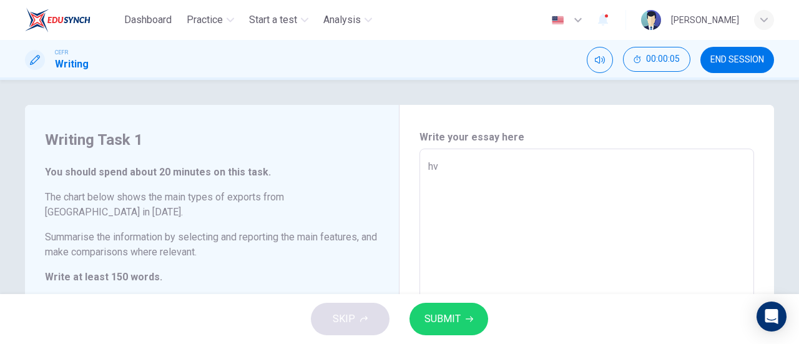
type textarea "hvu"
type textarea "x"
type textarea "hvuuy"
type textarea "x"
type textarea "hvuuyb"
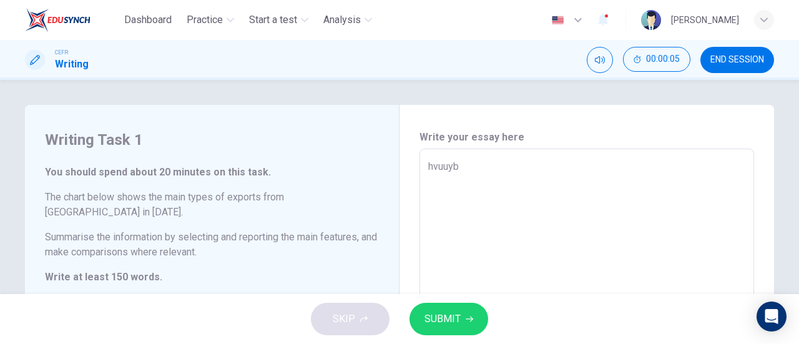
type textarea "x"
type textarea "hvuuy"
type textarea "x"
type textarea "hvuu"
type textarea "x"
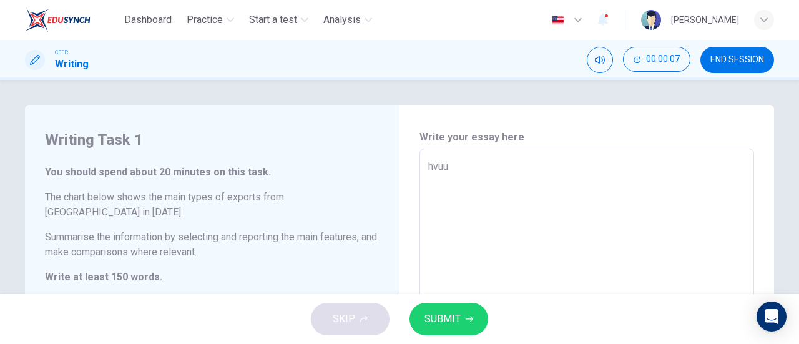
type textarea "hvu"
type textarea "x"
type textarea "hv"
type textarea "x"
type textarea "h"
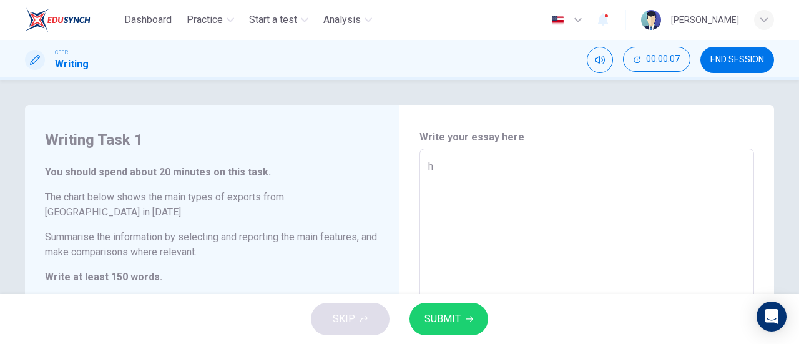
type textarea "x"
type textarea "i"
type textarea "x"
type textarea "i"
type textarea "x"
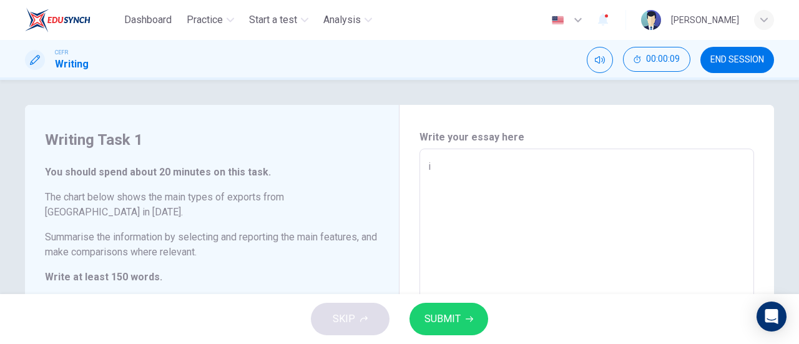
type textarea "i a"
type textarea "x"
type textarea "i am"
type textarea "x"
type textarea "i am"
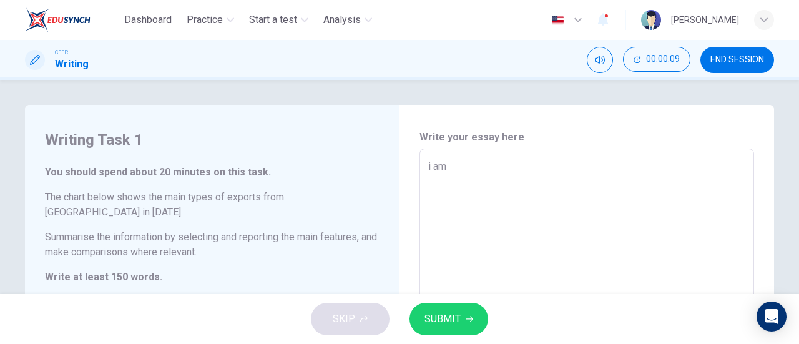
type textarea "x"
type textarea "i am n"
type textarea "x"
type textarea "i am no"
type textarea "x"
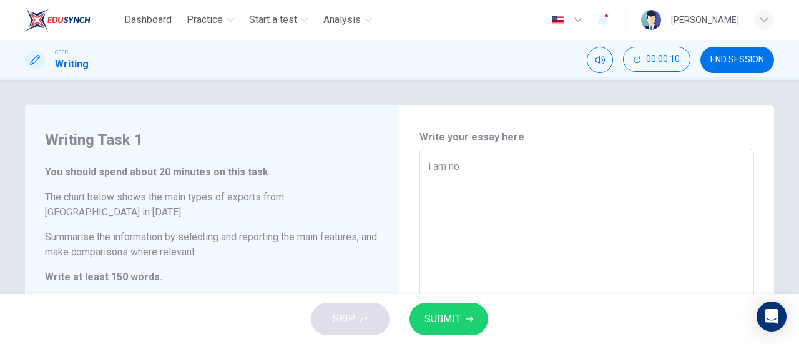
type textarea "i am not"
type textarea "x"
type textarea "i am no"
type textarea "x"
type textarea "i am n"
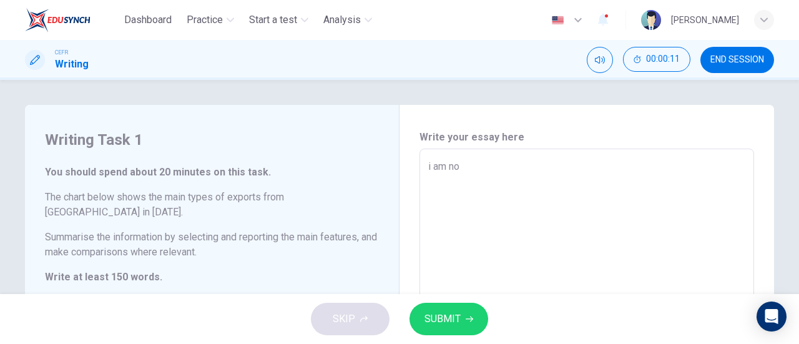
type textarea "x"
type textarea "i am"
type textarea "x"
type textarea "i am"
type textarea "x"
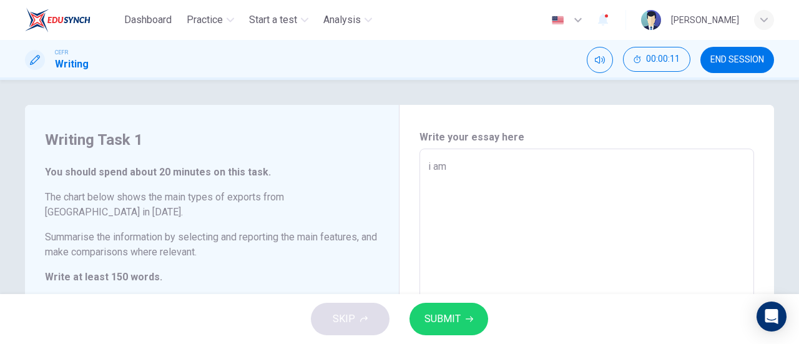
type textarea "i a"
type textarea "x"
type textarea "i"
type textarea "x"
type textarea "i"
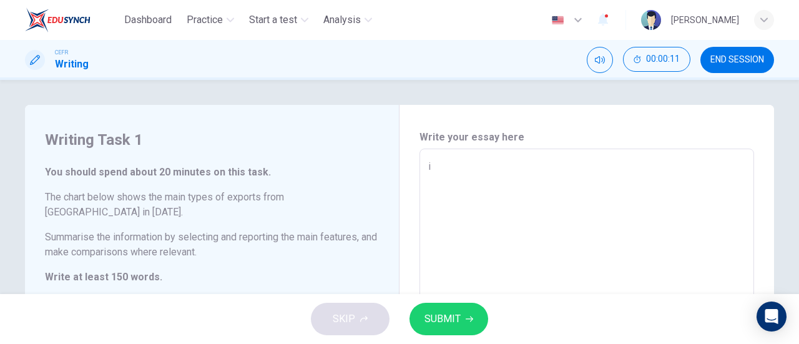
type textarea "x"
click at [731, 64] on span "END SESSION" at bounding box center [738, 60] width 54 height 10
